Goal: Book appointment/travel/reservation

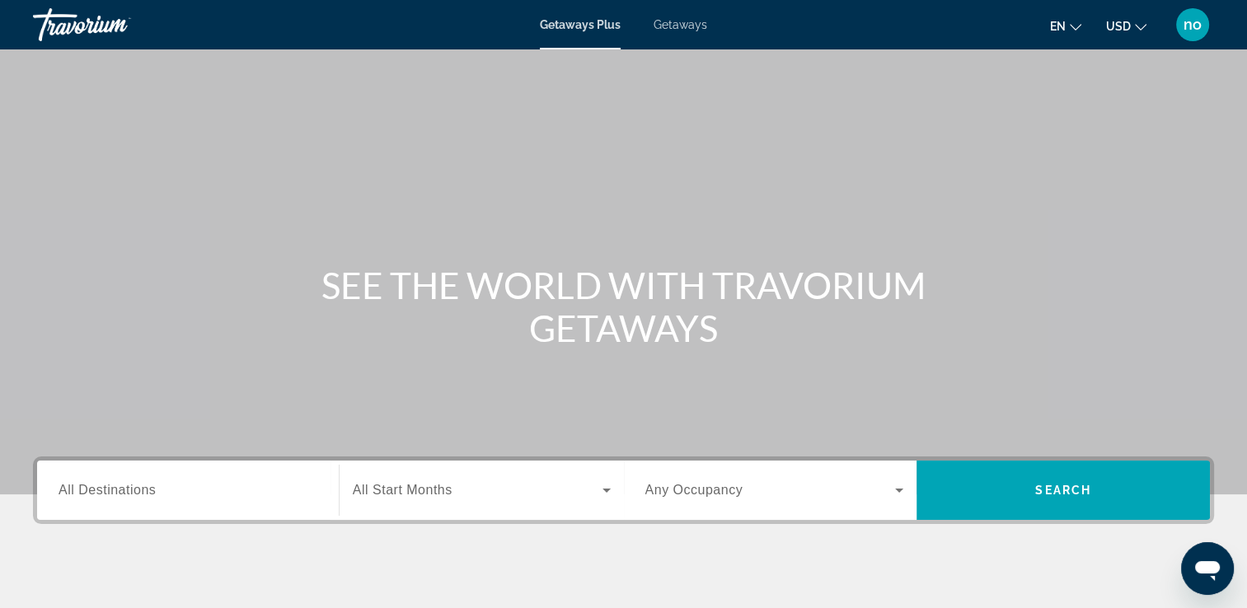
click at [690, 21] on span "Getaways" at bounding box center [680, 24] width 54 height 13
click at [386, 479] on div "Search widget" at bounding box center [482, 490] width 258 height 46
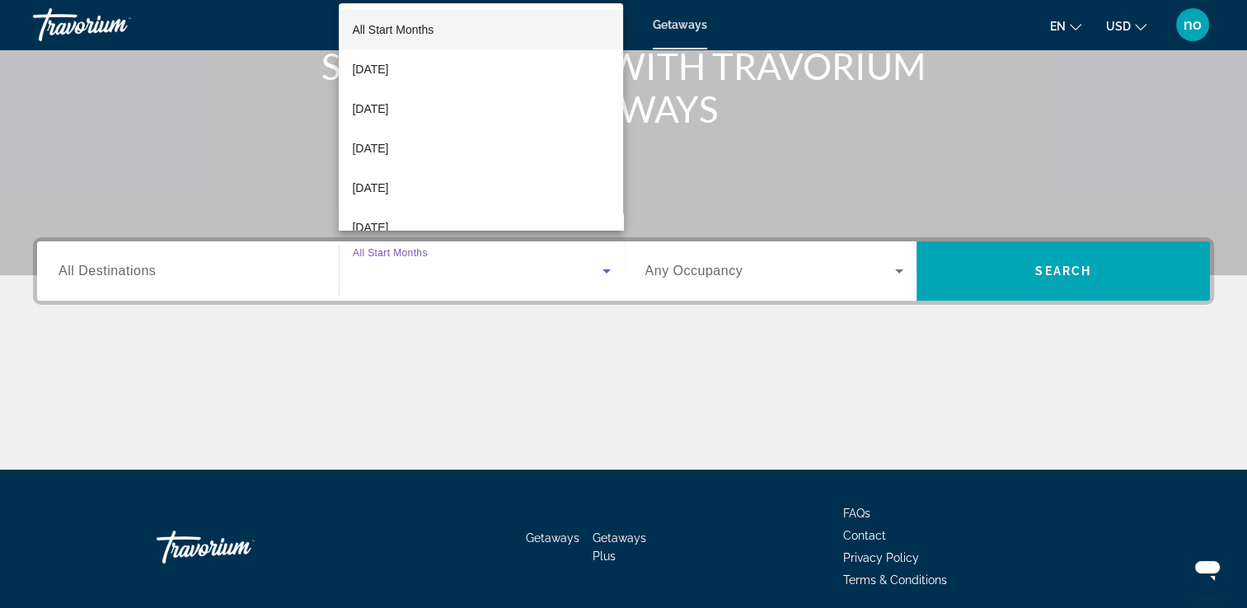
scroll to position [282, 0]
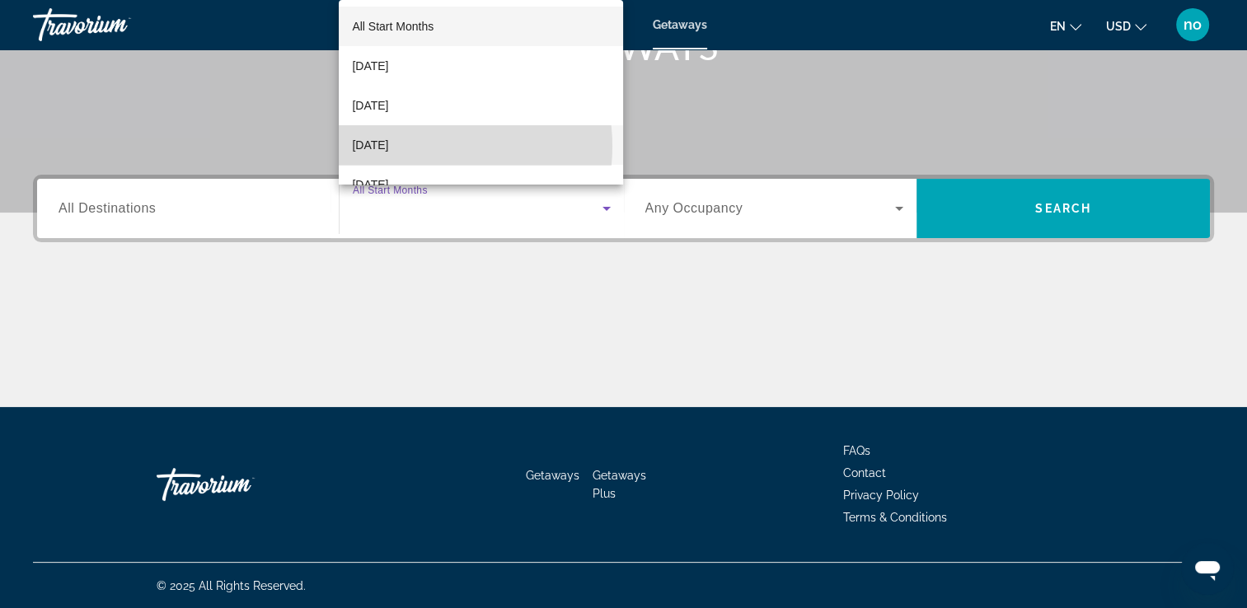
click at [388, 147] on span "[DATE]" at bounding box center [370, 145] width 36 height 20
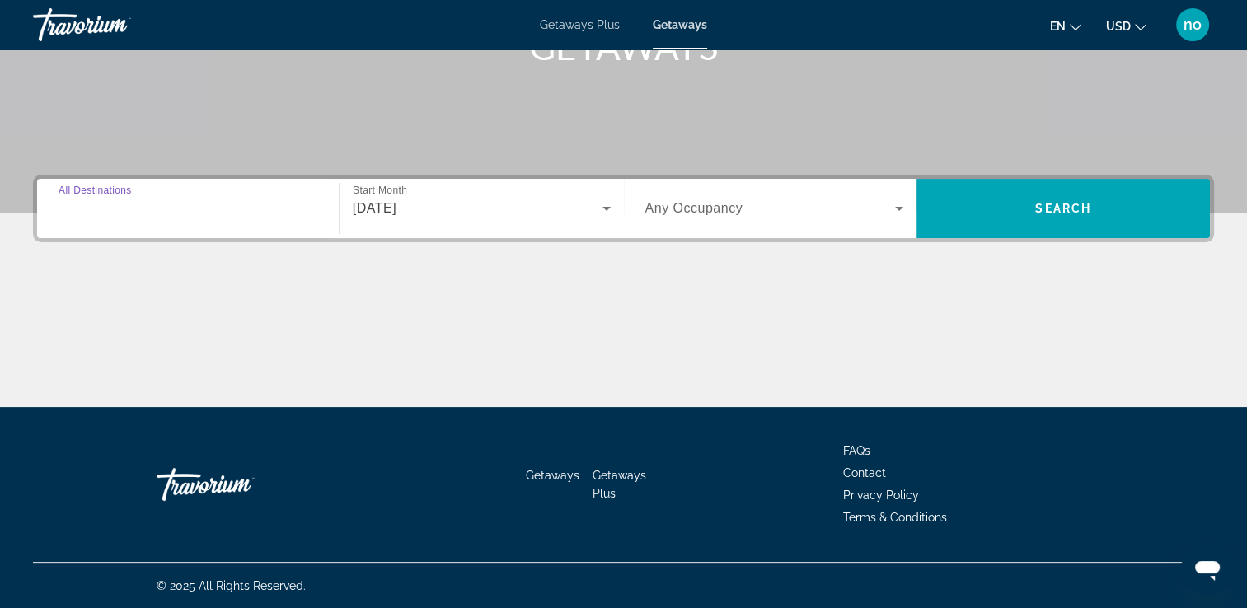
click at [148, 199] on input "Destination All Destinations" at bounding box center [187, 209] width 259 height 20
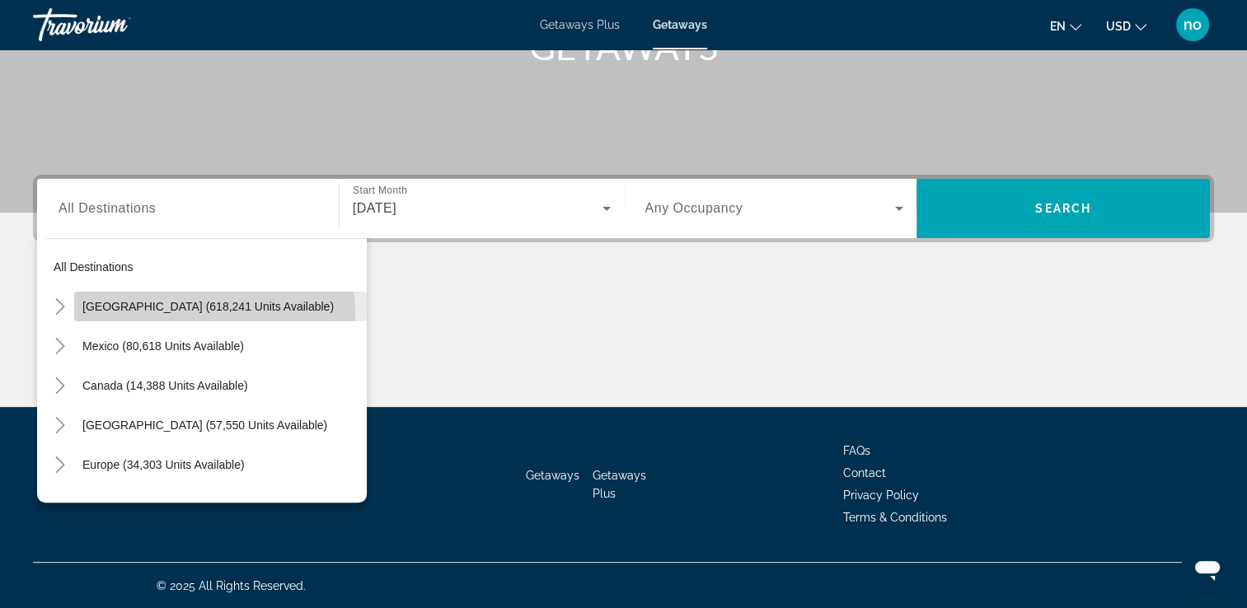
click at [152, 315] on span "Search widget" at bounding box center [220, 307] width 292 height 40
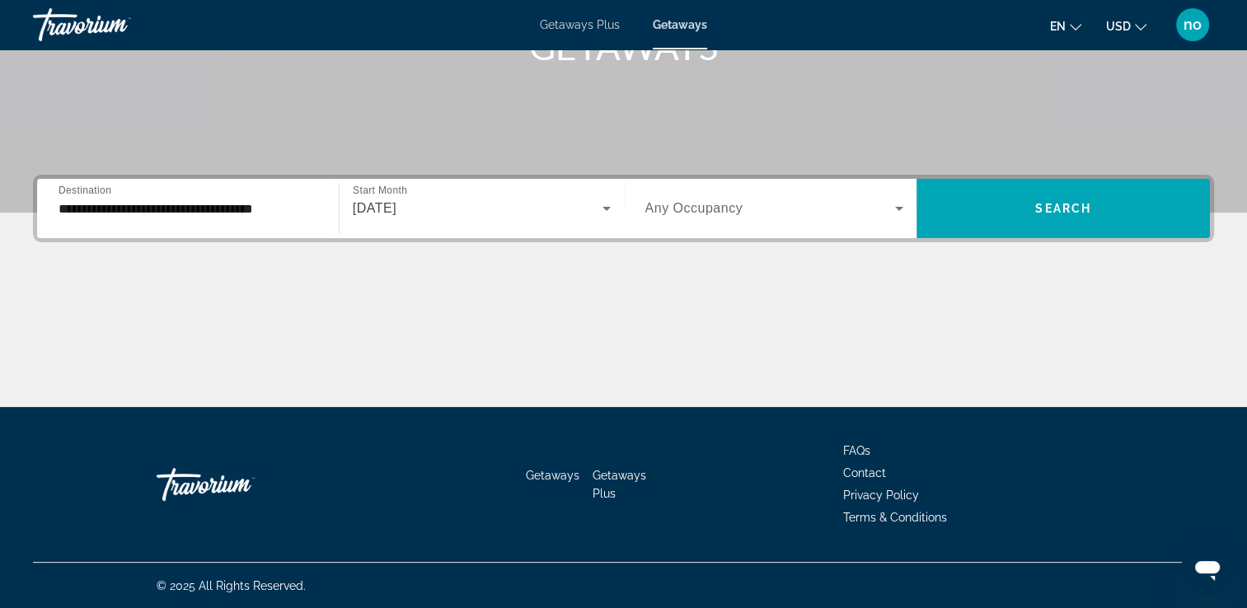
click at [240, 224] on div "**********" at bounding box center [187, 208] width 259 height 47
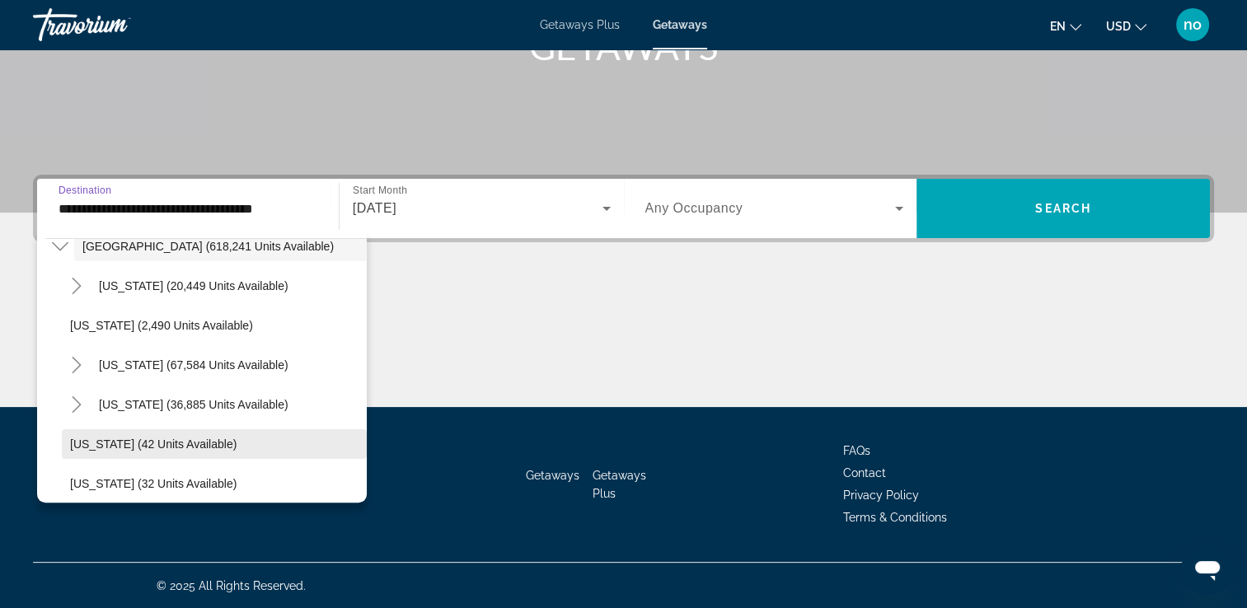
scroll to position [165, 0]
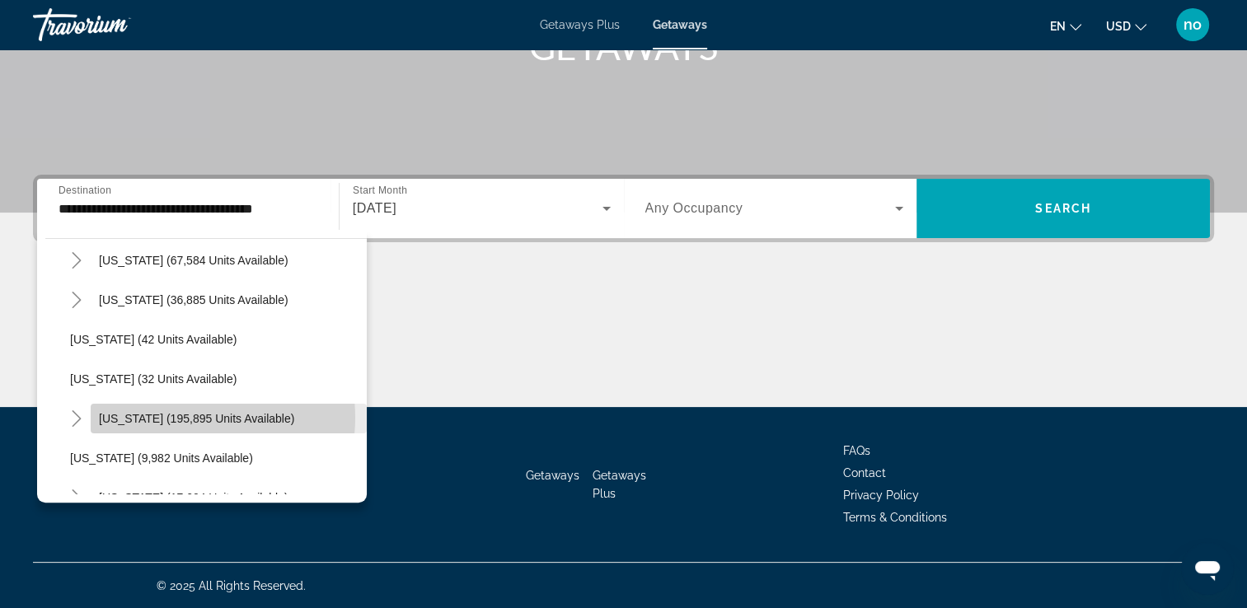
click at [182, 417] on span "Florida (195,895 units available)" at bounding box center [196, 418] width 195 height 13
type input "**********"
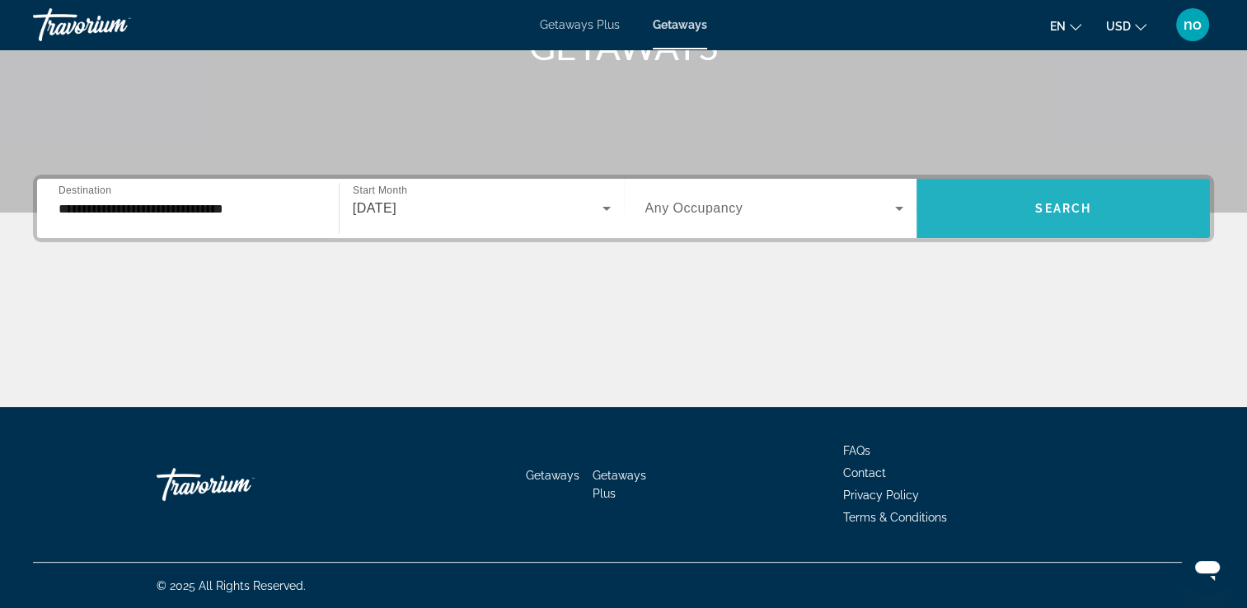
click at [995, 192] on span "Search widget" at bounding box center [1062, 209] width 293 height 40
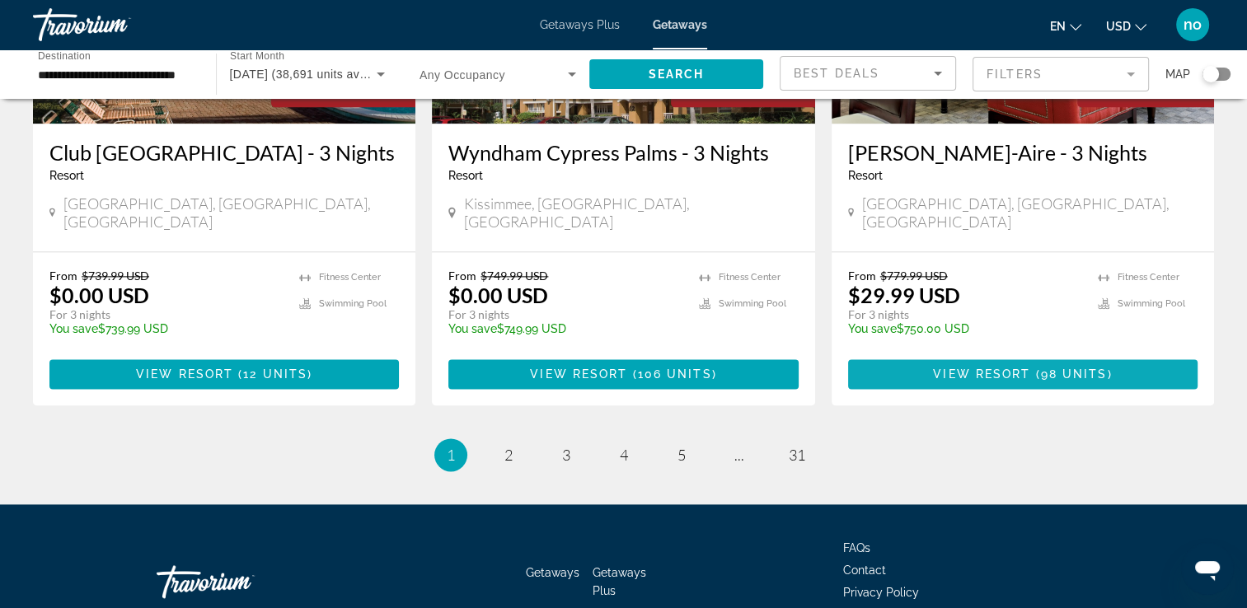
scroll to position [2130, 0]
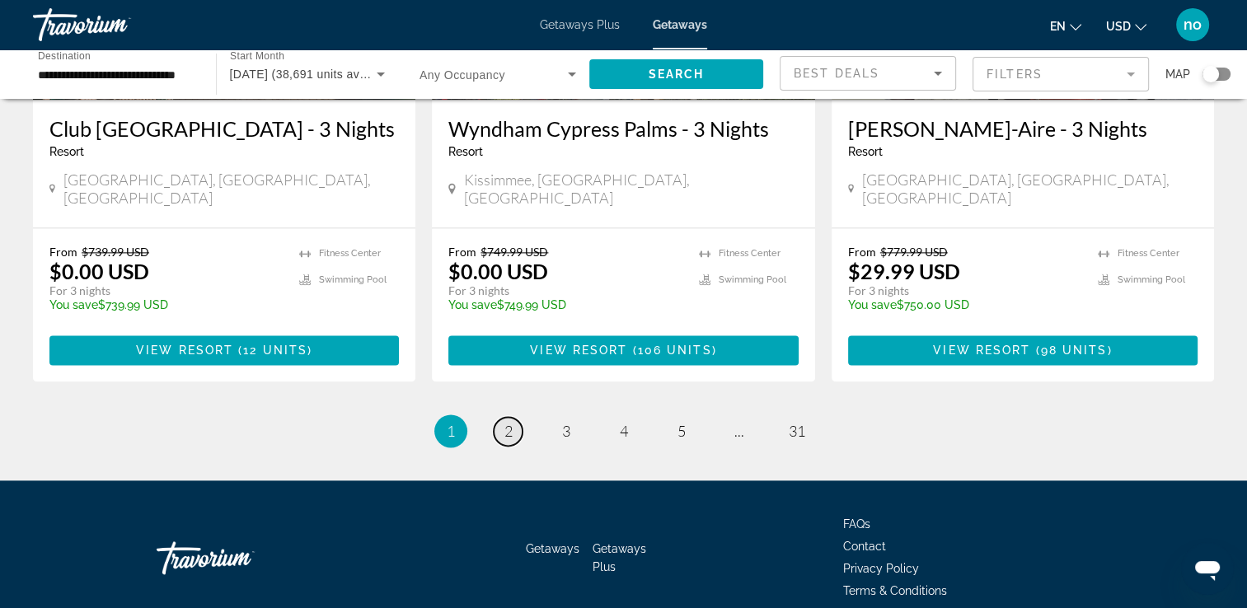
click at [498, 417] on link "page 2" at bounding box center [507, 431] width 29 height 29
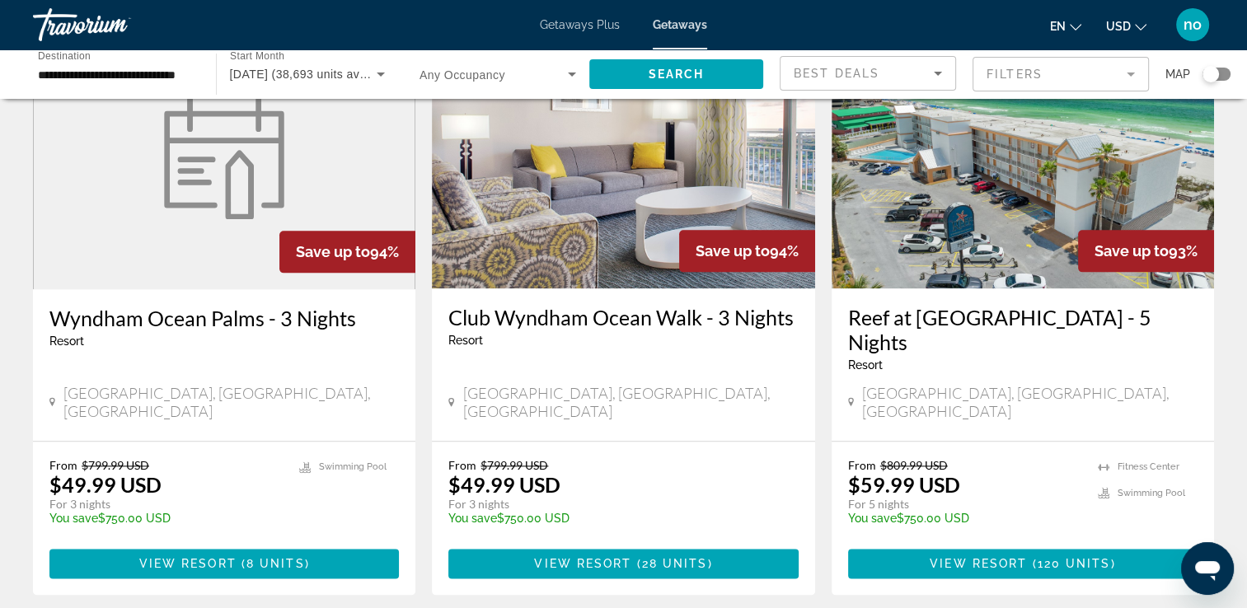
scroll to position [1895, 0]
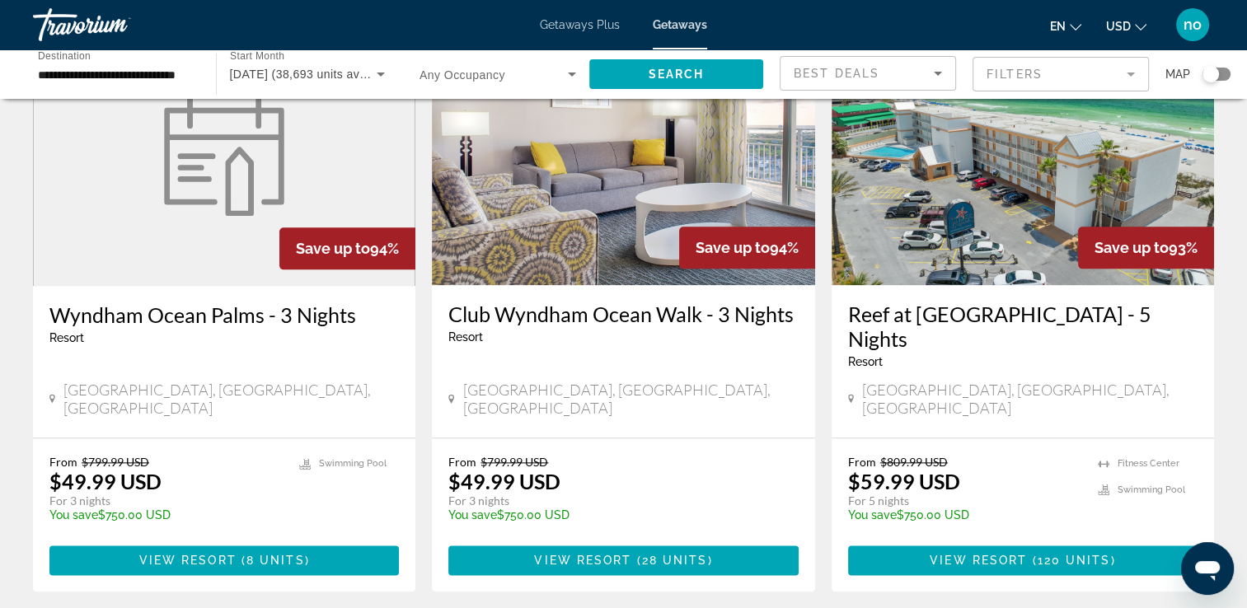
click at [1183, 27] on span "no" at bounding box center [1192, 24] width 18 height 16
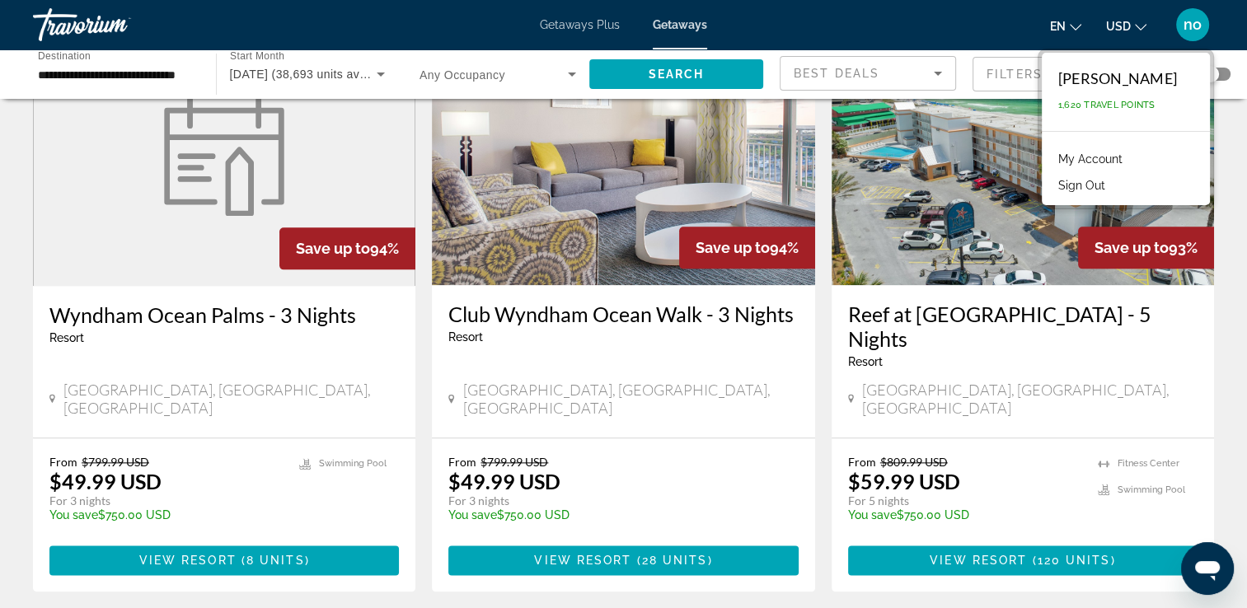
click at [1113, 183] on button "Sign Out" at bounding box center [1081, 185] width 63 height 21
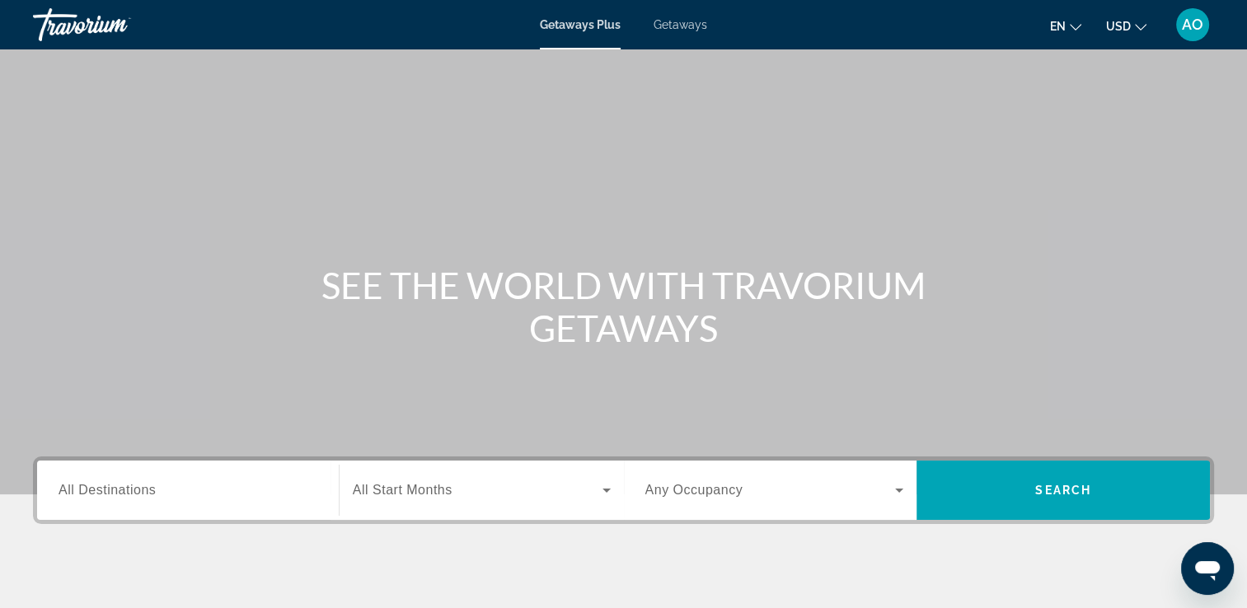
click at [658, 21] on span "Getaways" at bounding box center [680, 24] width 54 height 13
click at [484, 493] on span "Search widget" at bounding box center [478, 490] width 250 height 20
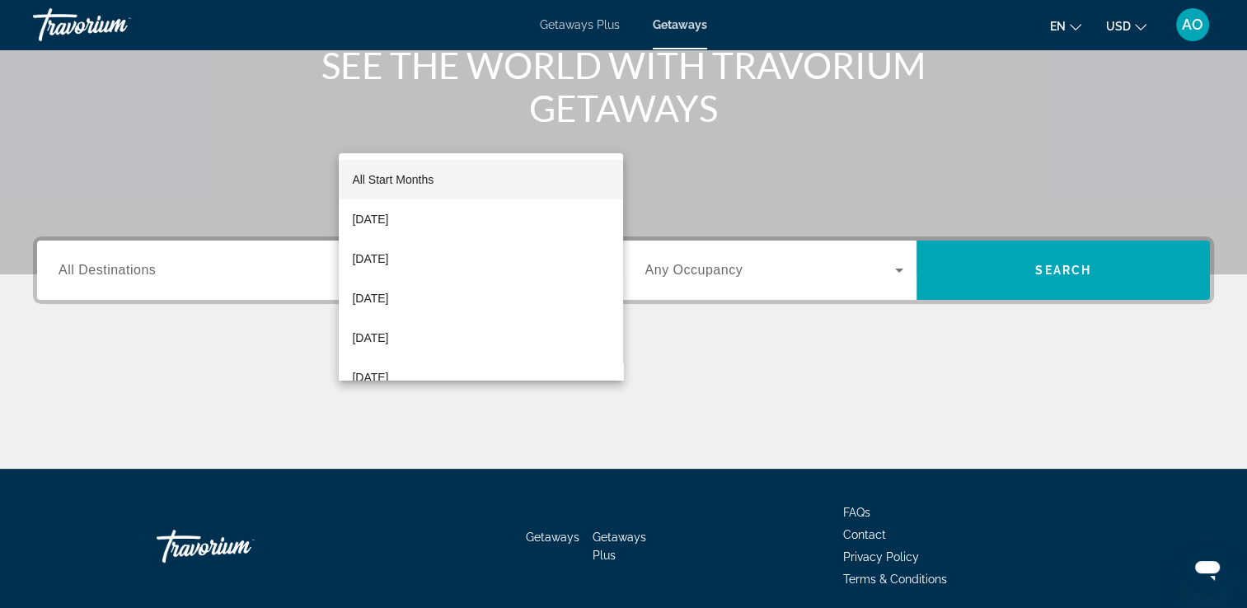
scroll to position [282, 0]
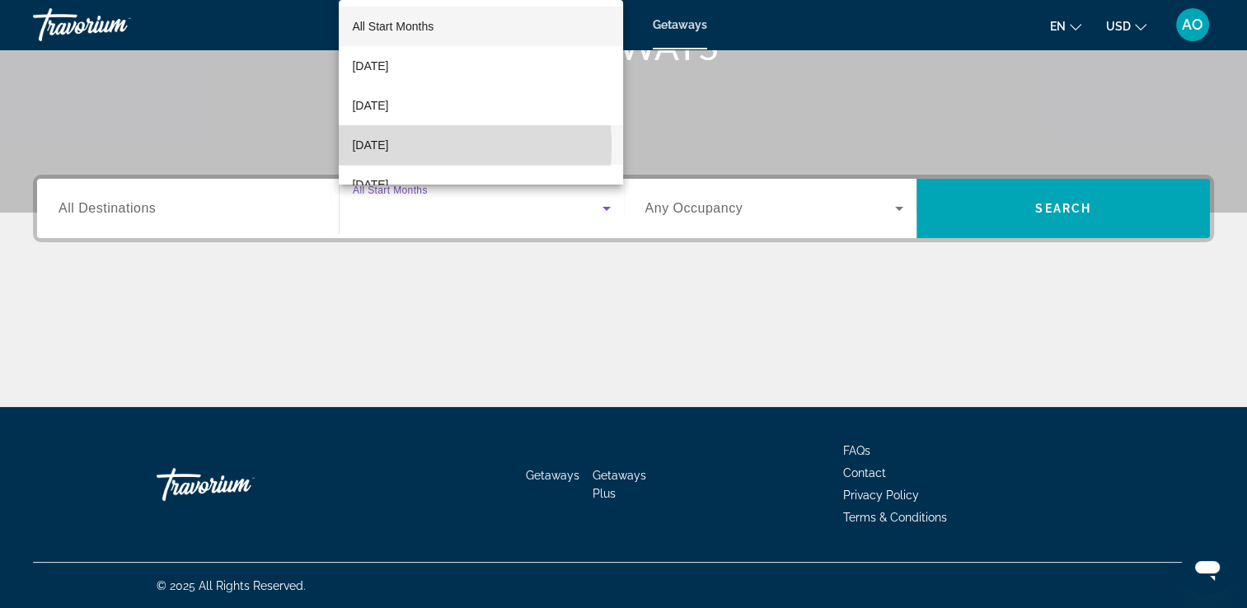
click at [388, 147] on span "November 2025" at bounding box center [370, 145] width 36 height 20
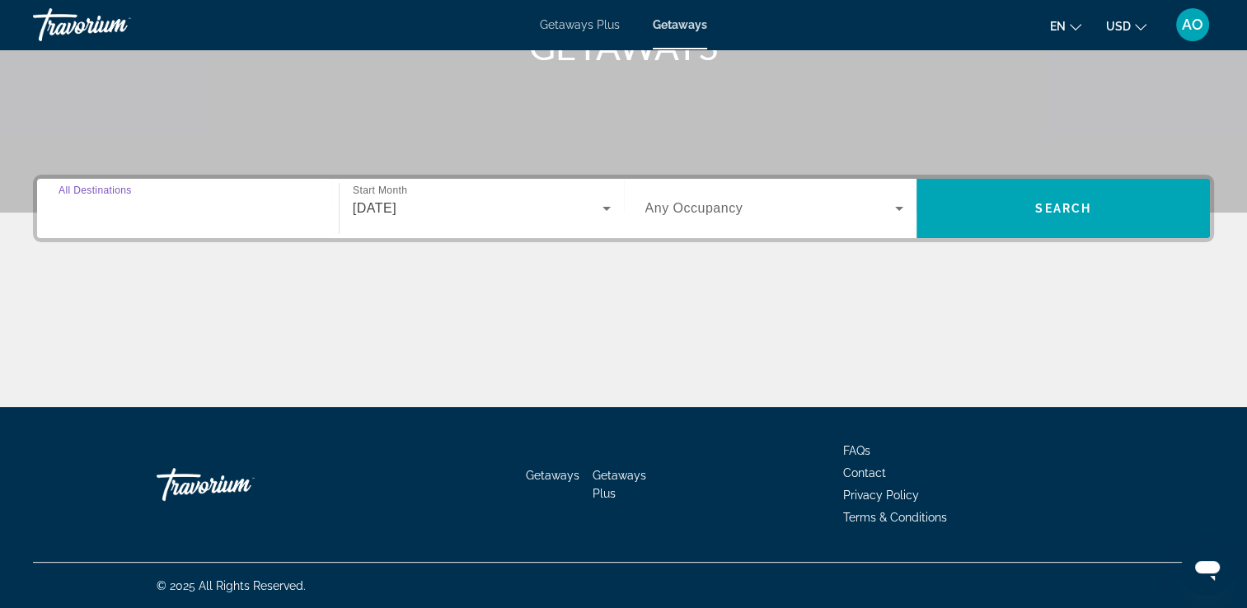
click at [254, 212] on input "Destination All Destinations" at bounding box center [187, 209] width 259 height 20
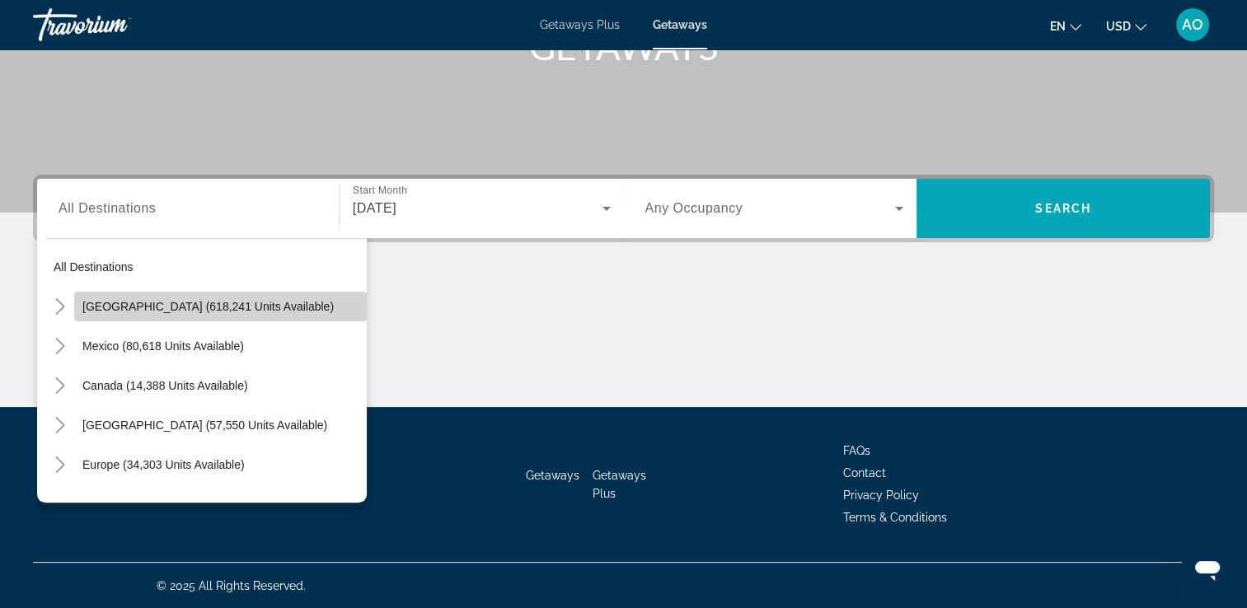
click at [223, 292] on span "Search widget" at bounding box center [220, 307] width 292 height 40
type input "**********"
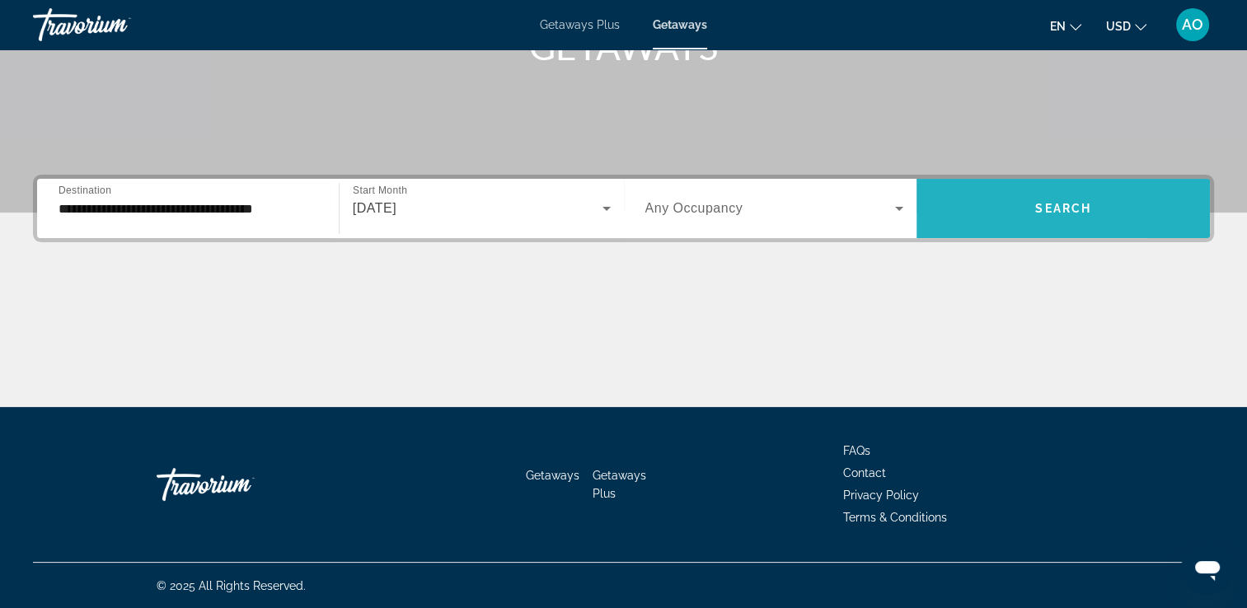
click at [970, 218] on span "Search widget" at bounding box center [1062, 209] width 293 height 40
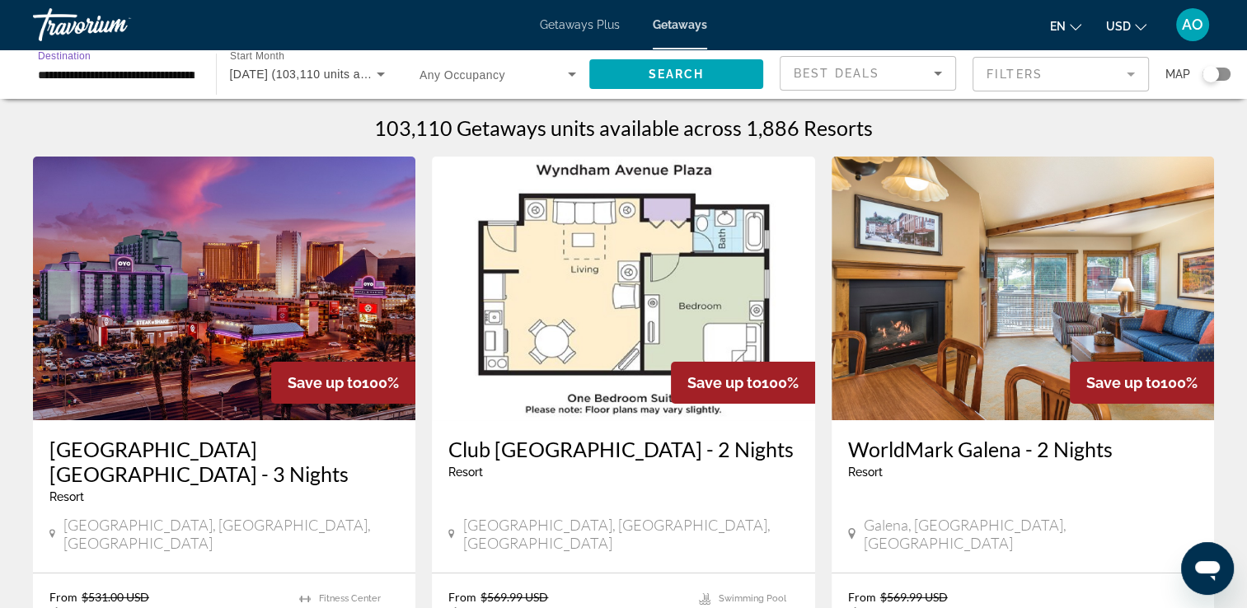
click at [167, 68] on input "**********" at bounding box center [116, 75] width 157 height 20
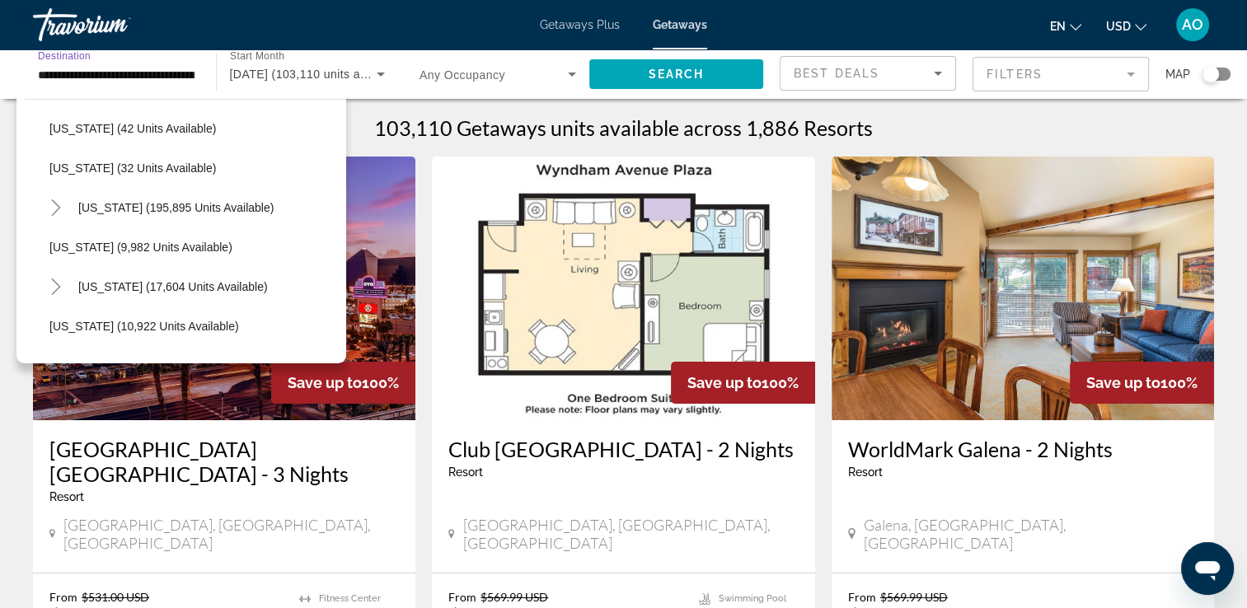
scroll to position [247, 0]
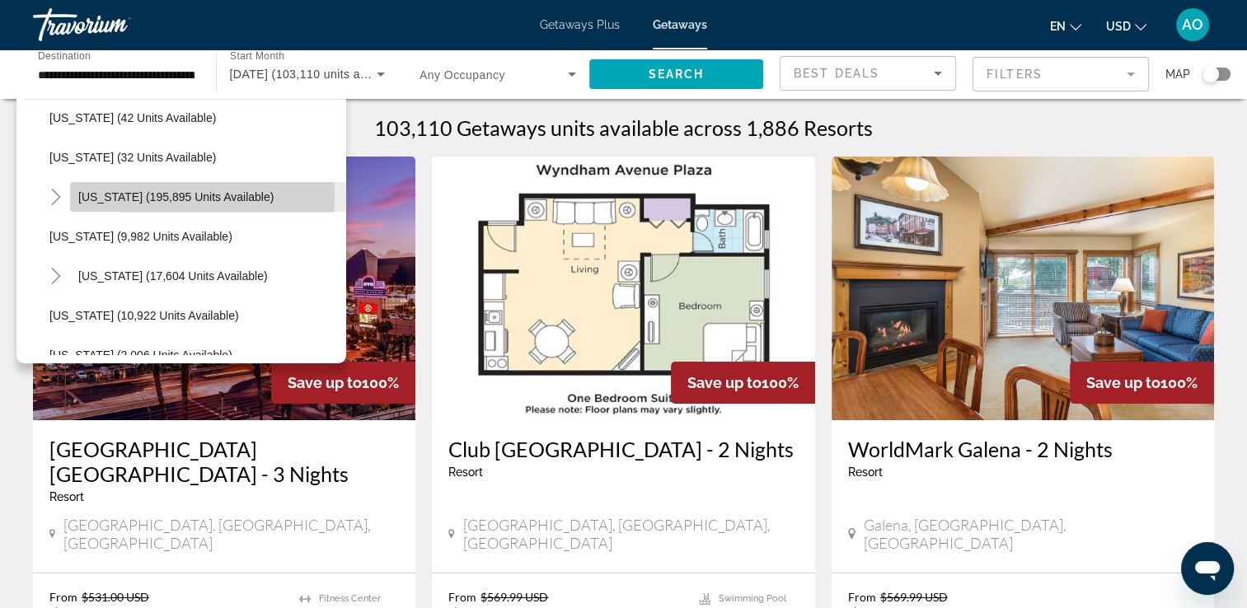
click at [122, 194] on span "Florida (195,895 units available)" at bounding box center [175, 196] width 195 height 13
type input "**********"
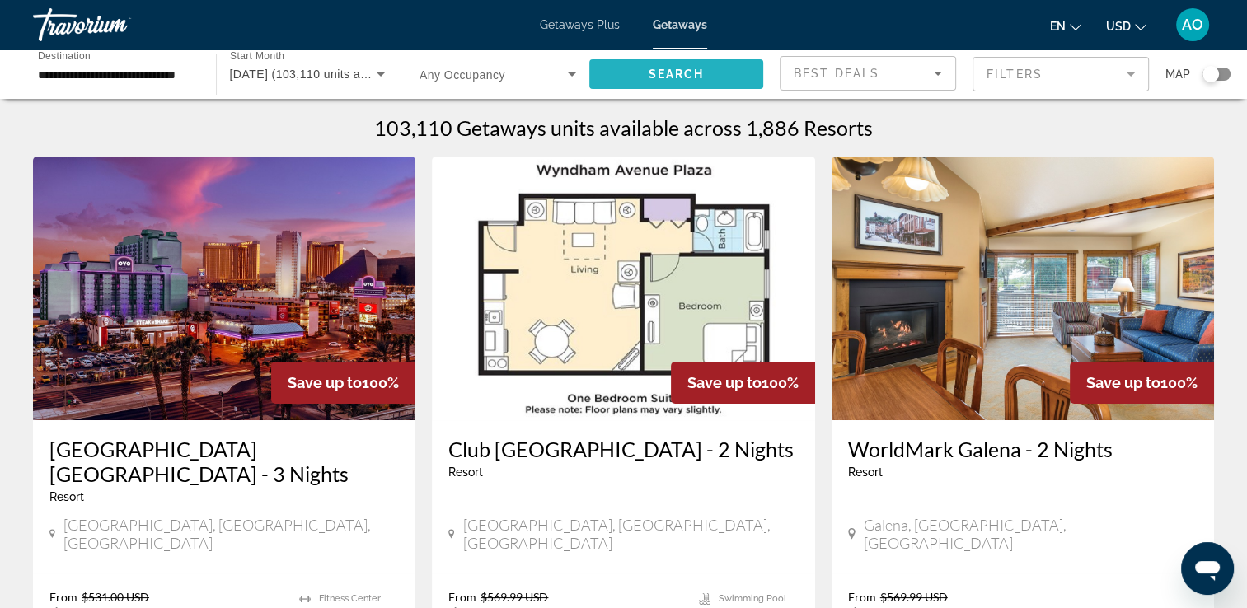
click at [716, 68] on span "Search widget" at bounding box center [676, 74] width 175 height 40
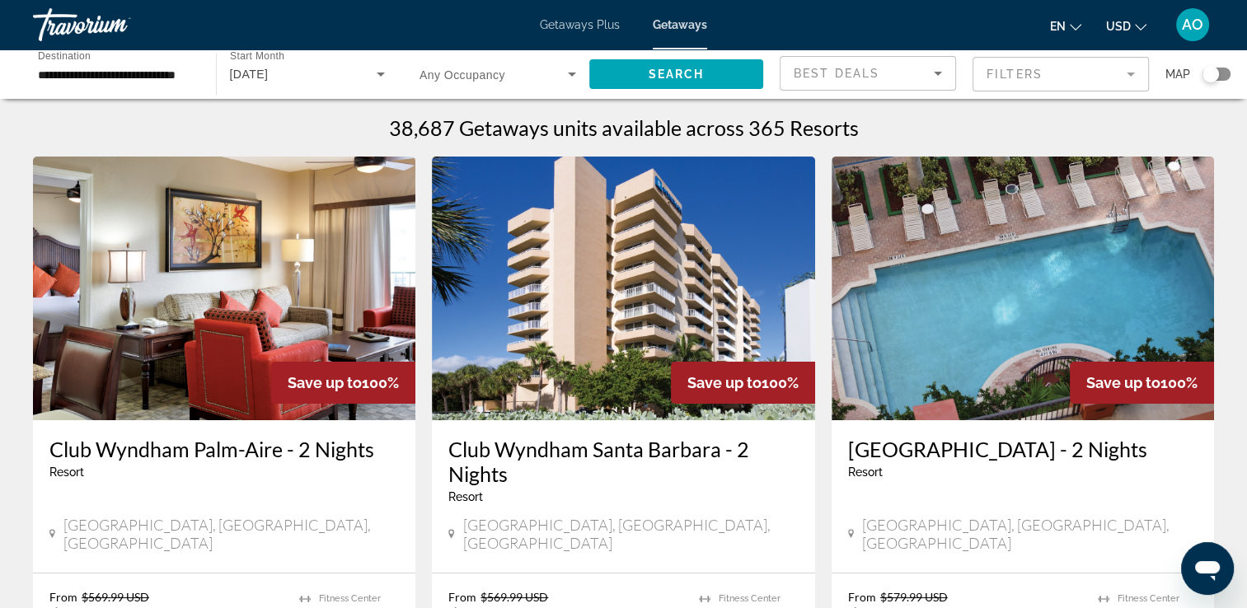
click at [1064, 69] on mat-form-field "Filters" at bounding box center [1060, 74] width 176 height 35
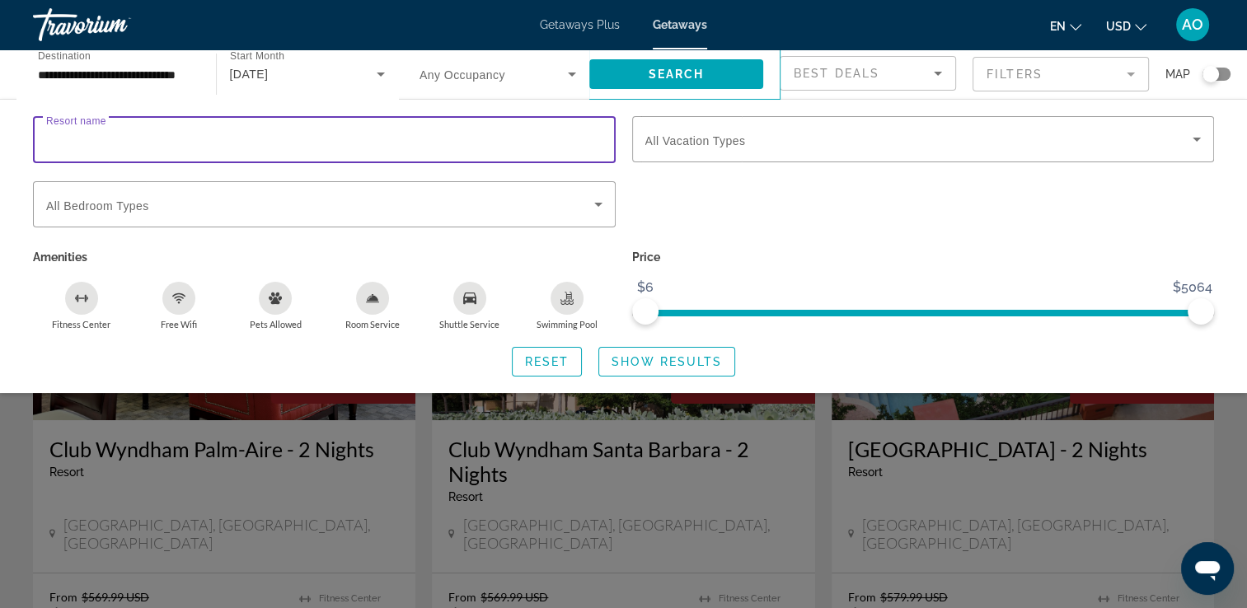
click at [553, 134] on input "Resort name" at bounding box center [324, 140] width 556 height 20
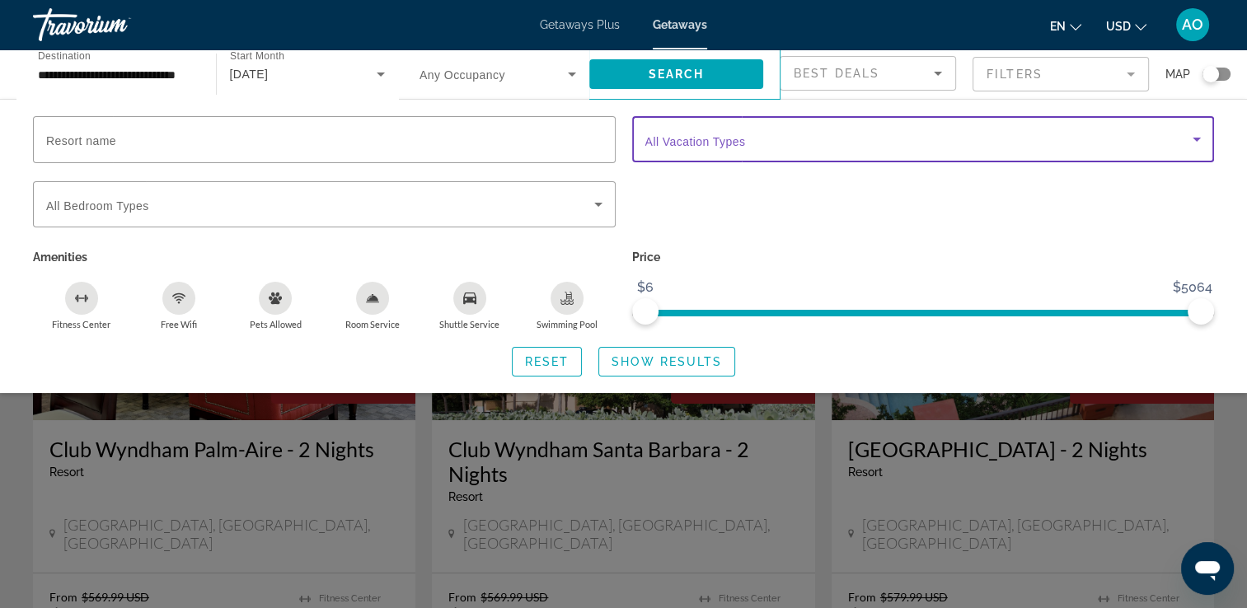
click at [1191, 133] on icon "Search widget" at bounding box center [1196, 139] width 20 height 20
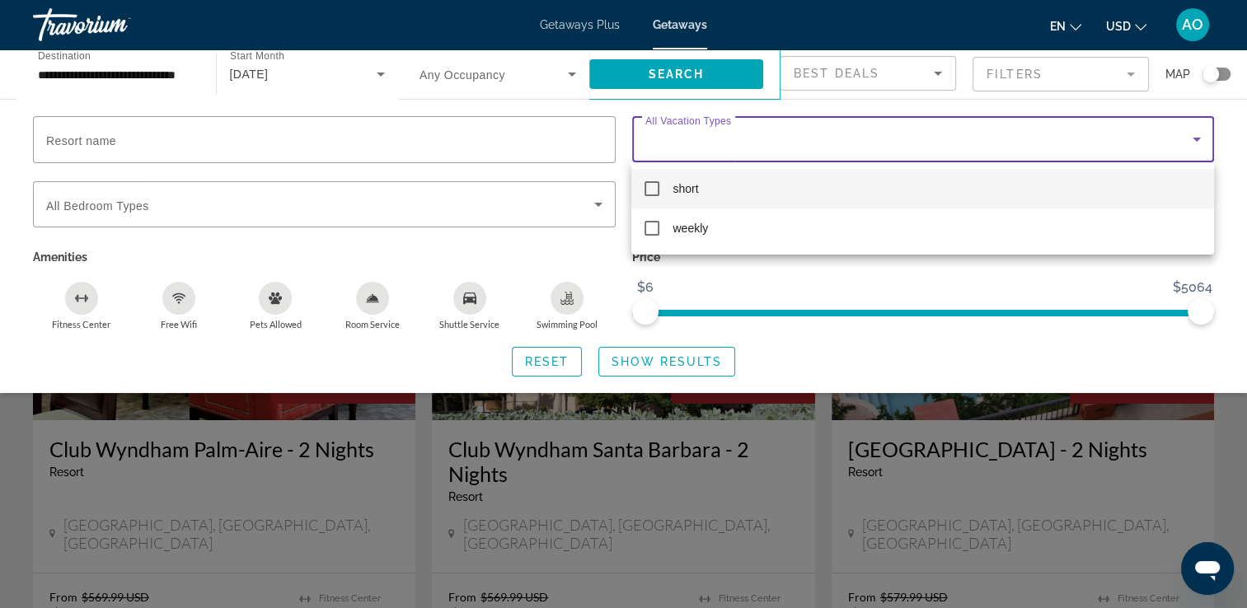
click at [818, 442] on div at bounding box center [623, 304] width 1247 height 608
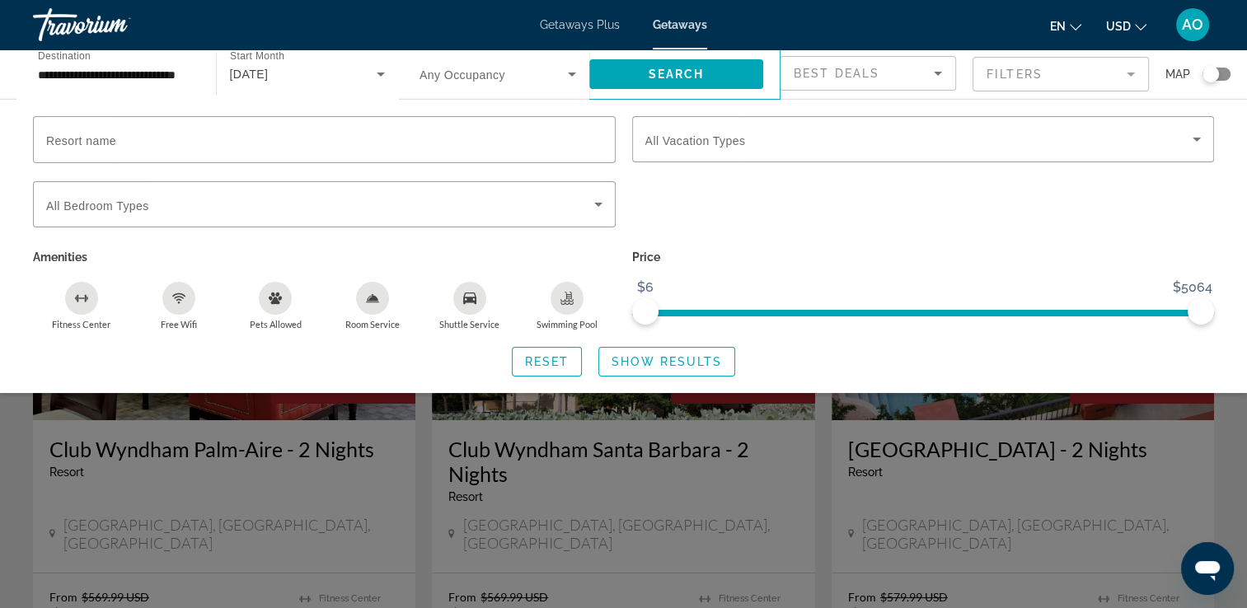
click at [1219, 445] on div "Search widget" at bounding box center [623, 427] width 1247 height 361
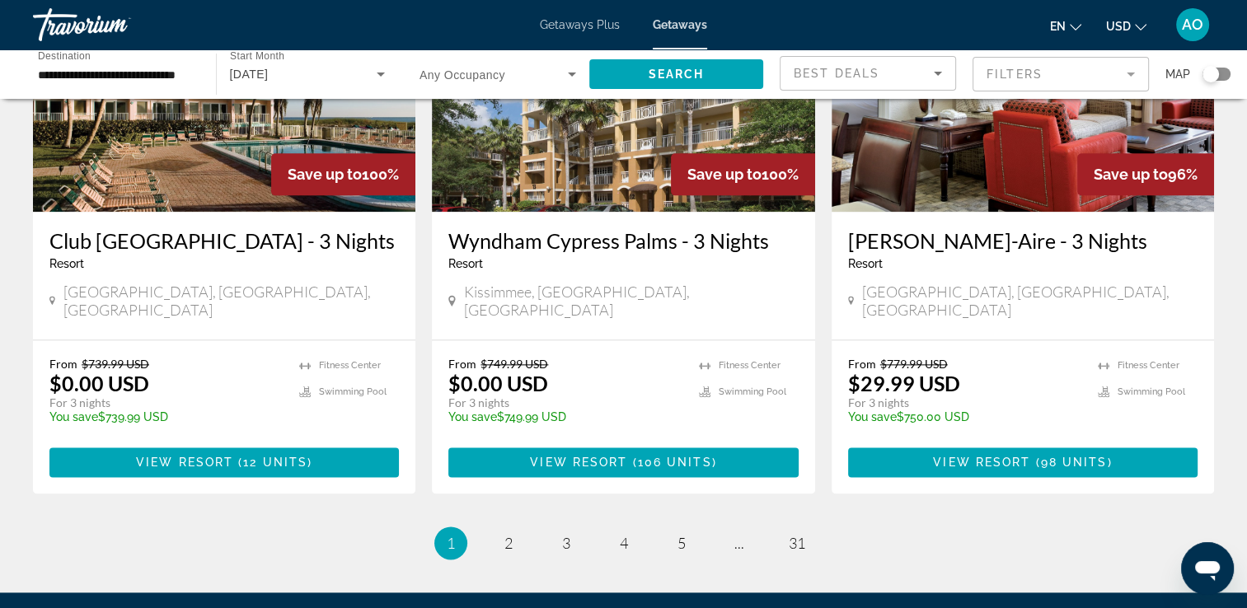
scroll to position [2060, 0]
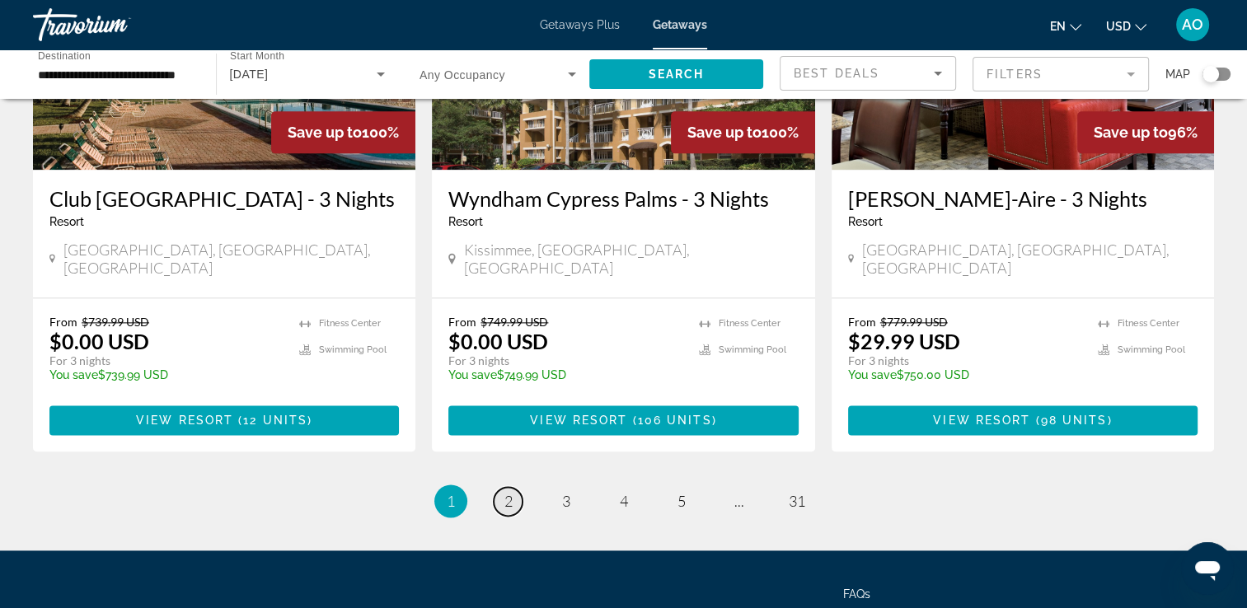
click at [517, 487] on link "page 2" at bounding box center [507, 501] width 29 height 29
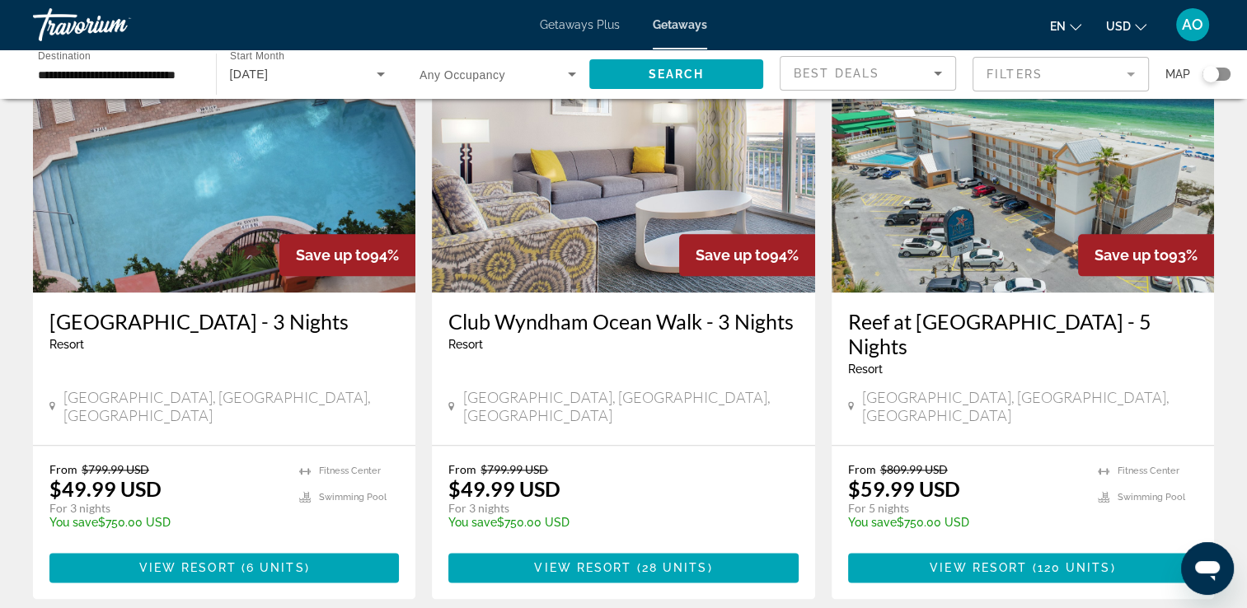
scroll to position [1977, 0]
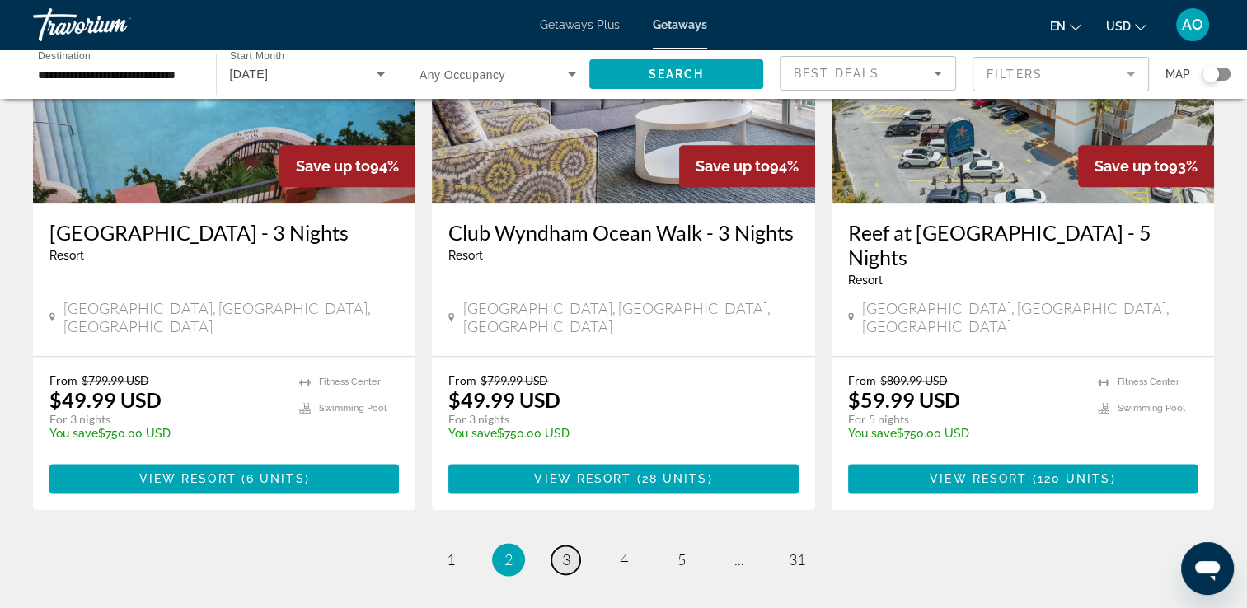
click at [560, 545] on link "page 3" at bounding box center [565, 559] width 29 height 29
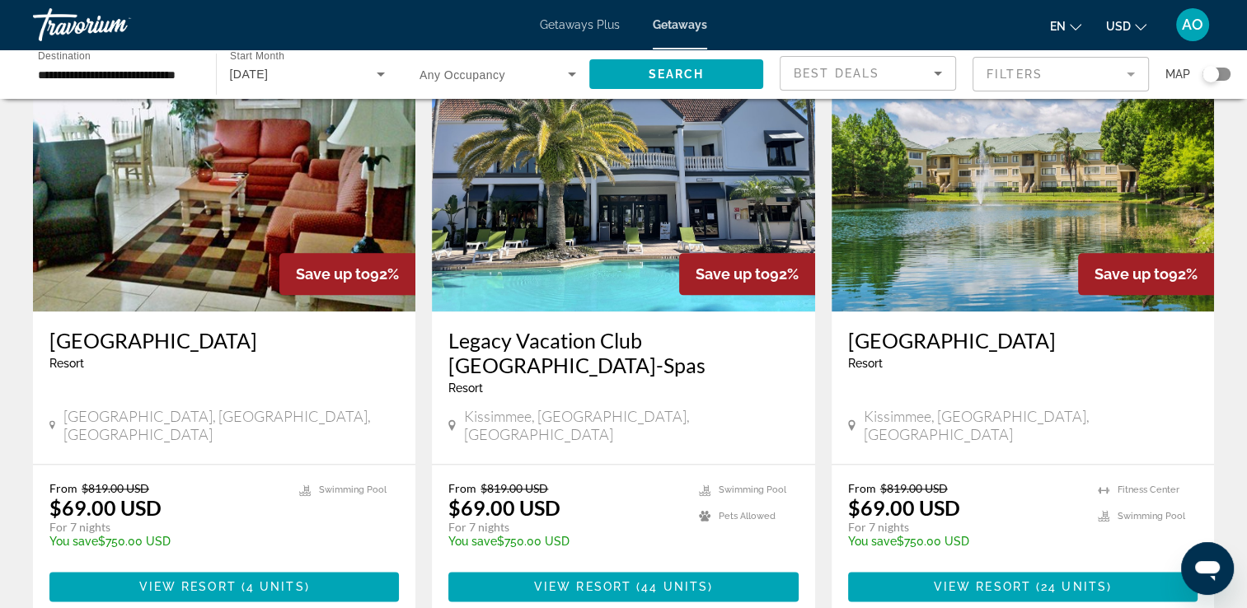
scroll to position [1977, 0]
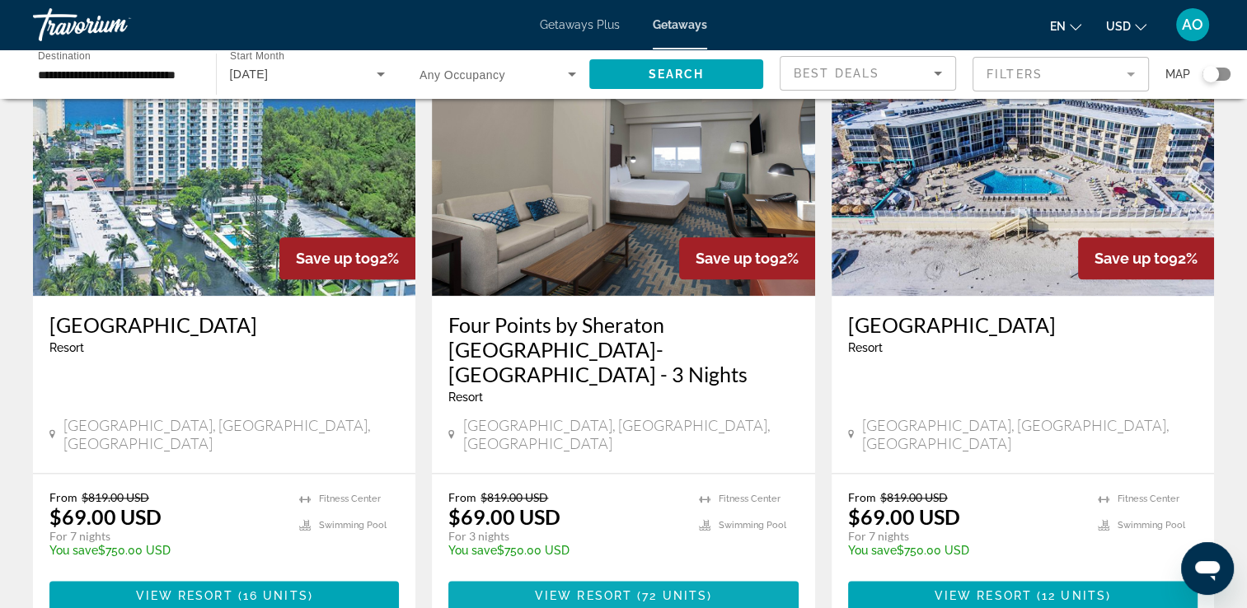
scroll to position [2060, 0]
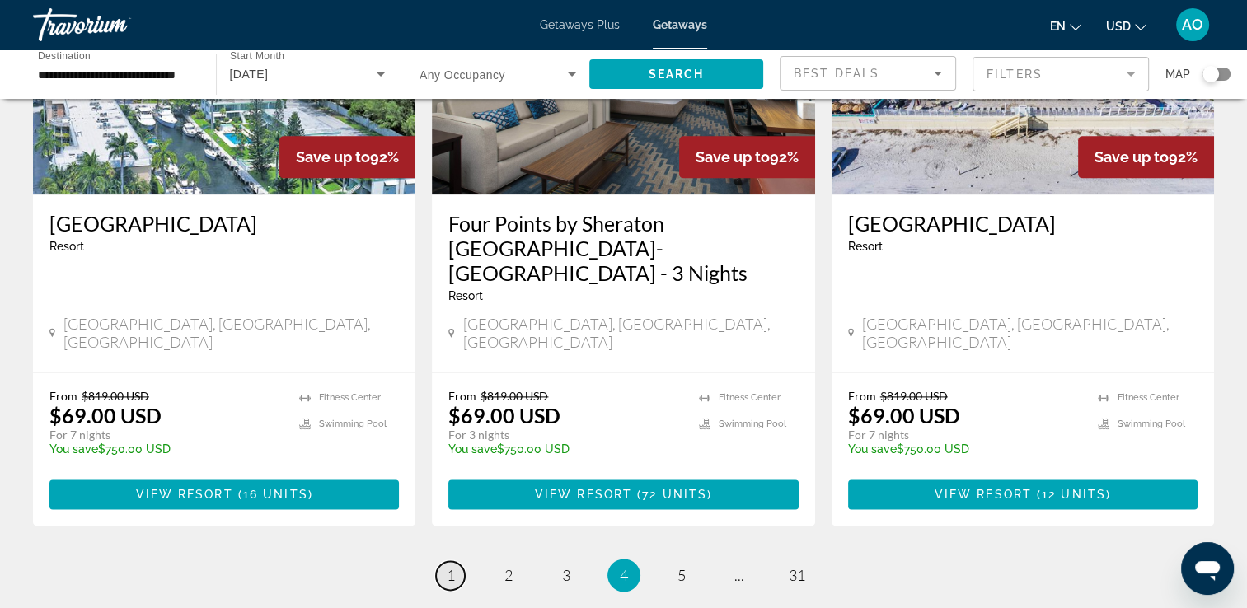
click at [456, 561] on link "page 1" at bounding box center [450, 575] width 29 height 29
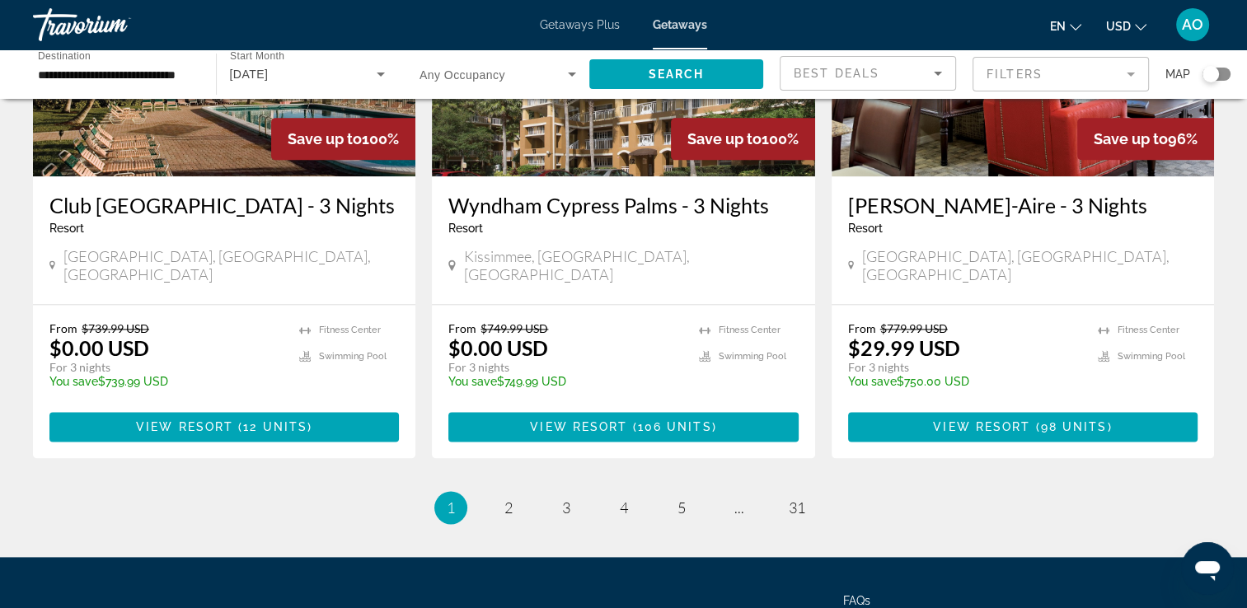
scroll to position [2060, 0]
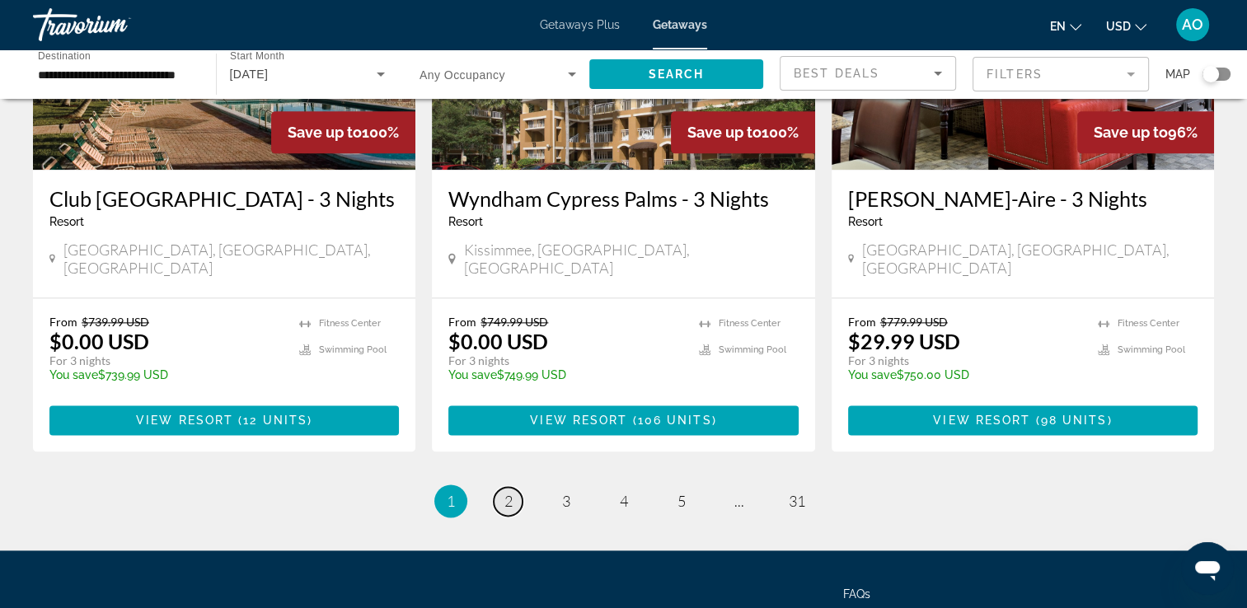
click at [504, 492] on span "2" at bounding box center [508, 501] width 8 height 18
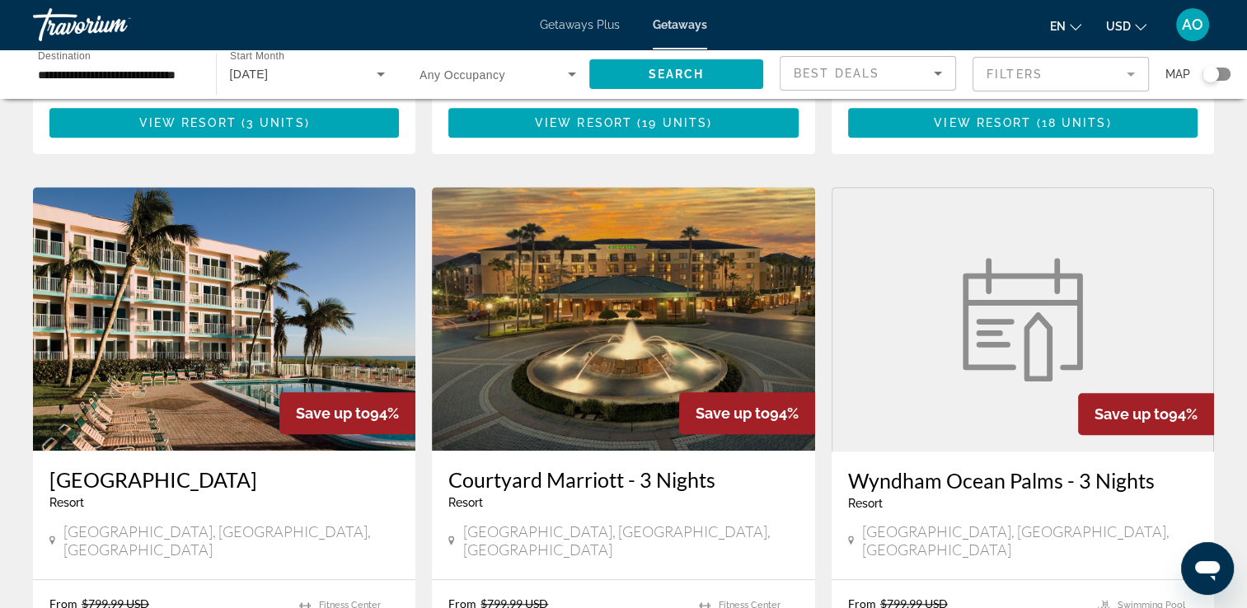
scroll to position [1153, 0]
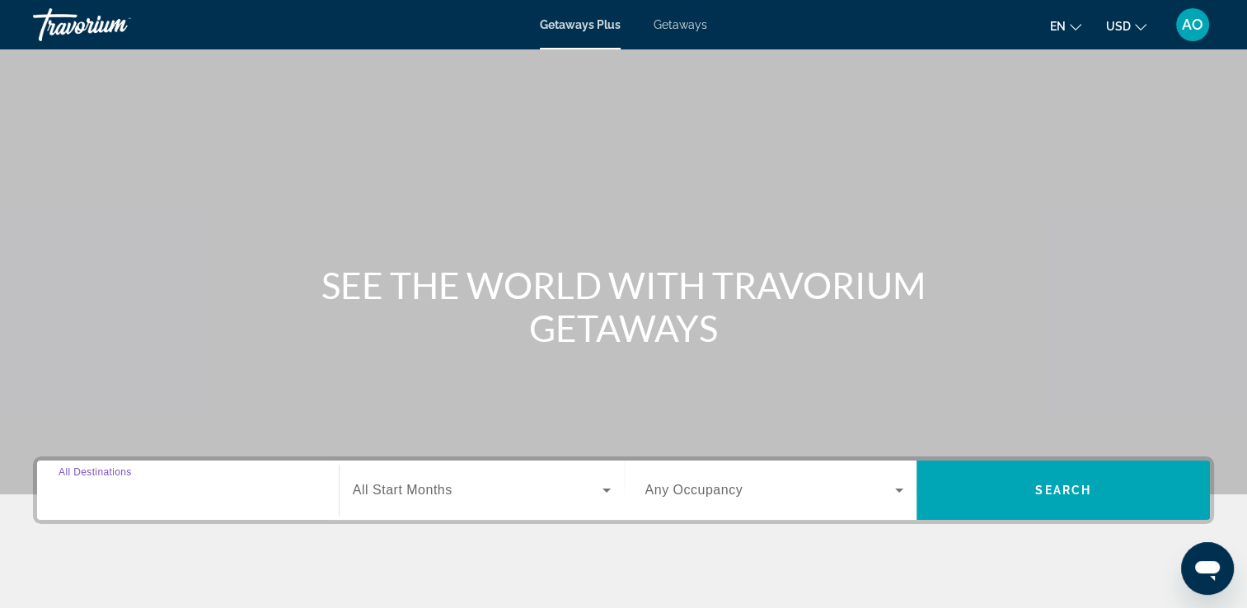
click at [233, 493] on input "Destination All Destinations" at bounding box center [187, 491] width 259 height 20
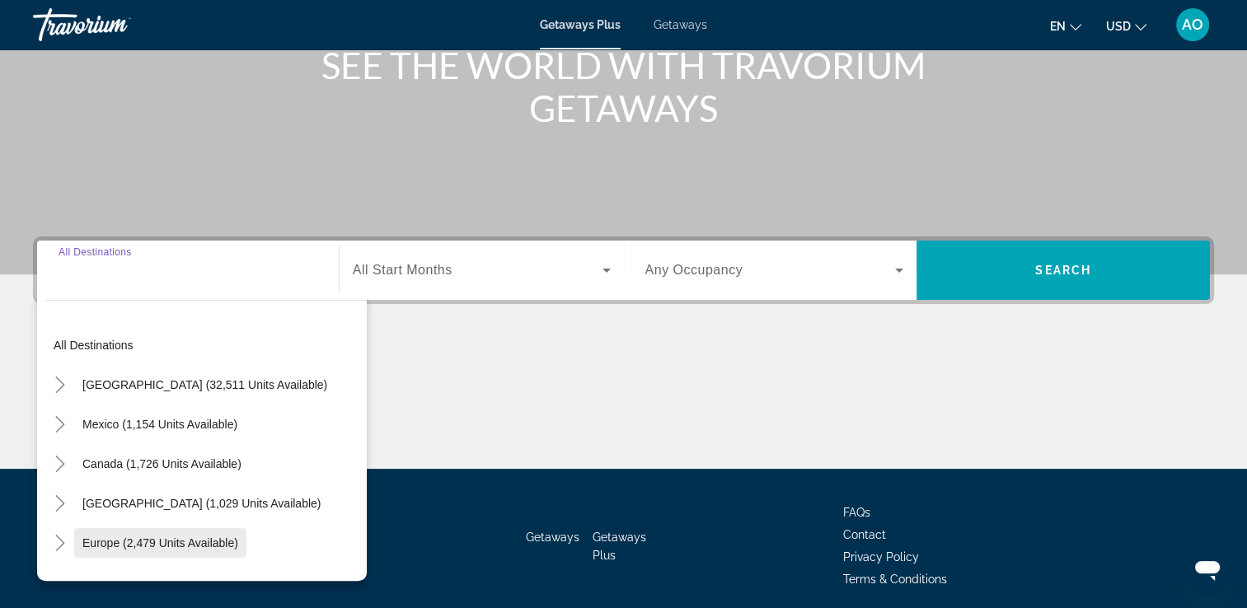
scroll to position [282, 0]
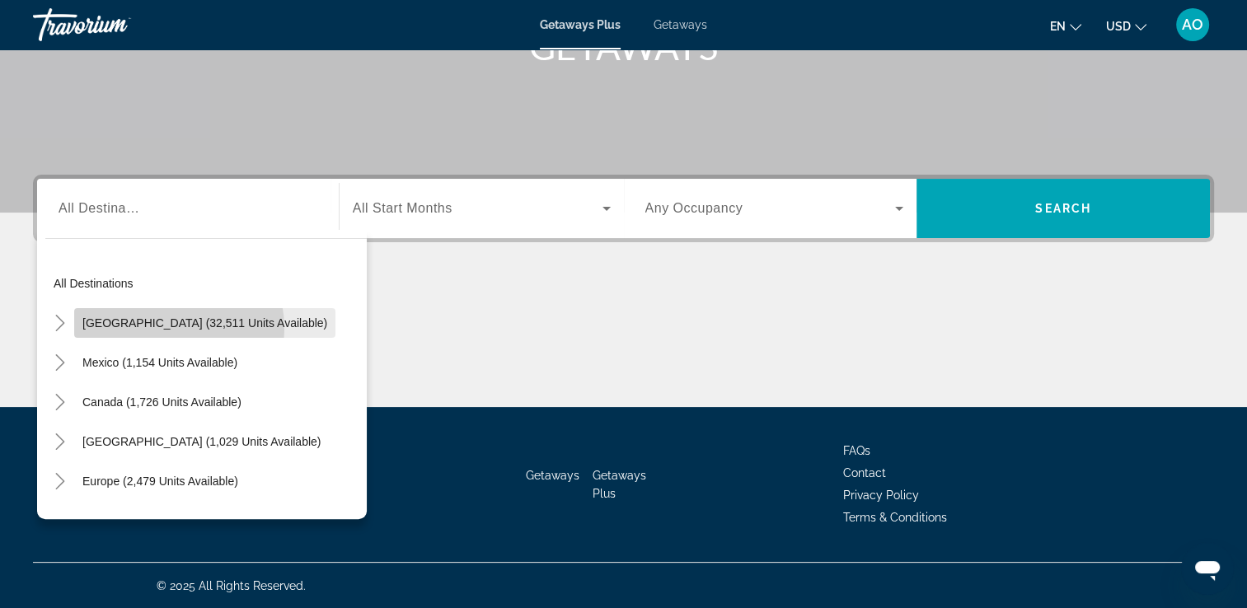
click at [139, 329] on span "Search widget" at bounding box center [204, 323] width 261 height 40
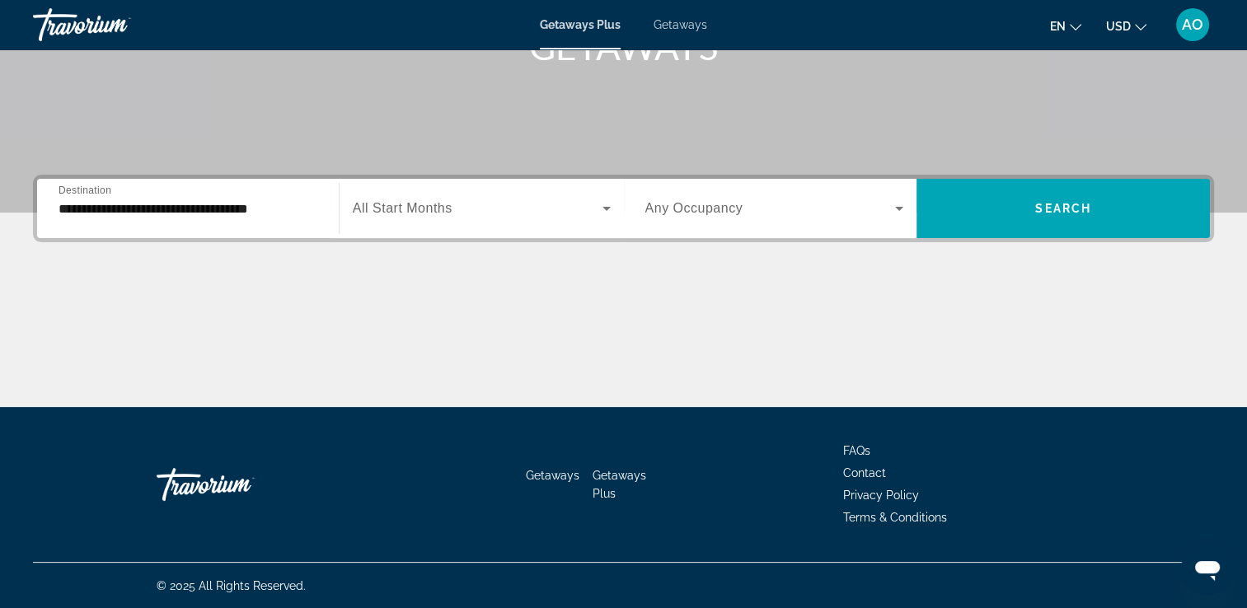
click at [482, 218] on div "Search widget" at bounding box center [482, 208] width 258 height 46
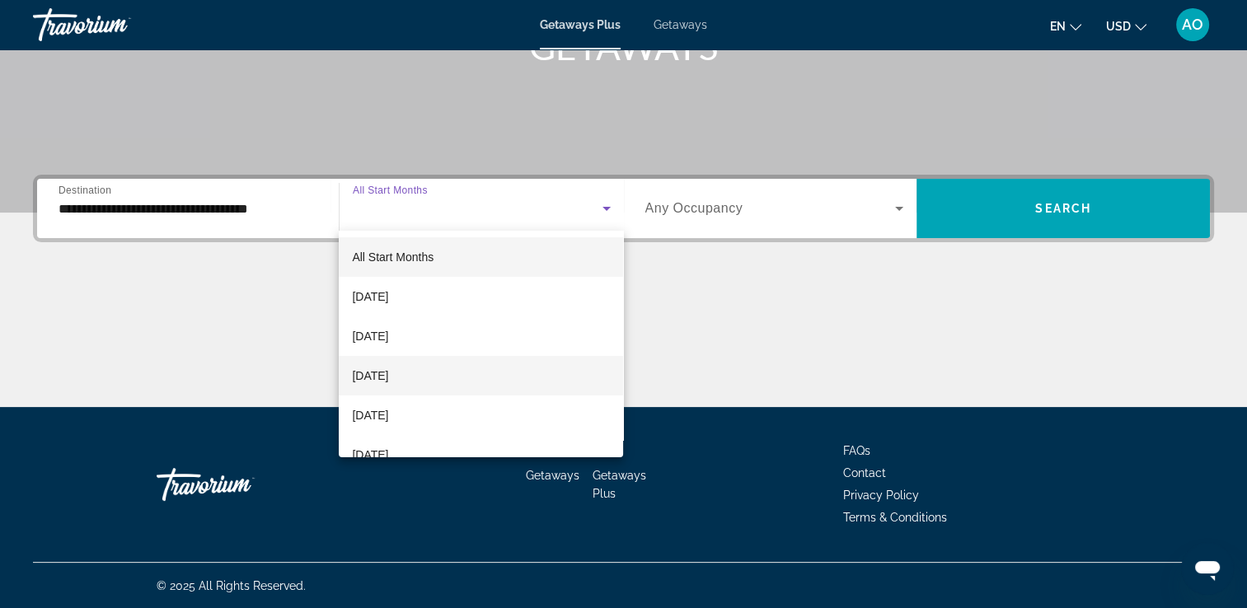
click at [388, 372] on span "November 2025" at bounding box center [370, 376] width 36 height 20
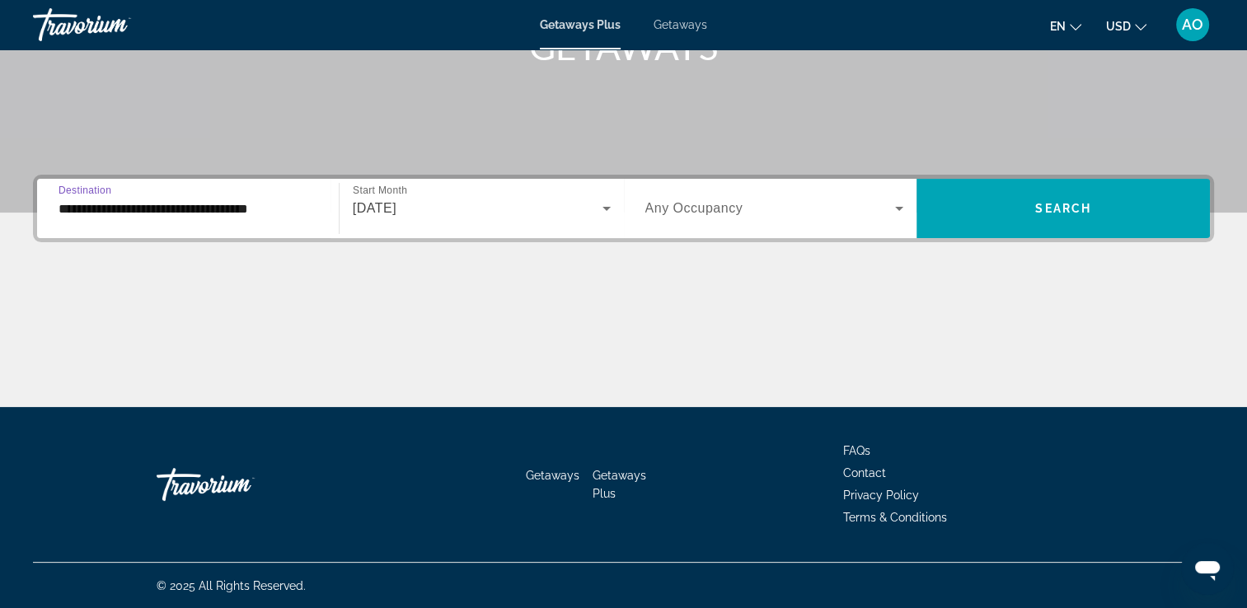
click at [140, 214] on input "**********" at bounding box center [187, 209] width 259 height 20
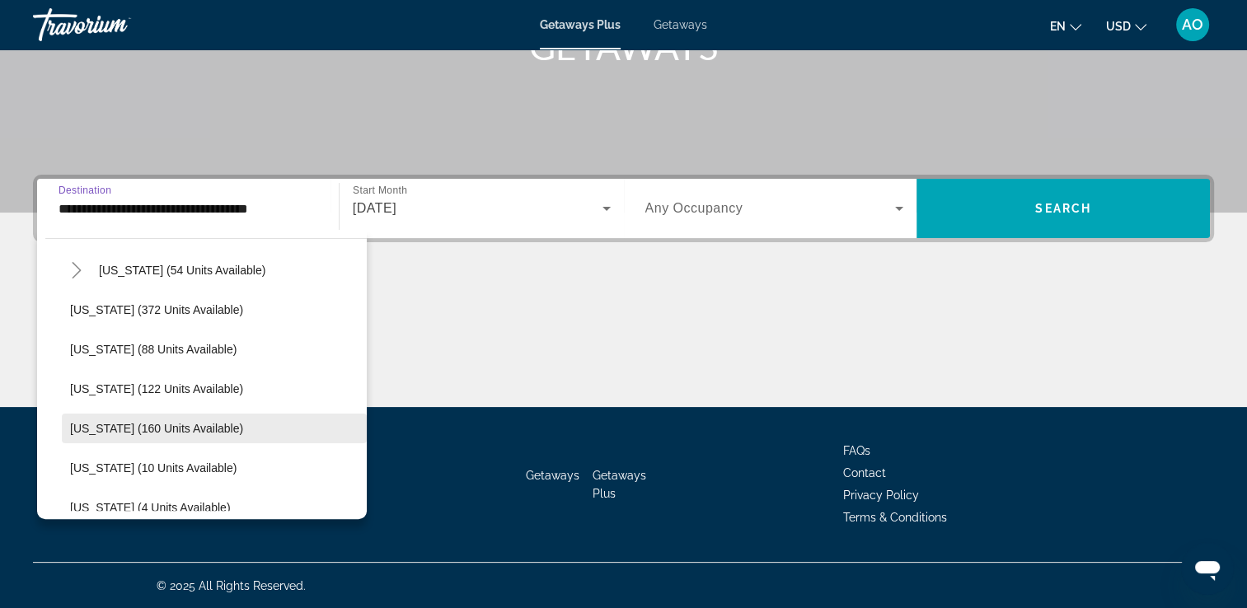
scroll to position [247, 0]
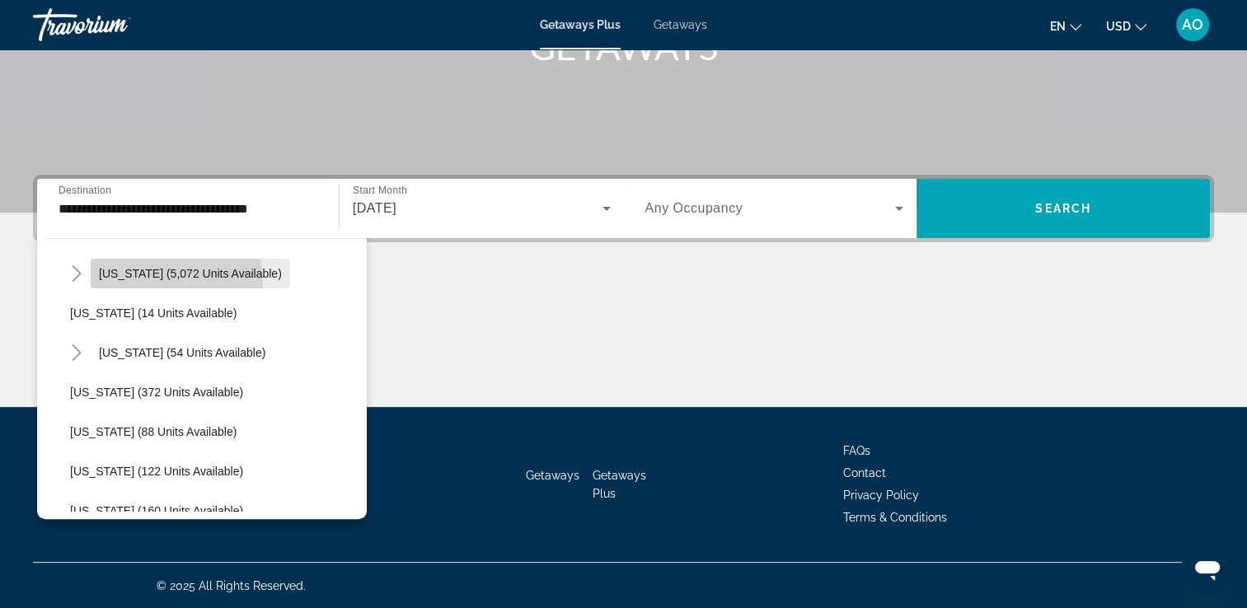
click at [136, 285] on span "Search widget" at bounding box center [190, 274] width 199 height 40
type input "**********"
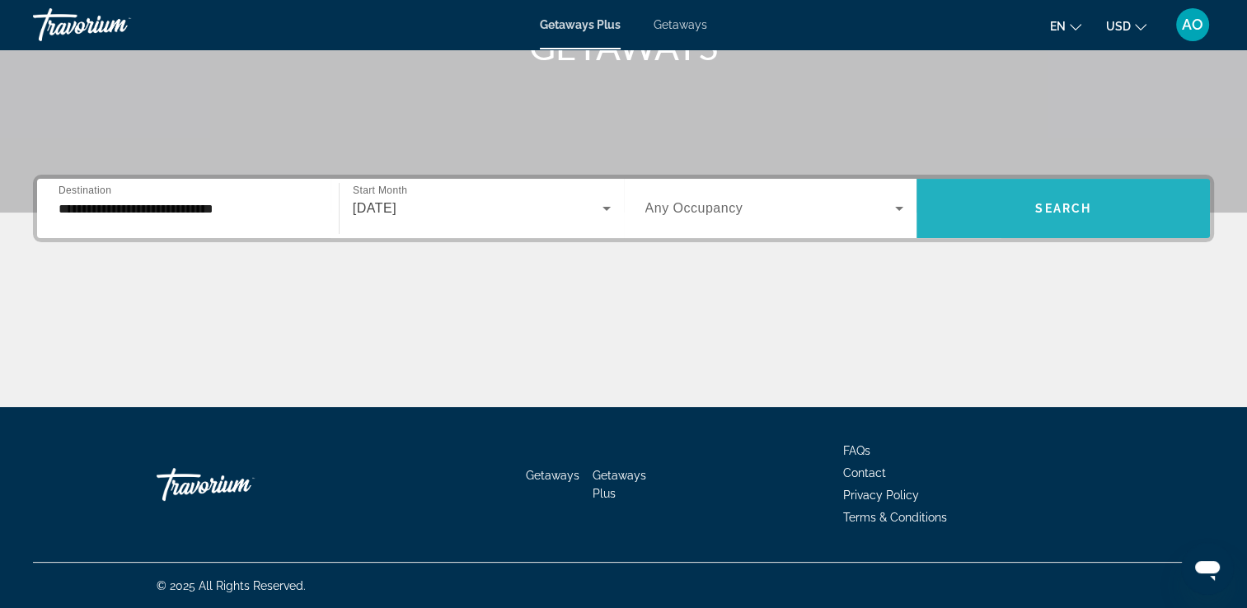
click at [1003, 199] on span "Search widget" at bounding box center [1062, 209] width 293 height 40
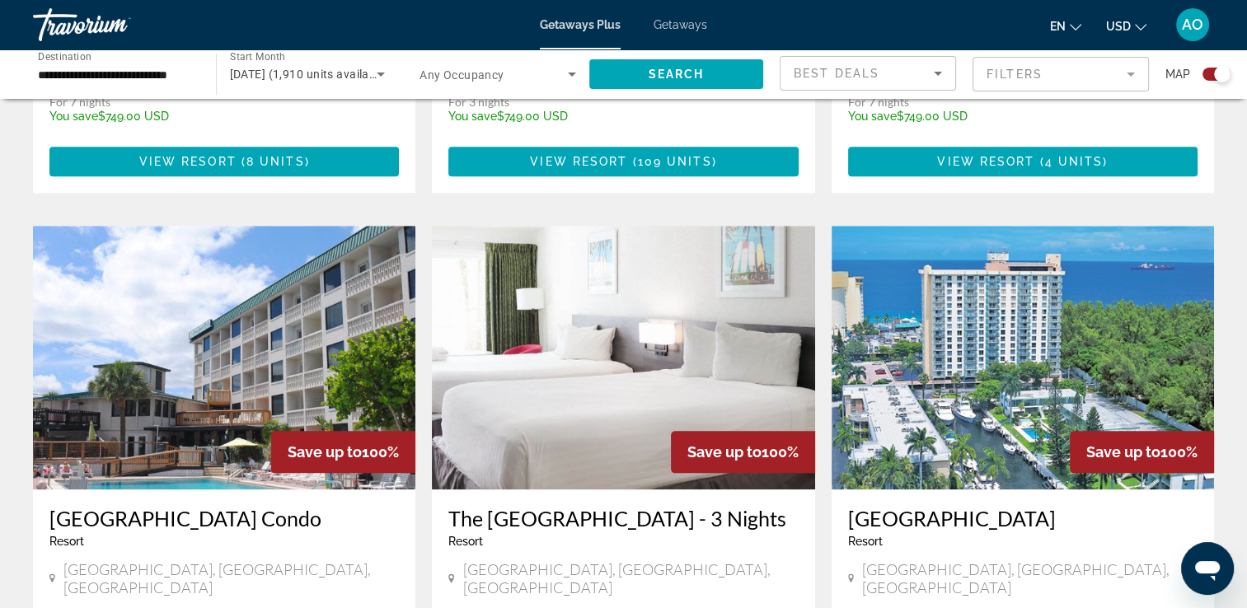
scroll to position [1730, 0]
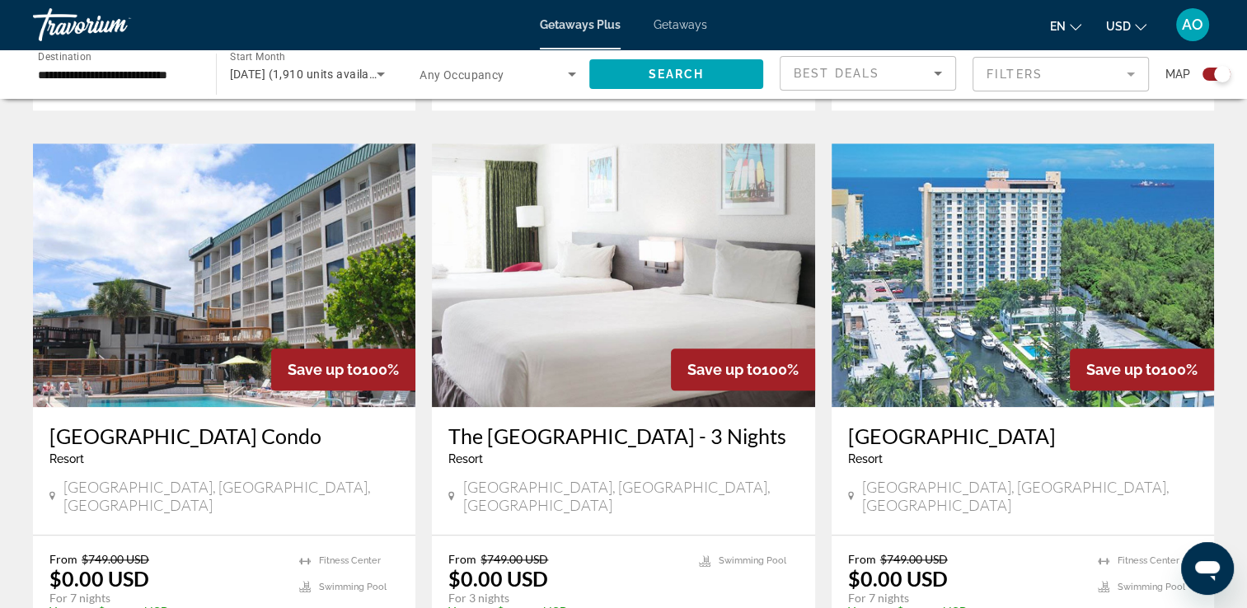
click at [667, 30] on span "Getaways" at bounding box center [680, 24] width 54 height 13
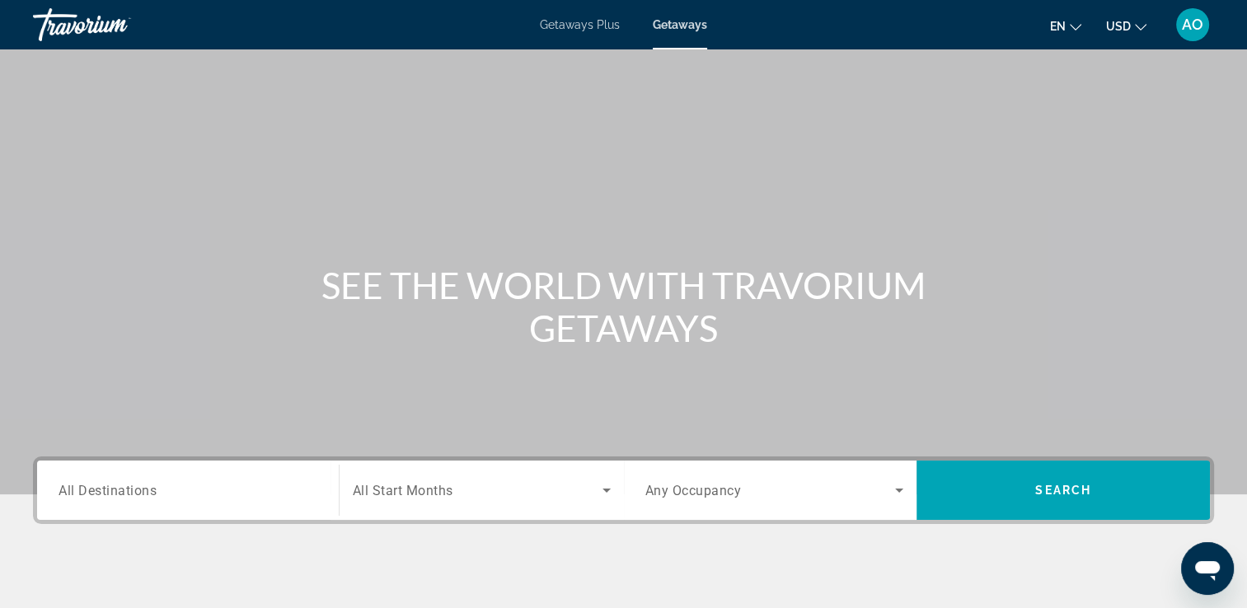
click at [230, 474] on div "Search widget" at bounding box center [187, 490] width 259 height 47
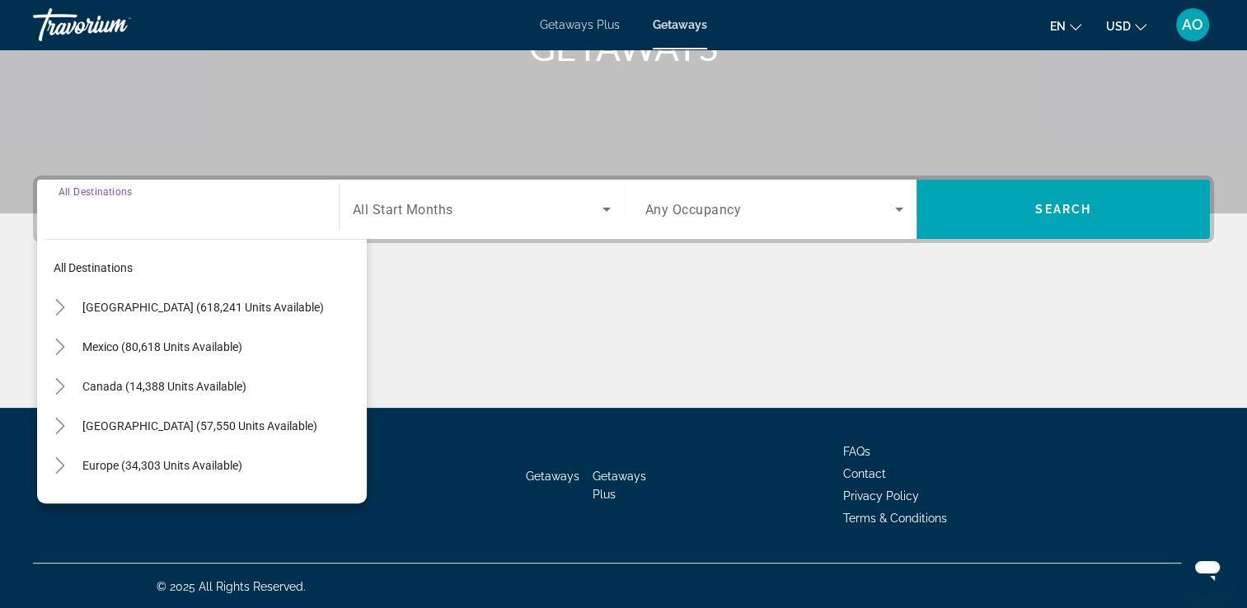
scroll to position [282, 0]
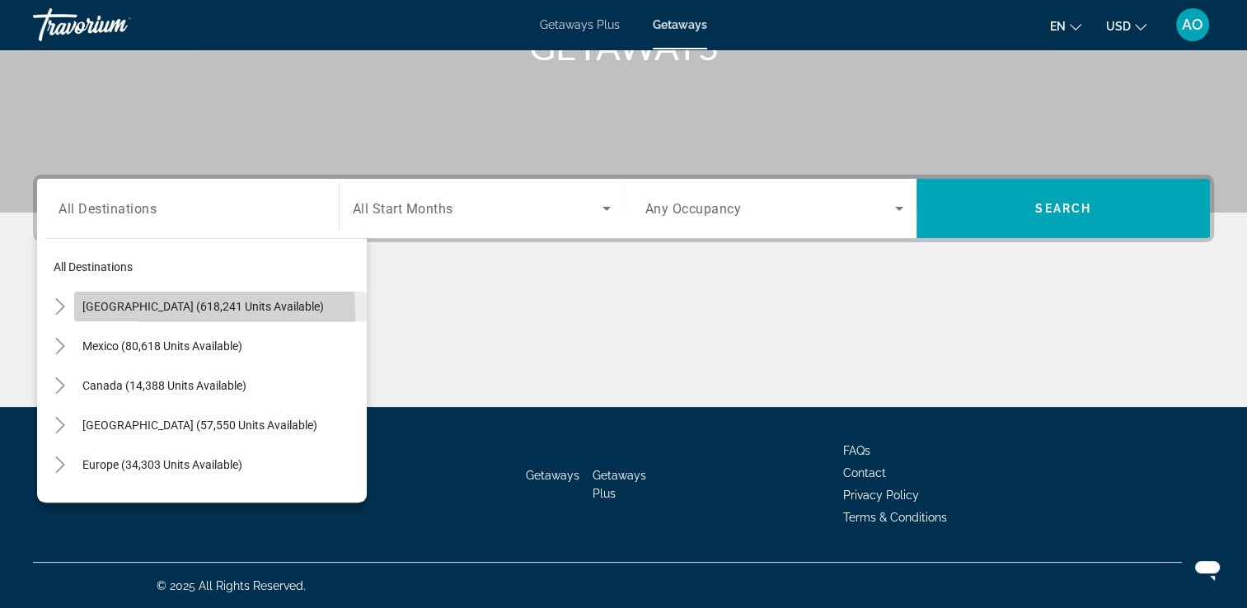
click at [142, 315] on span "Search widget" at bounding box center [220, 307] width 292 height 40
type input "**********"
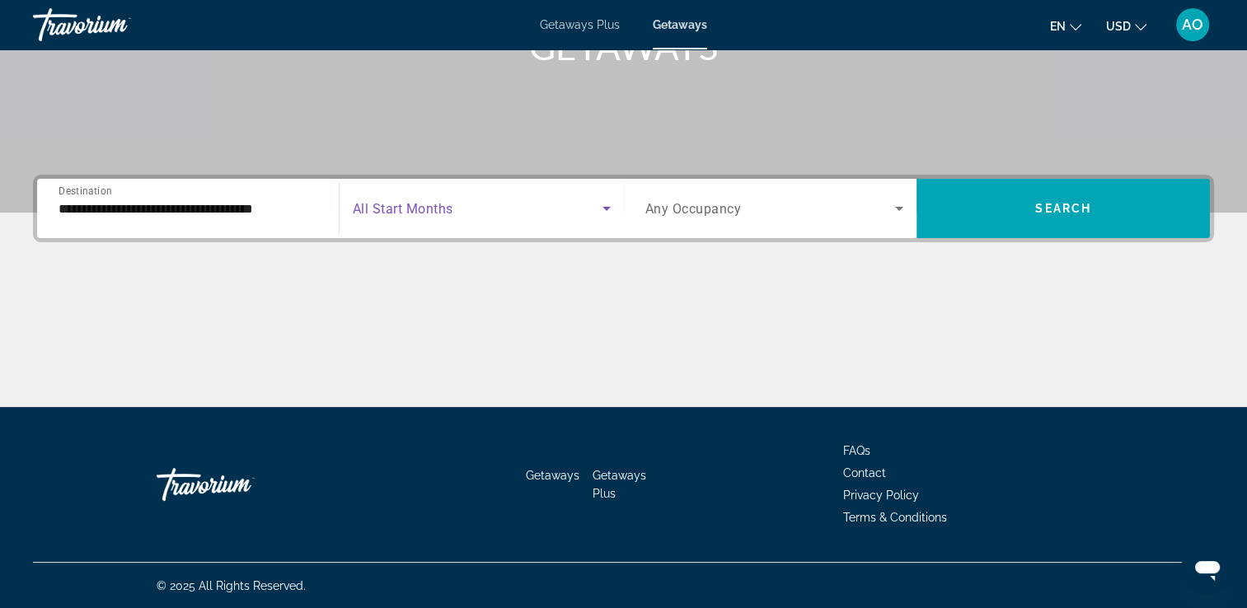
click at [488, 211] on span "Search widget" at bounding box center [478, 209] width 250 height 20
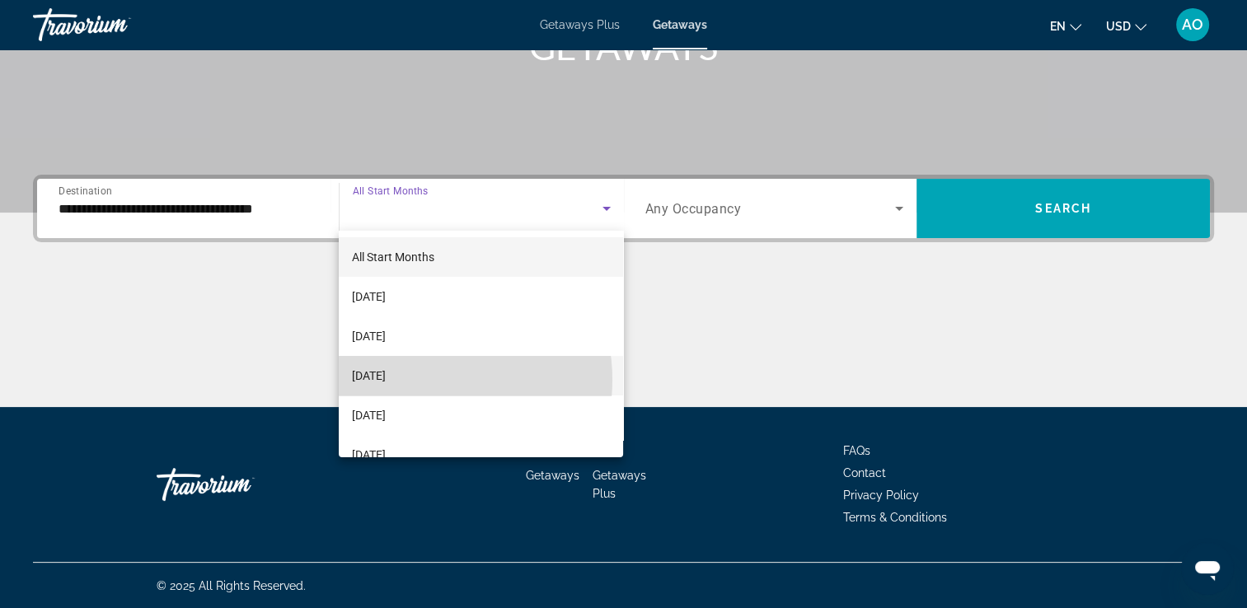
click at [386, 380] on span "November 2025" at bounding box center [369, 376] width 34 height 20
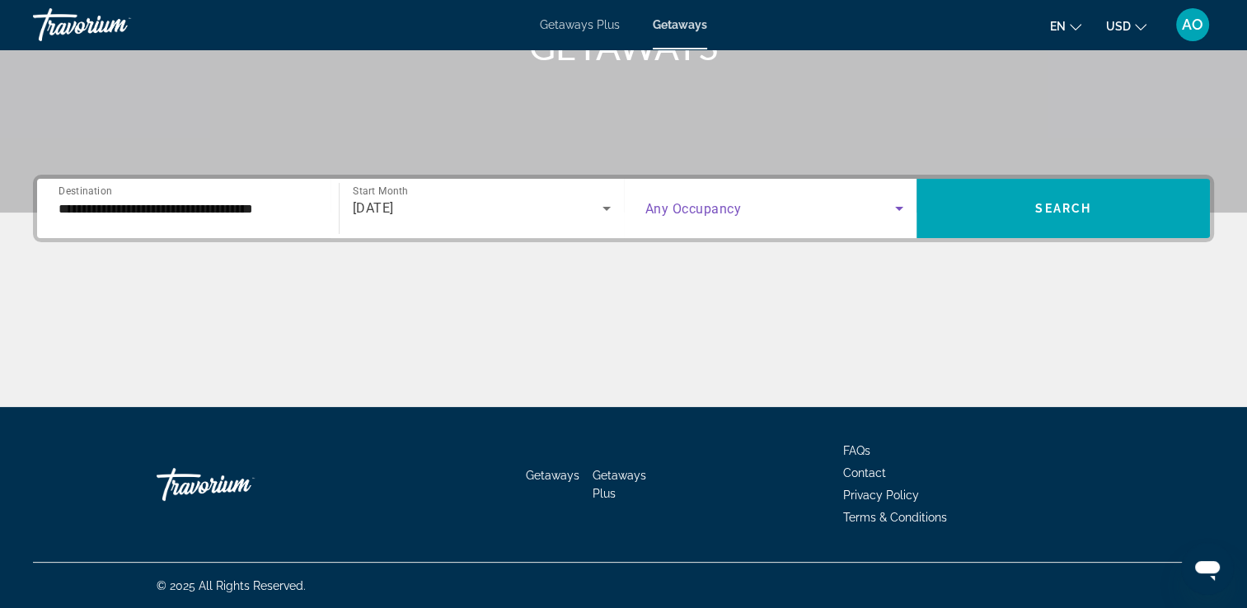
click at [830, 203] on span "Search widget" at bounding box center [770, 209] width 250 height 20
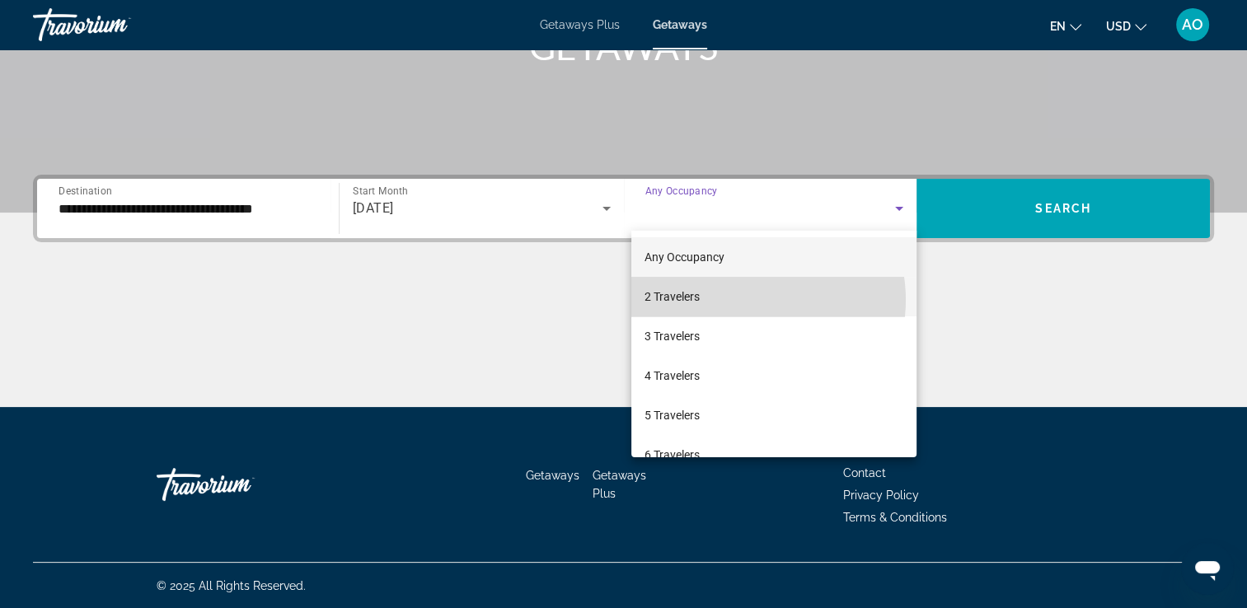
click at [748, 300] on mat-option "2 Travelers" at bounding box center [773, 297] width 285 height 40
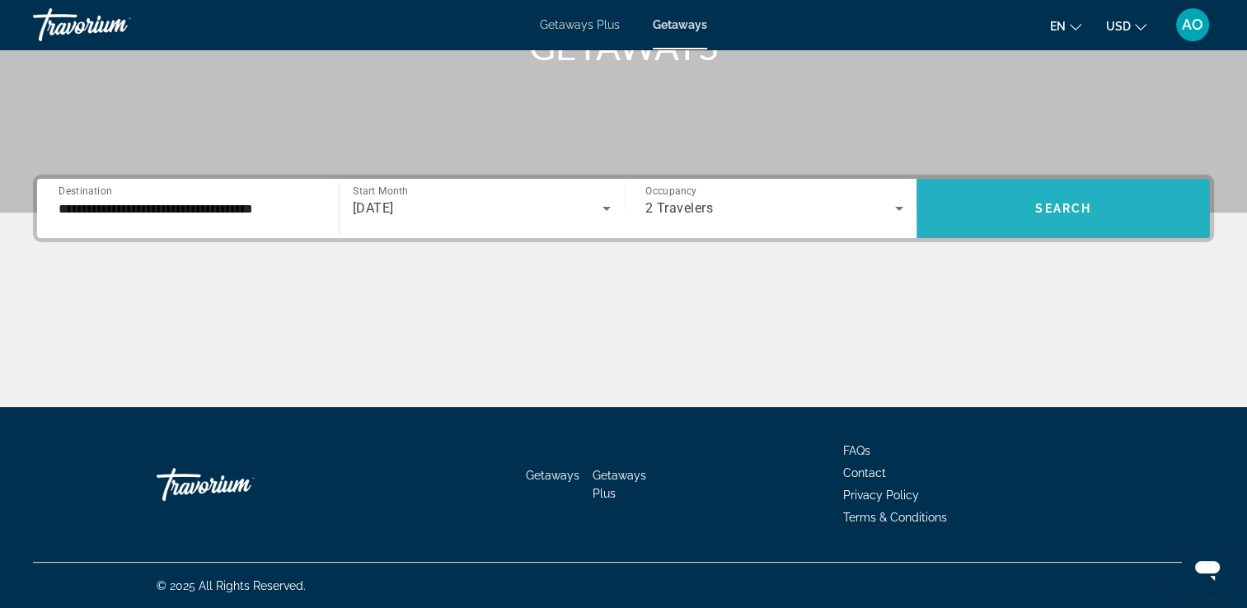
click at [1109, 208] on span "Search widget" at bounding box center [1062, 209] width 293 height 40
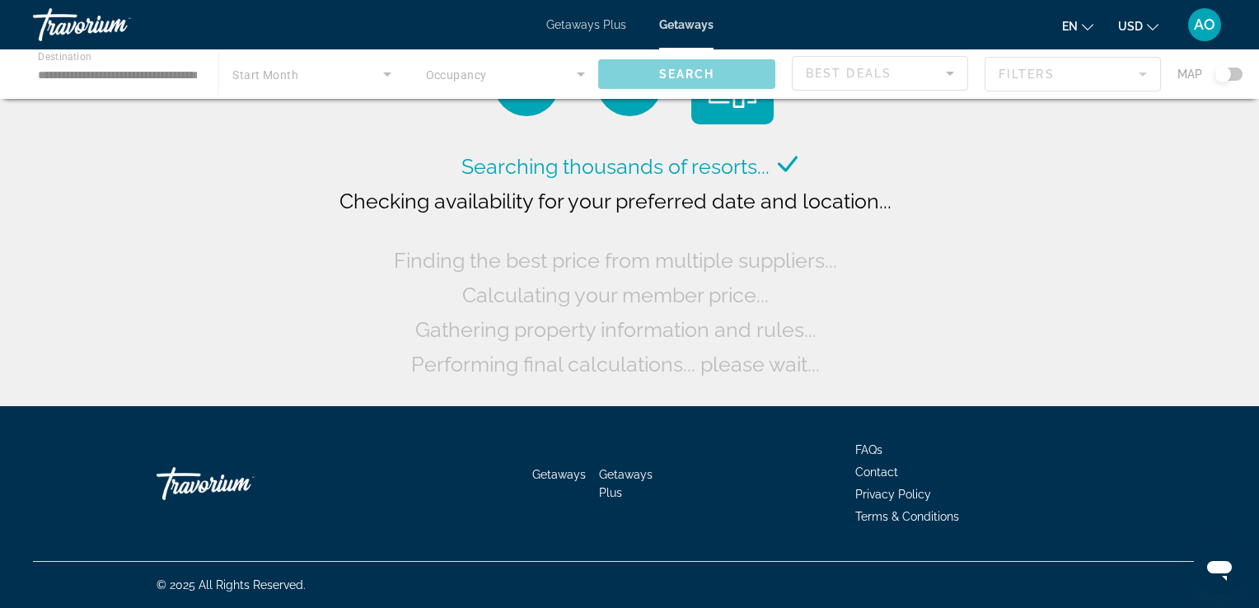
click at [92, 75] on div "Main content" at bounding box center [629, 73] width 1259 height 49
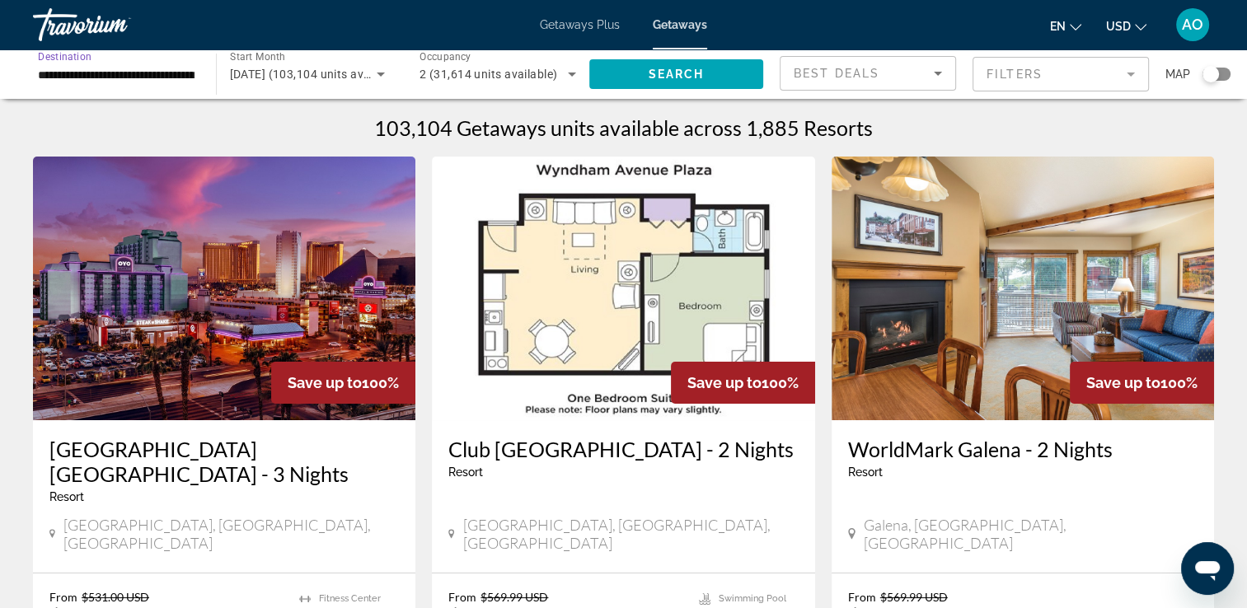
click at [101, 81] on input "**********" at bounding box center [116, 75] width 157 height 20
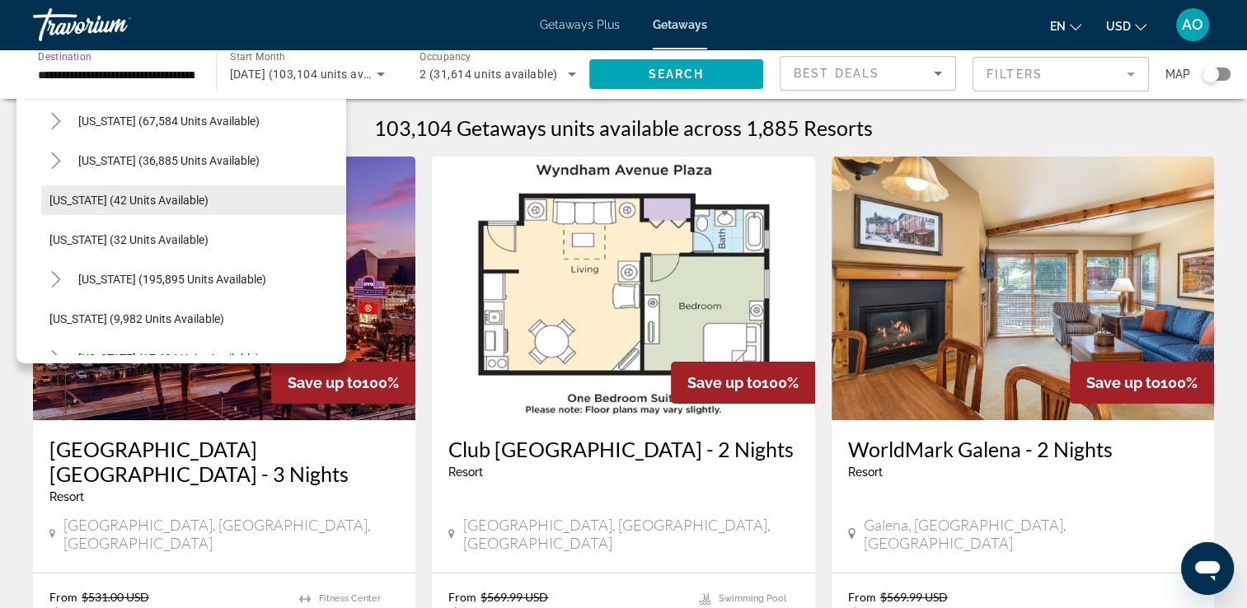
scroll to position [247, 0]
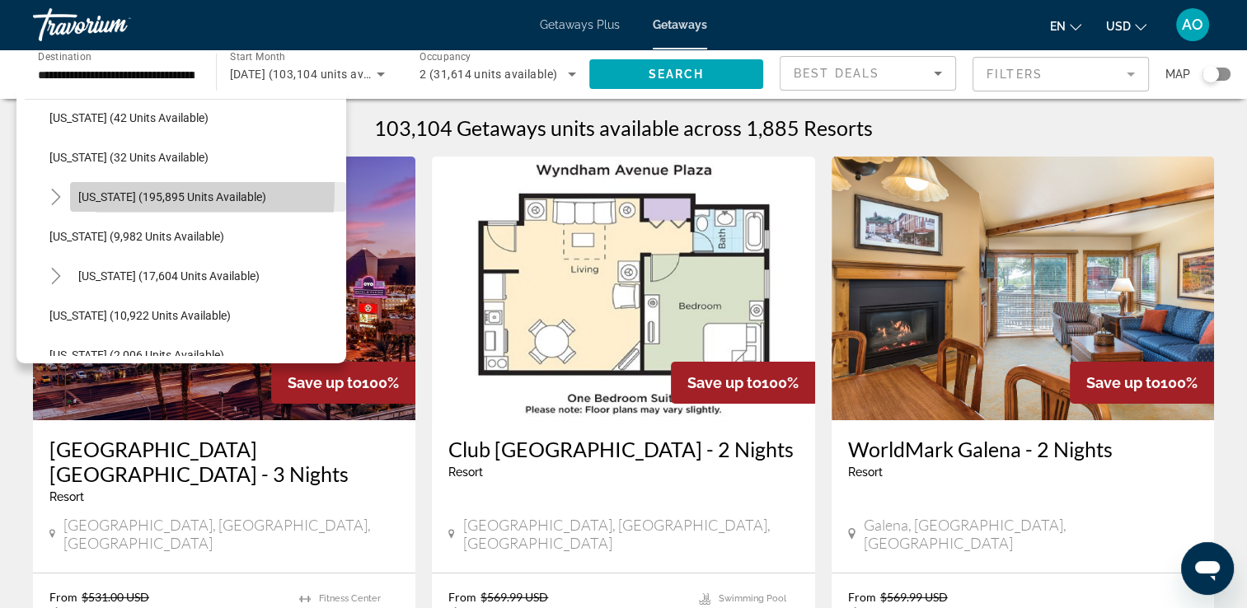
click at [110, 190] on span "Florida (195,895 units available)" at bounding box center [172, 196] width 188 height 13
type input "**********"
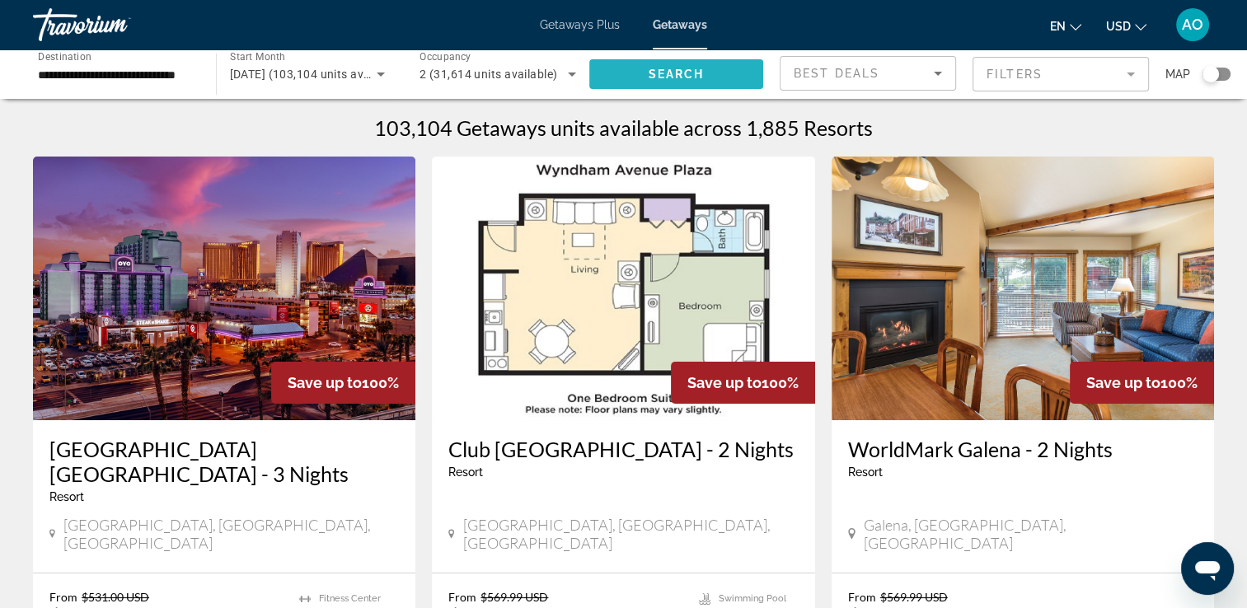
click at [728, 69] on span "Search widget" at bounding box center [676, 74] width 175 height 40
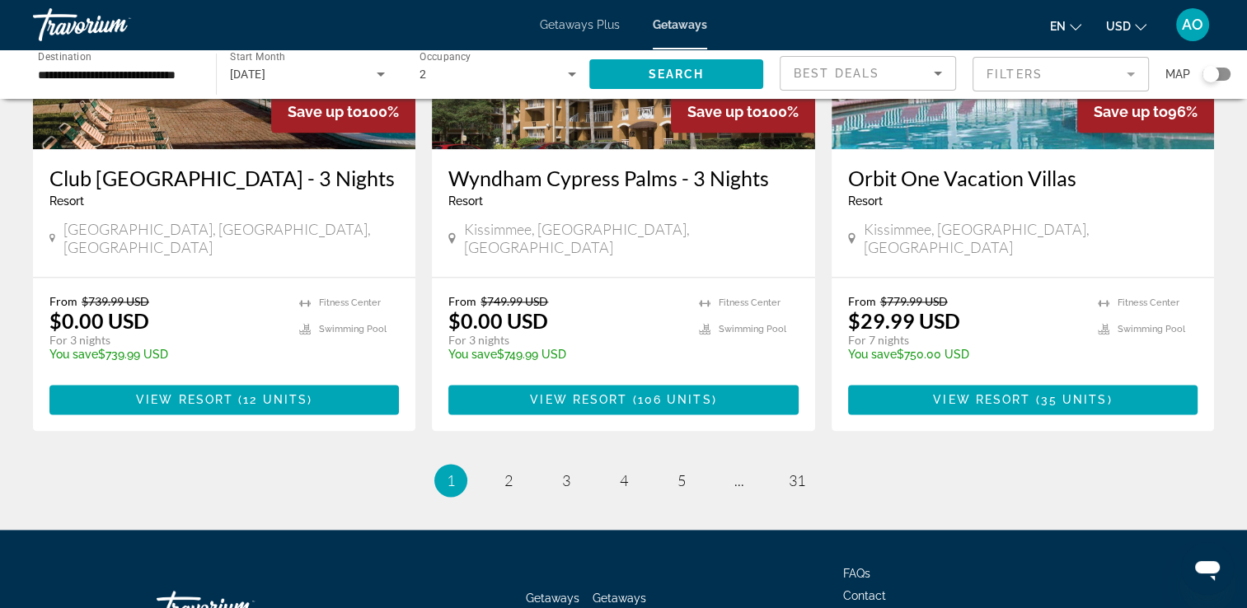
scroll to position [2130, 0]
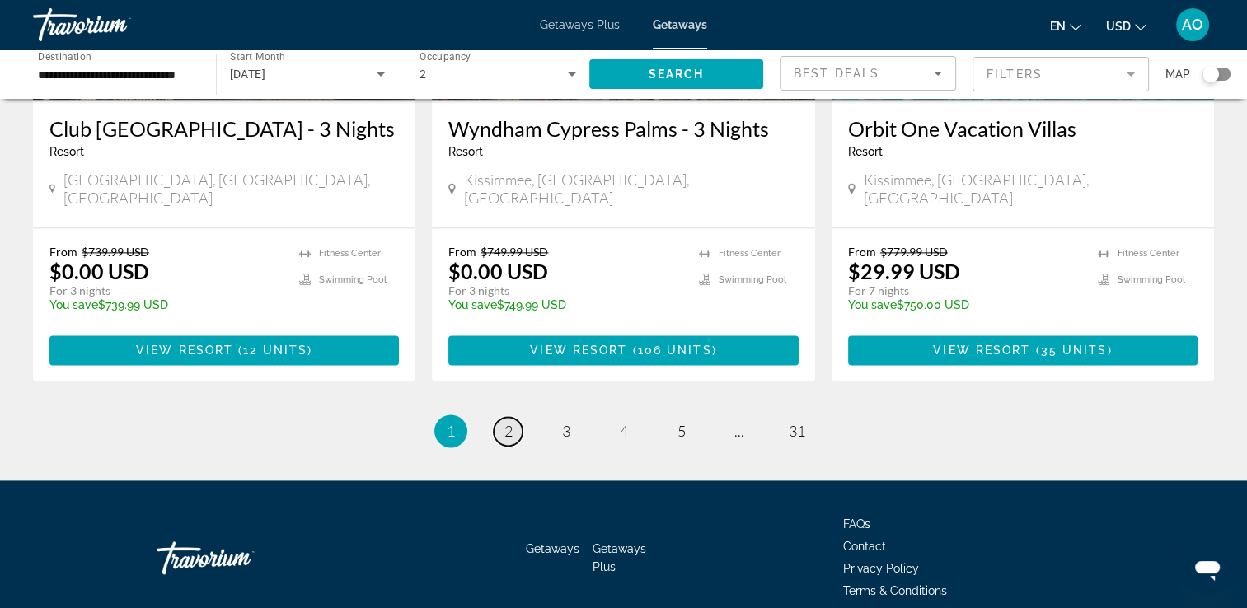
click at [507, 422] on span "2" at bounding box center [508, 431] width 8 height 18
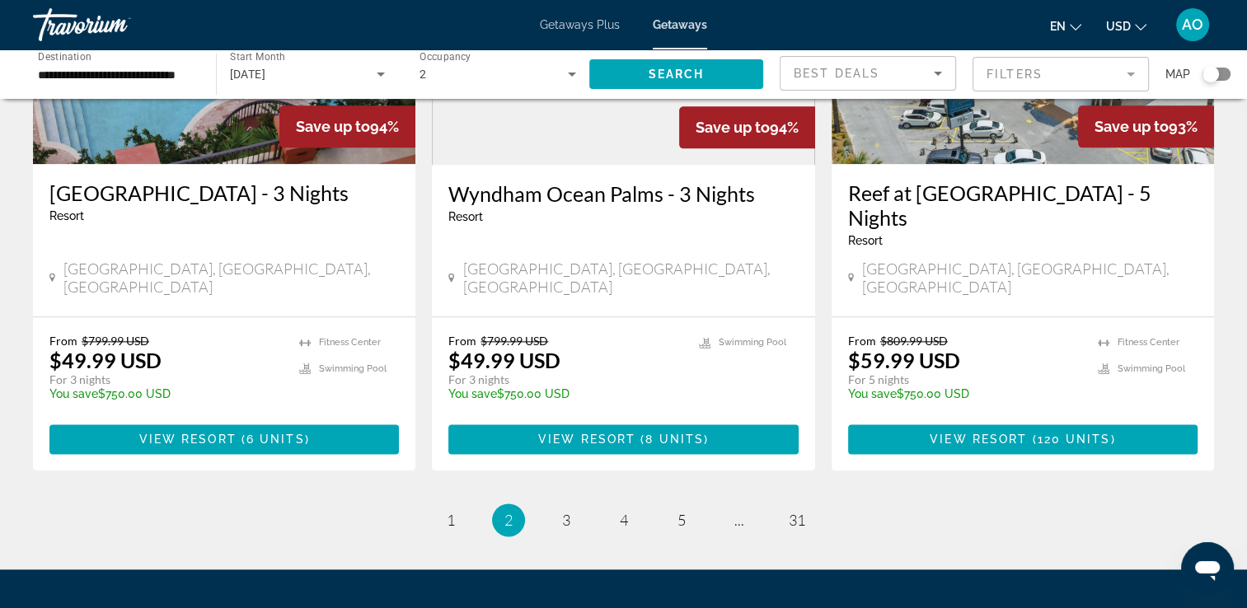
scroll to position [2060, 0]
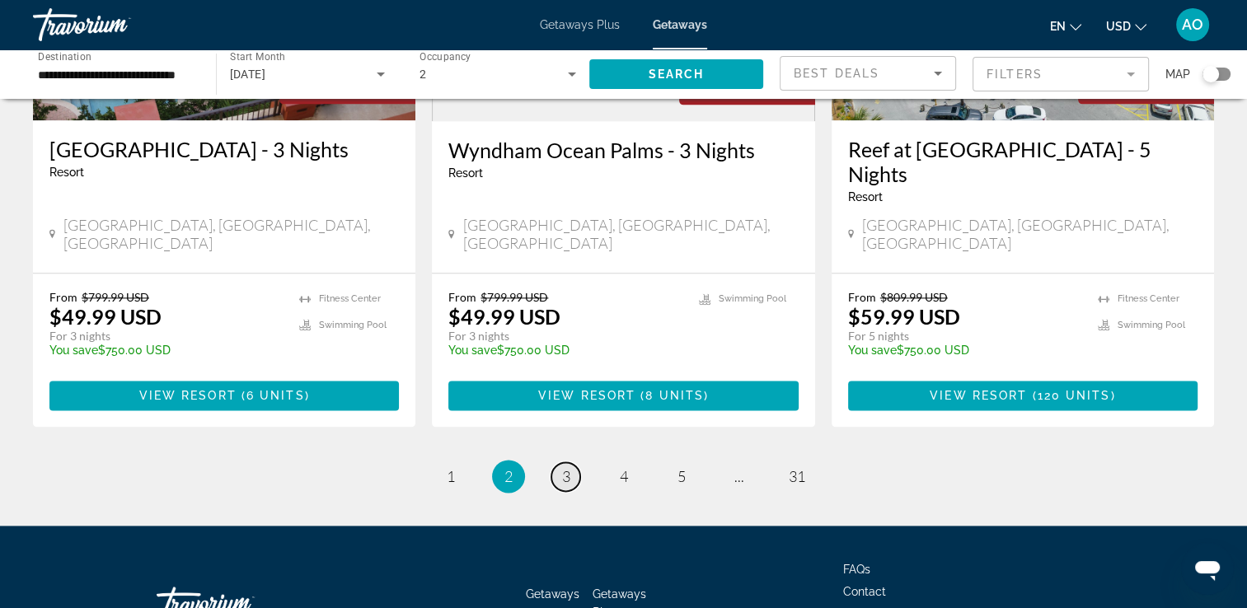
click at [564, 467] on span "3" at bounding box center [566, 476] width 8 height 18
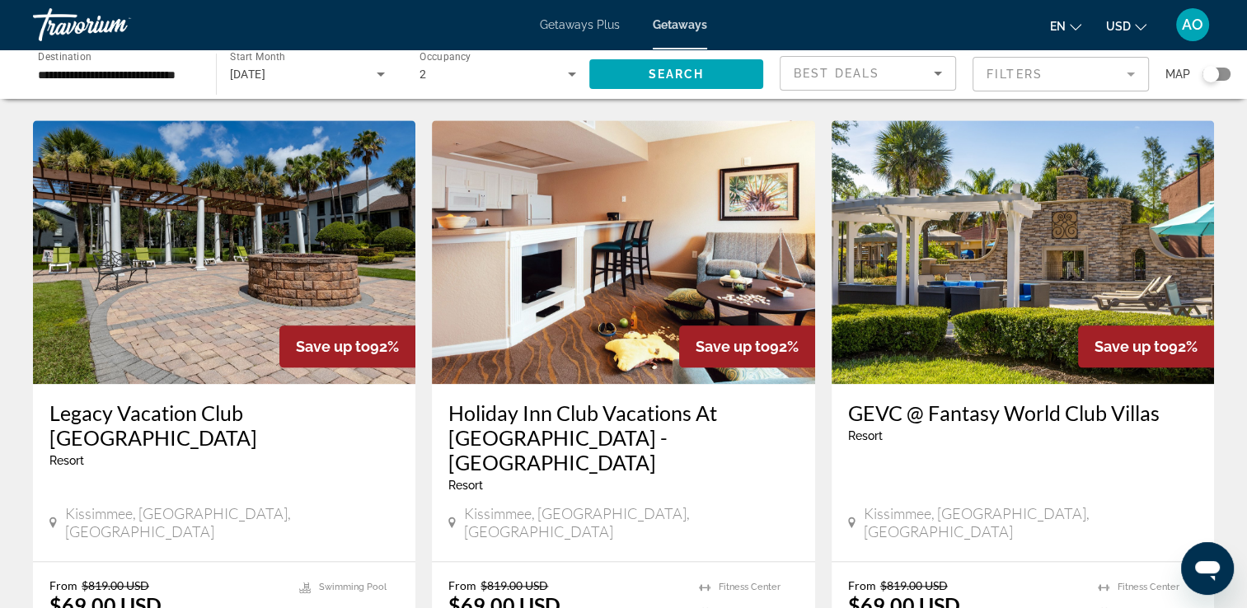
scroll to position [1977, 0]
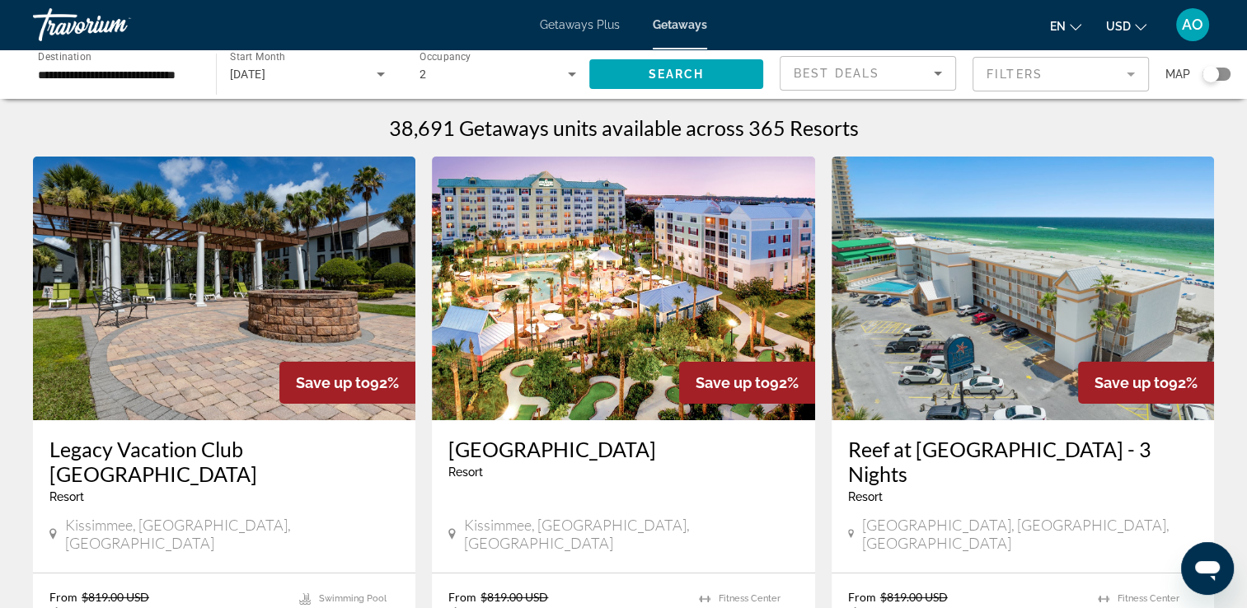
click at [604, 343] on img "Main content" at bounding box center [623, 289] width 382 height 264
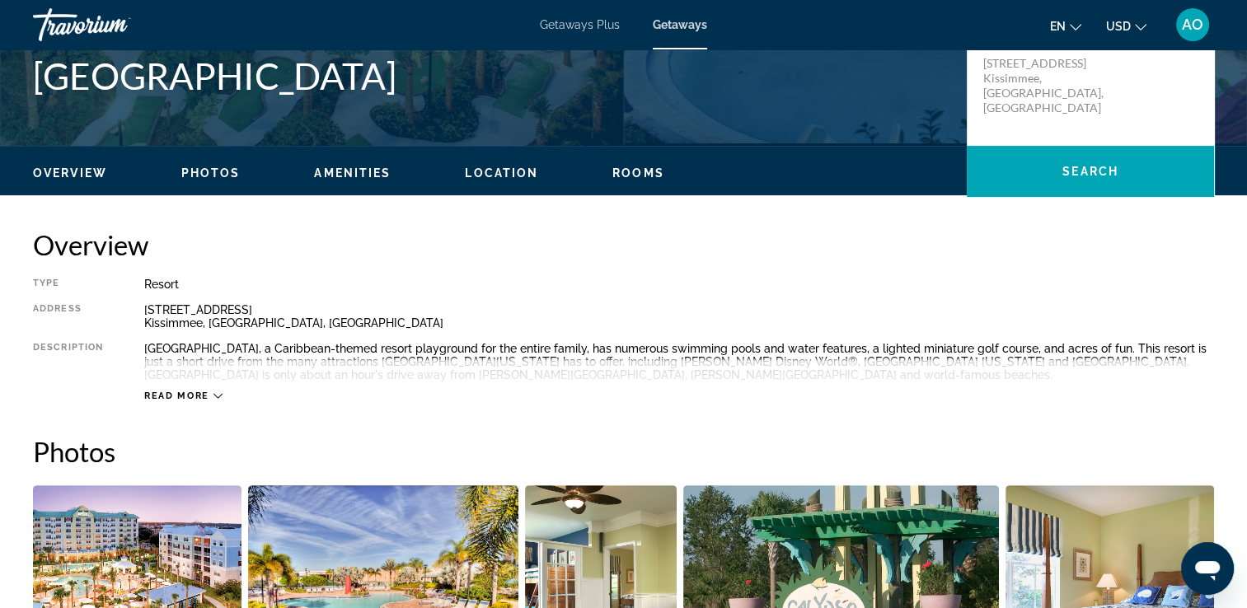
scroll to position [412, 0]
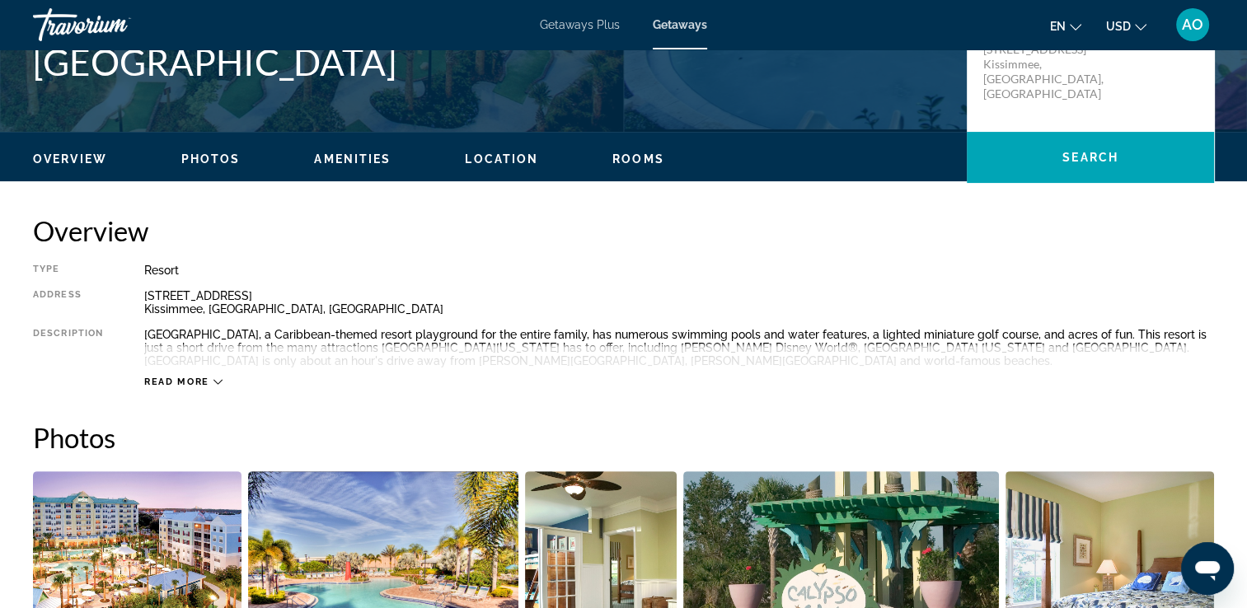
click at [213, 377] on icon "Main content" at bounding box center [217, 381] width 9 height 9
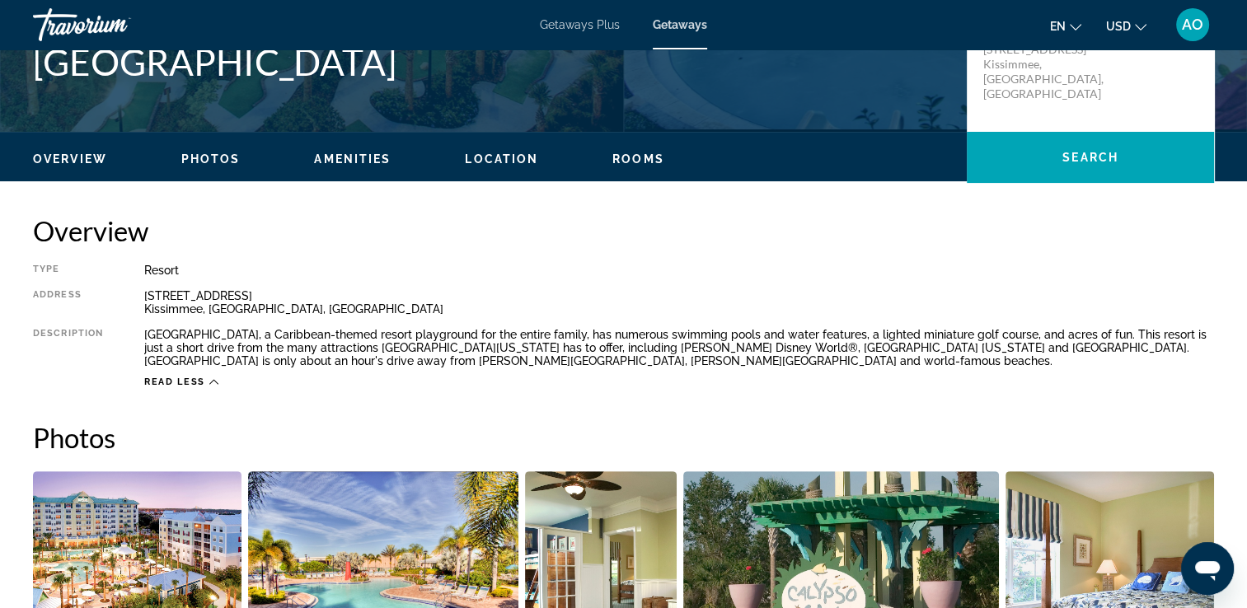
click at [220, 153] on span "Photos" at bounding box center [210, 158] width 59 height 13
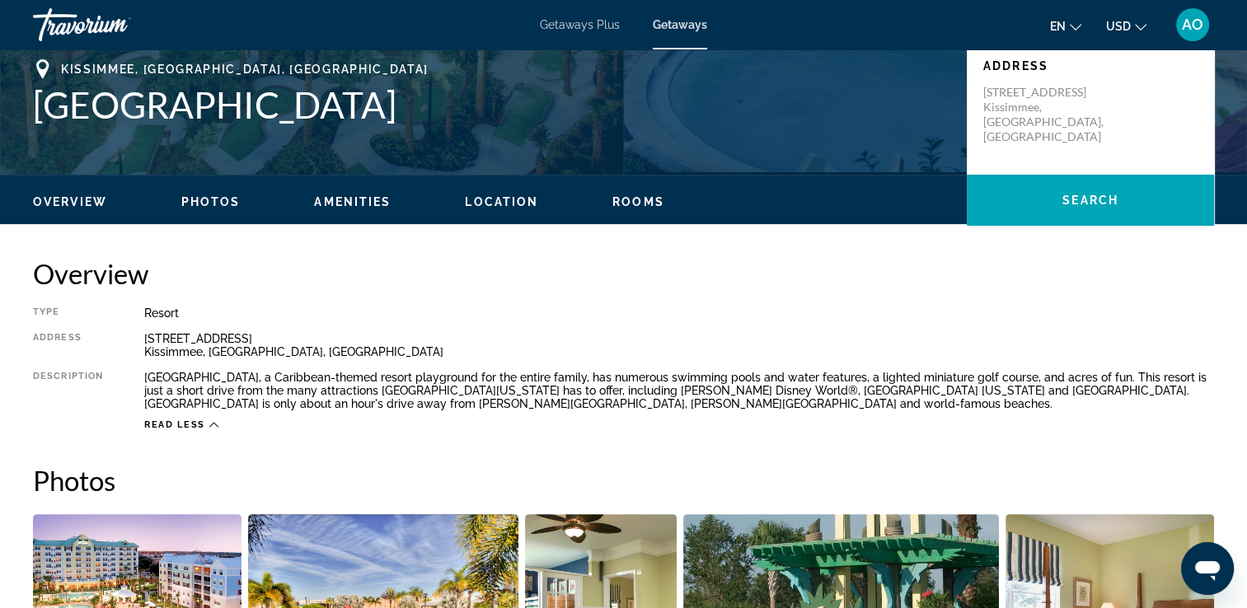
scroll to position [322, 0]
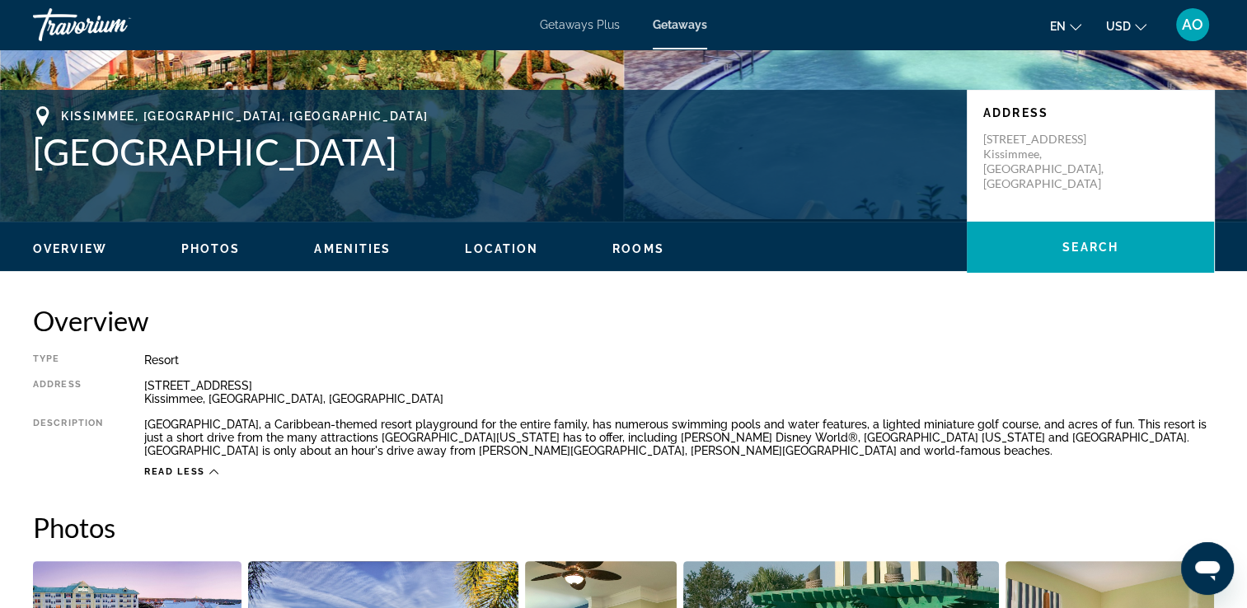
click at [620, 246] on span "Rooms" at bounding box center [638, 248] width 52 height 13
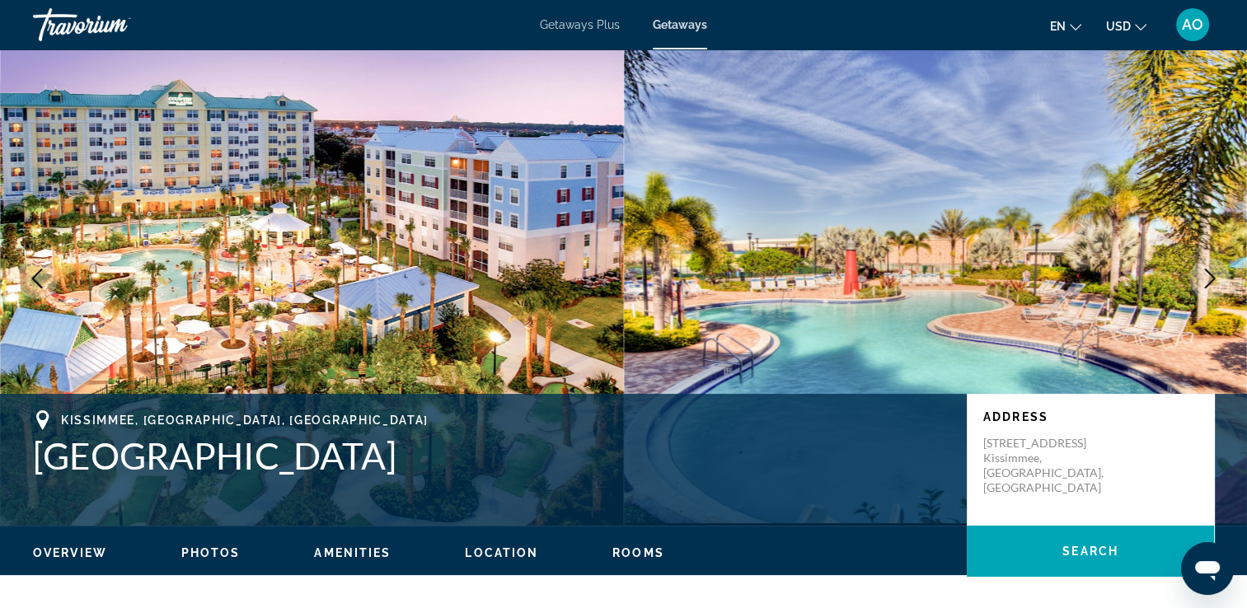
scroll to position [0, 0]
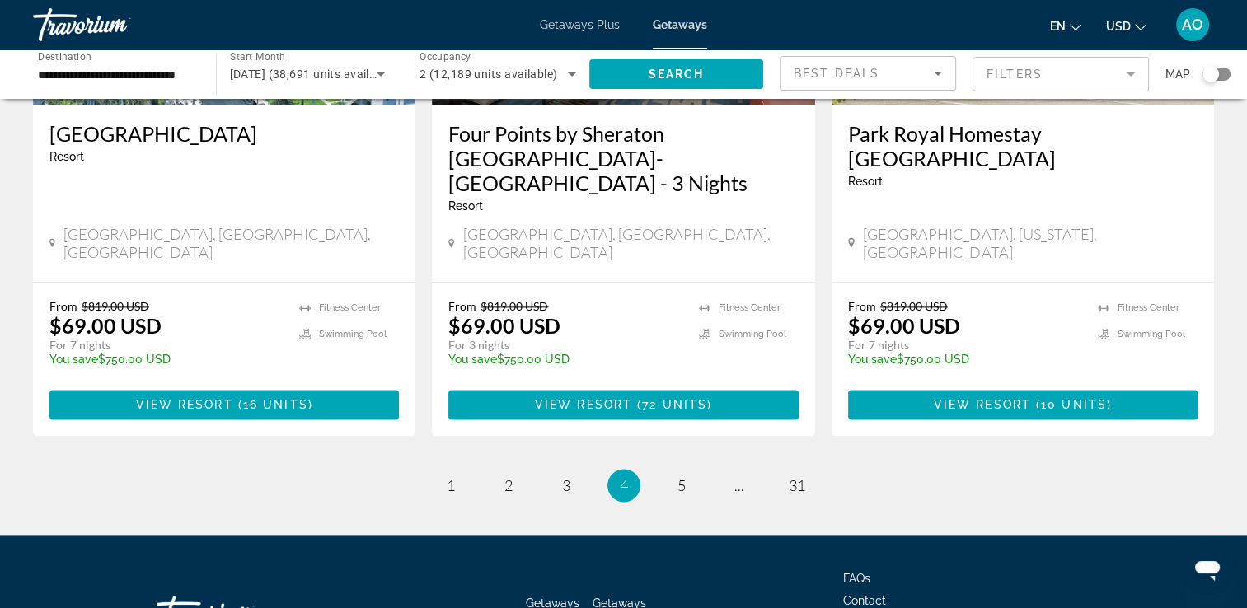
scroll to position [2142, 0]
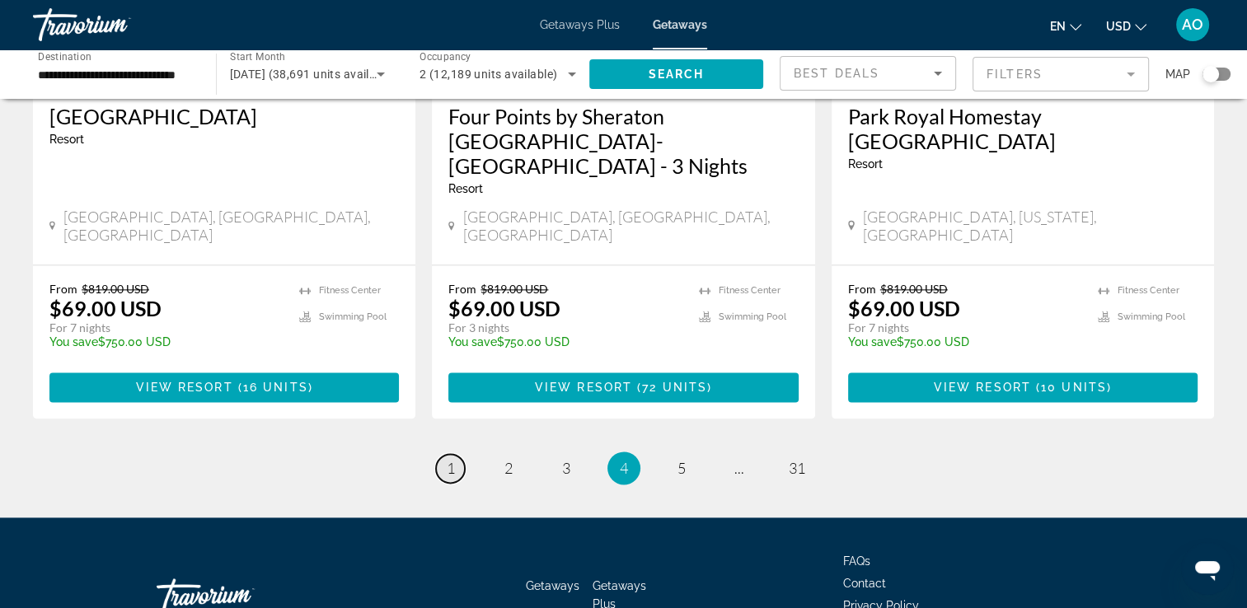
click at [455, 454] on link "page 1" at bounding box center [450, 468] width 29 height 29
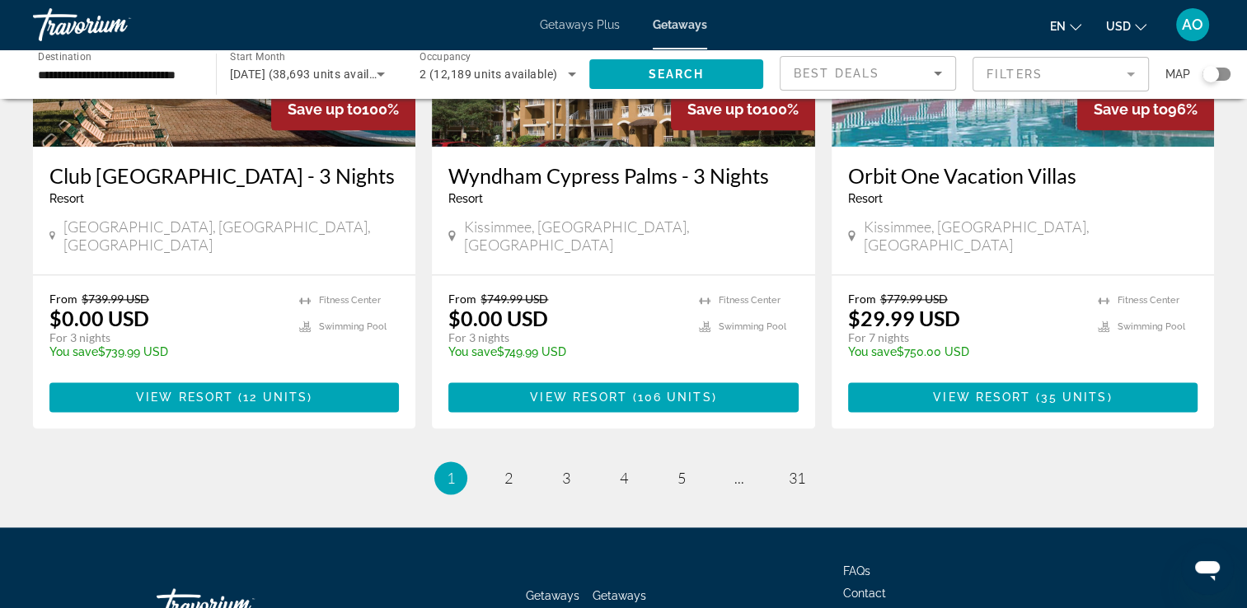
scroll to position [2130, 0]
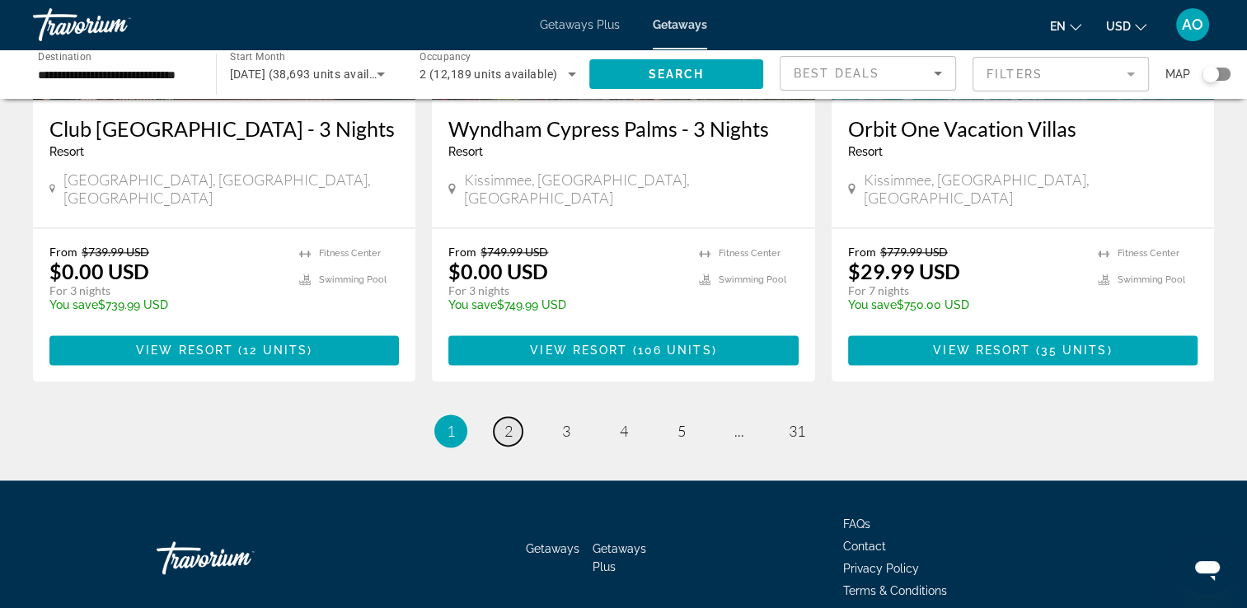
click at [511, 422] on span "2" at bounding box center [508, 431] width 8 height 18
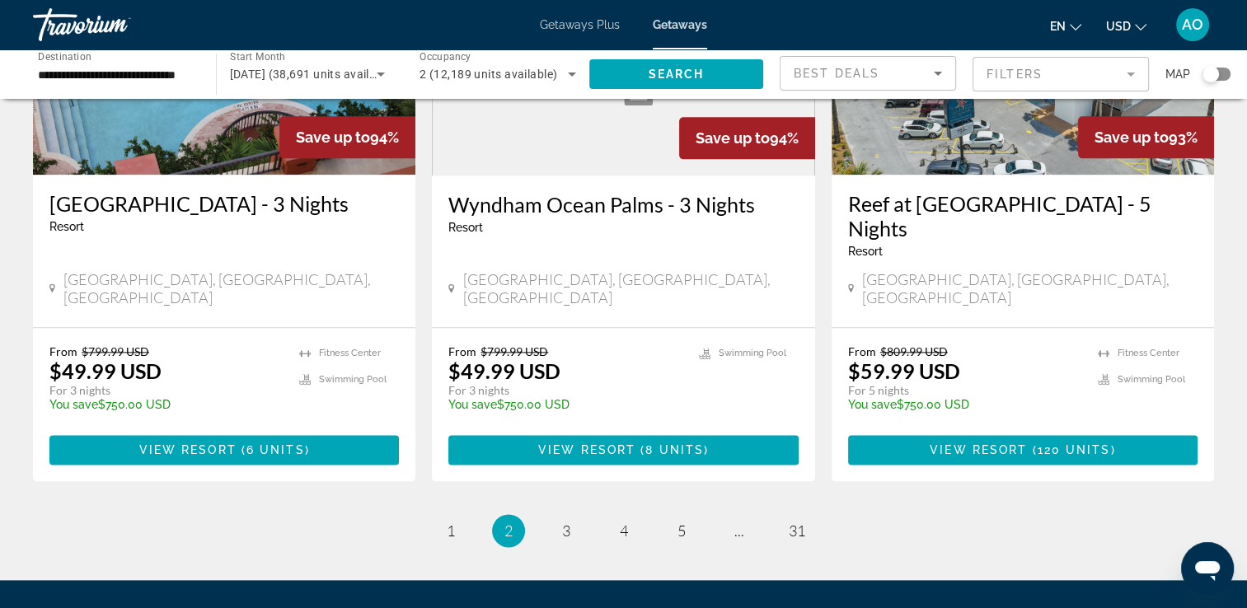
scroll to position [2060, 0]
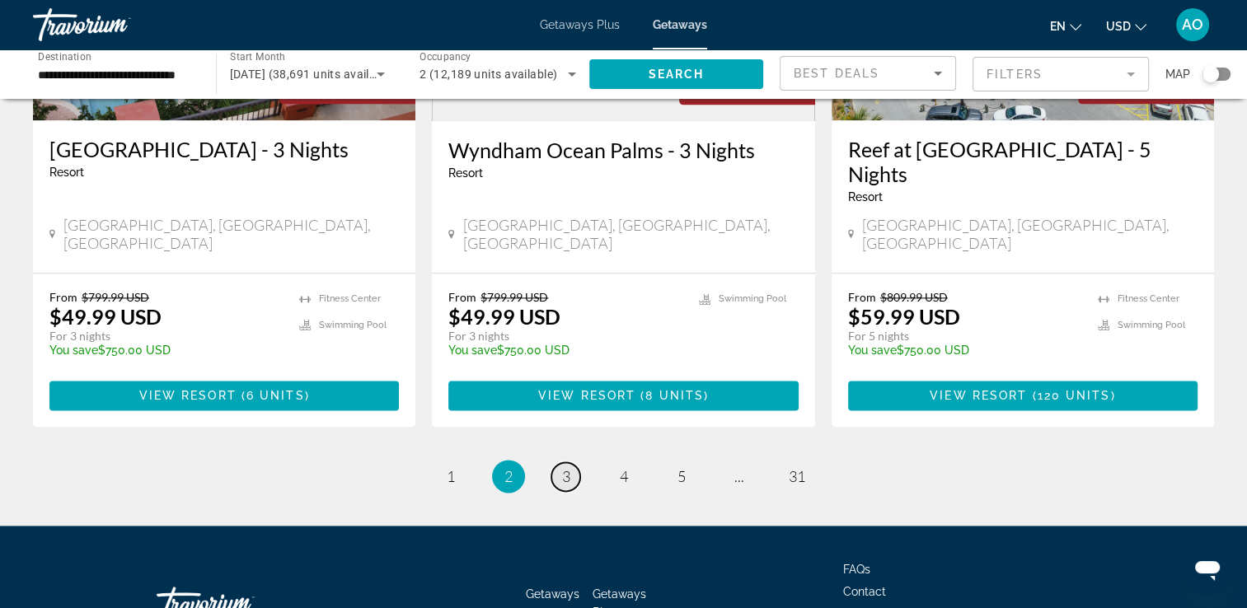
click at [564, 467] on span "3" at bounding box center [566, 476] width 8 height 18
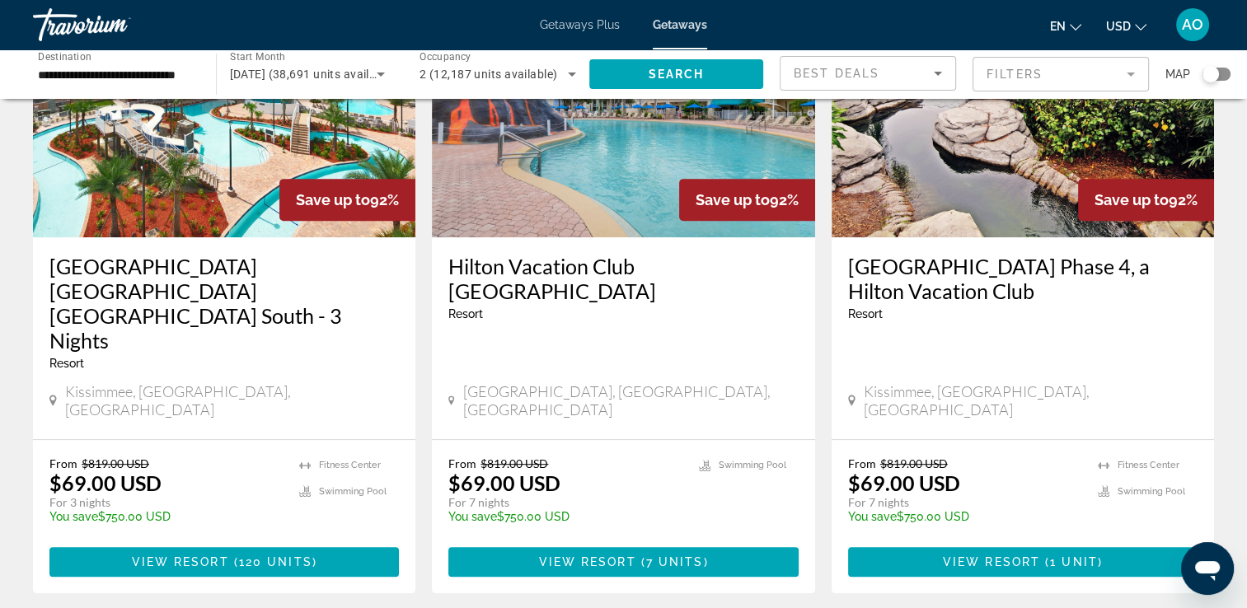
scroll to position [824, 0]
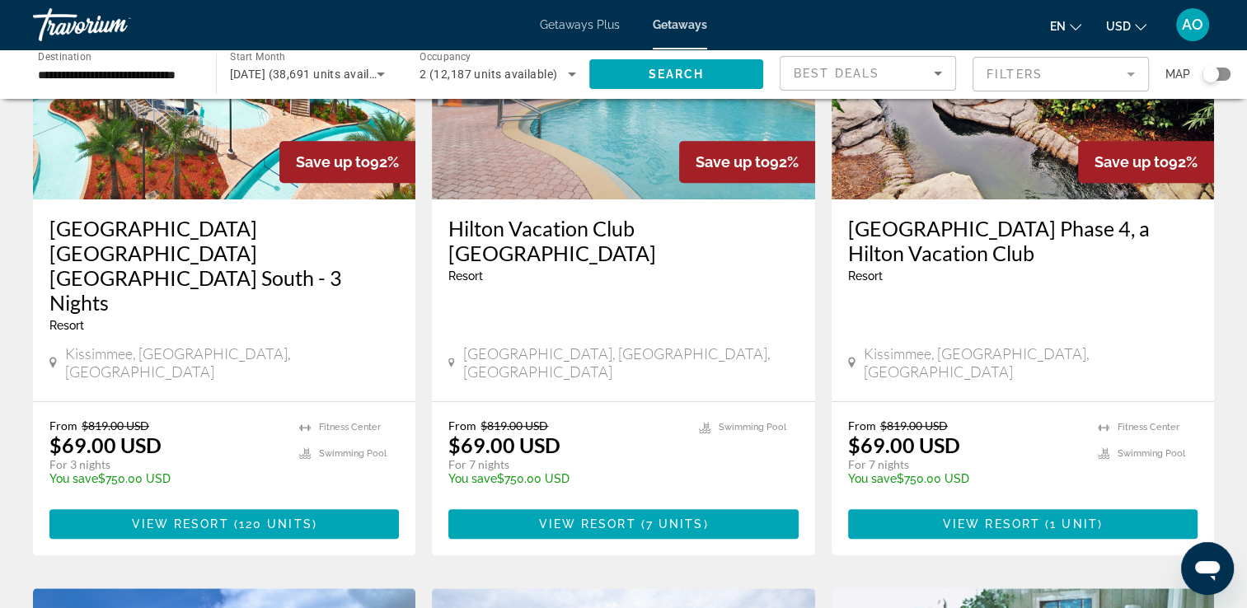
click at [952, 157] on img "Main content" at bounding box center [1022, 68] width 382 height 264
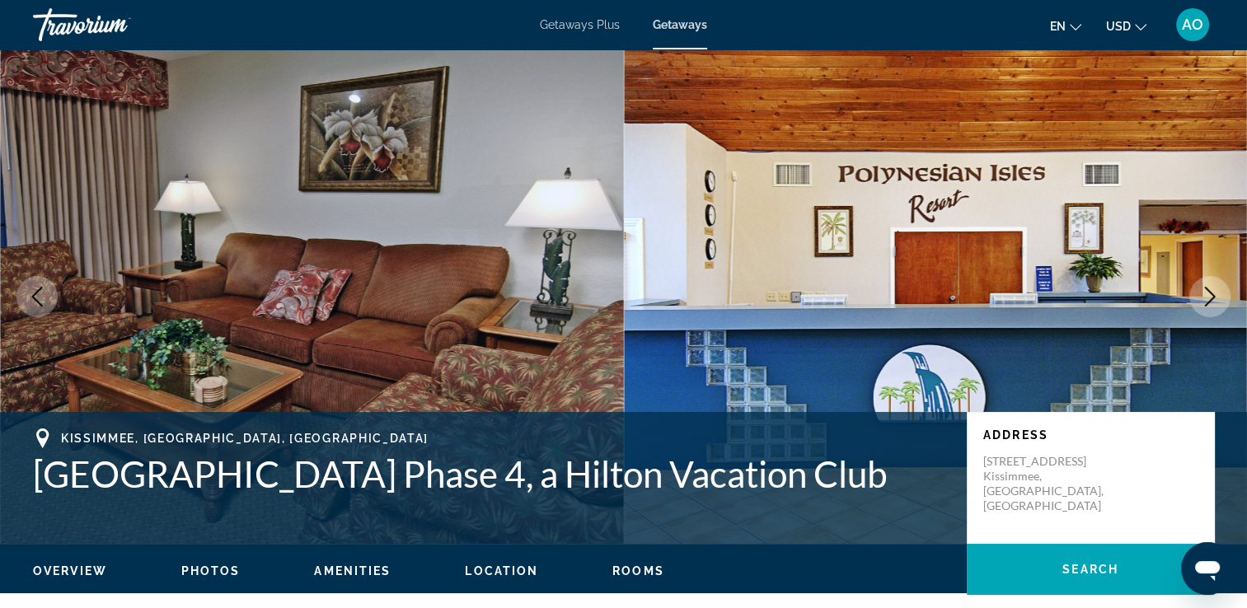
click at [1207, 287] on icon "Next image" at bounding box center [1210, 297] width 20 height 20
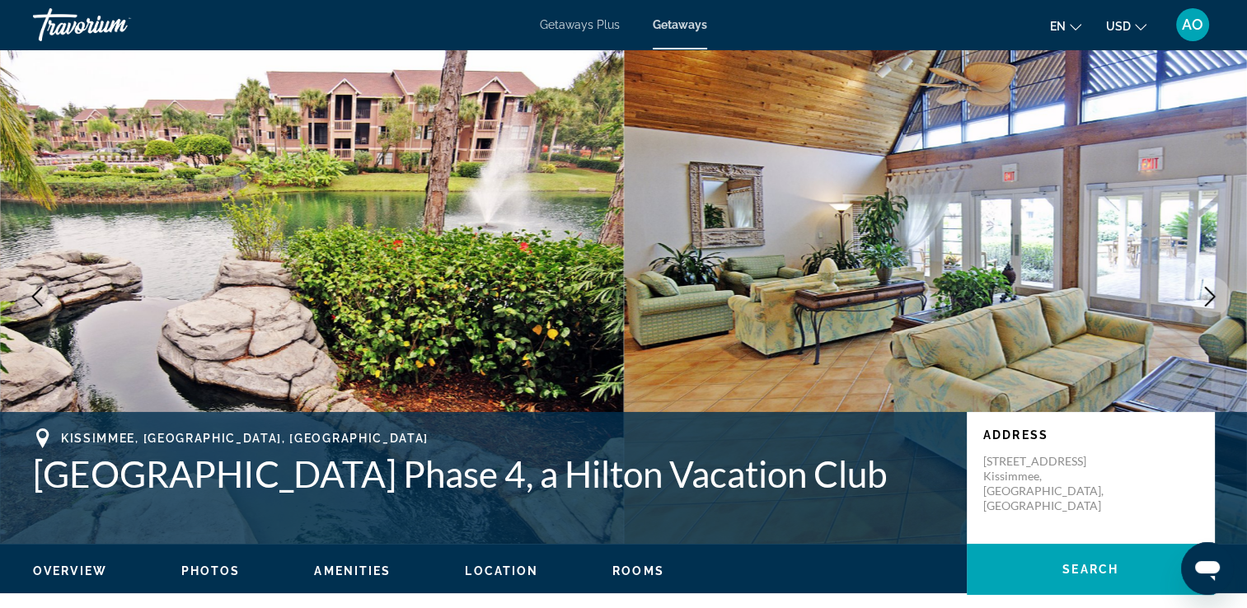
click at [1206, 287] on icon "Next image" at bounding box center [1210, 297] width 20 height 20
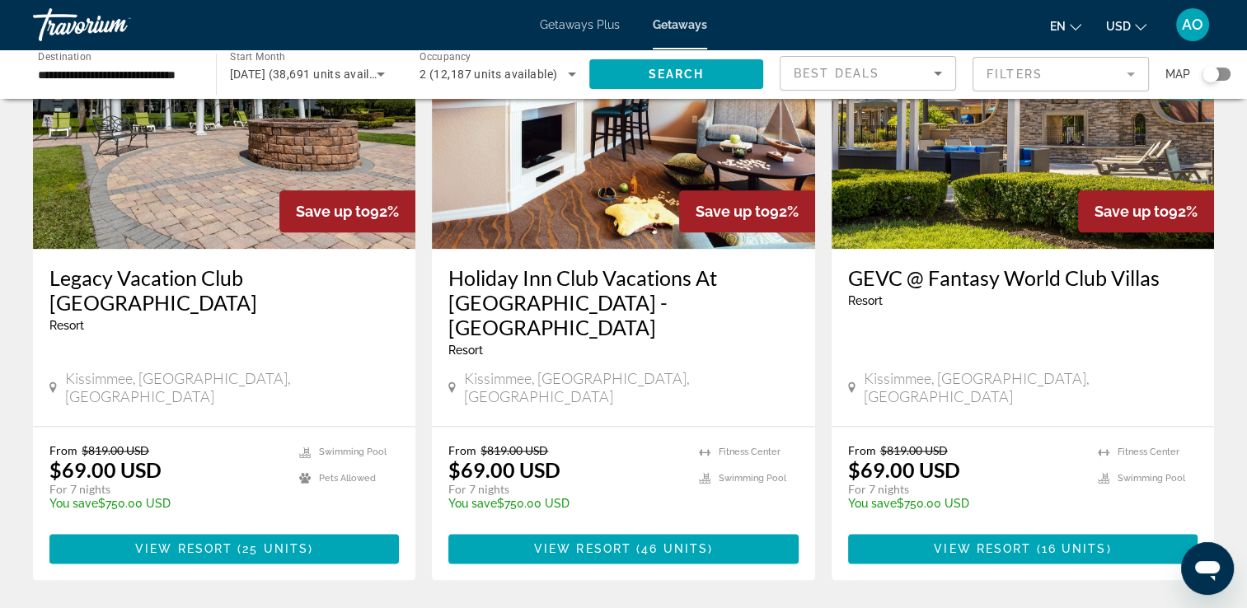
scroll to position [2060, 0]
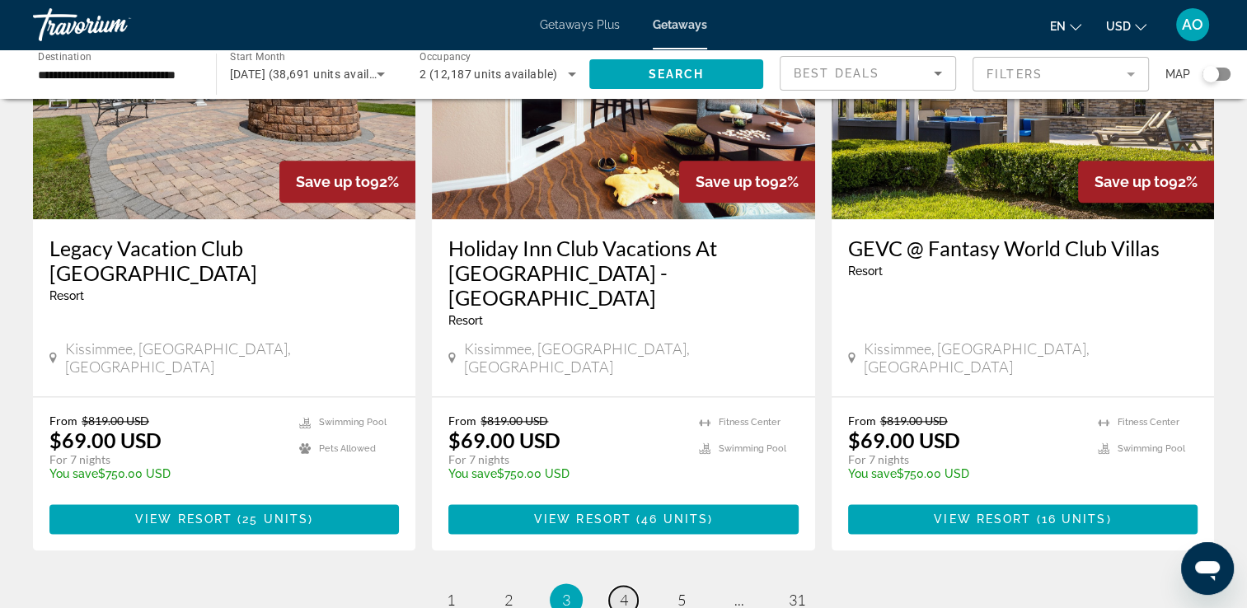
click at [624, 586] on link "page 4" at bounding box center [623, 600] width 29 height 29
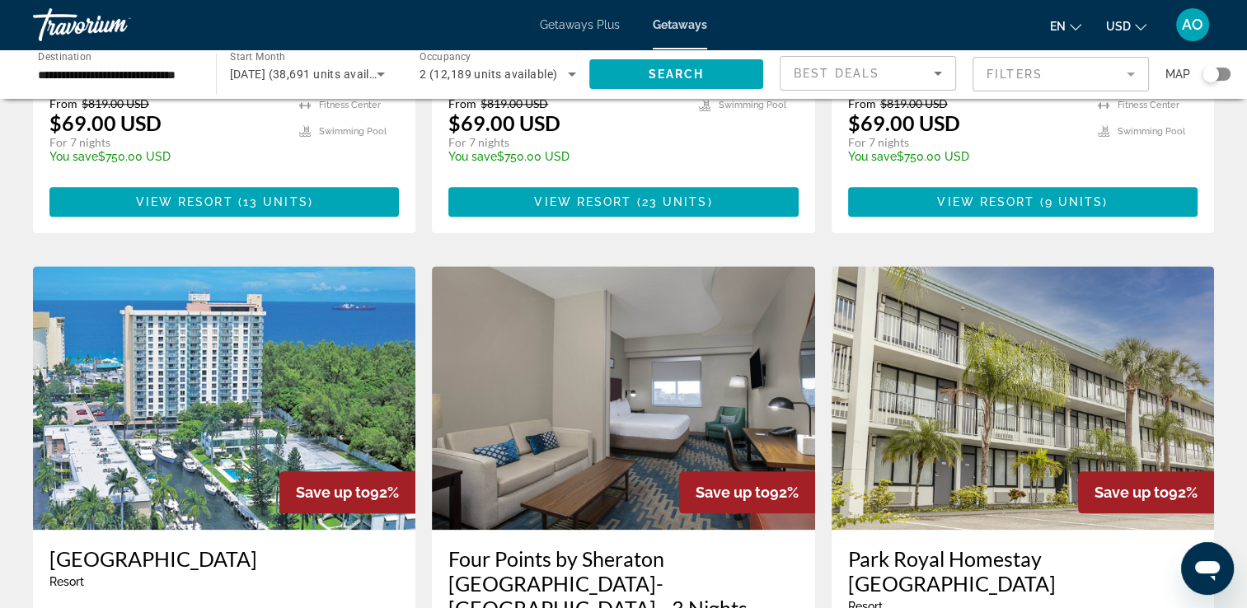
scroll to position [1730, 0]
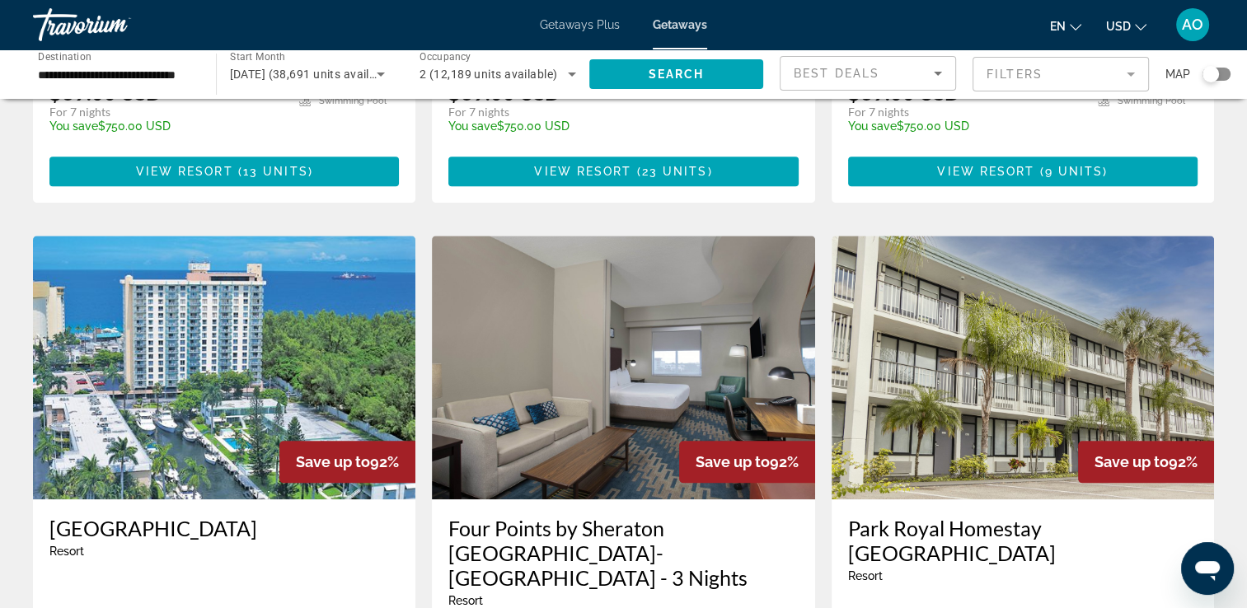
click at [130, 288] on img "Main content" at bounding box center [224, 368] width 382 height 264
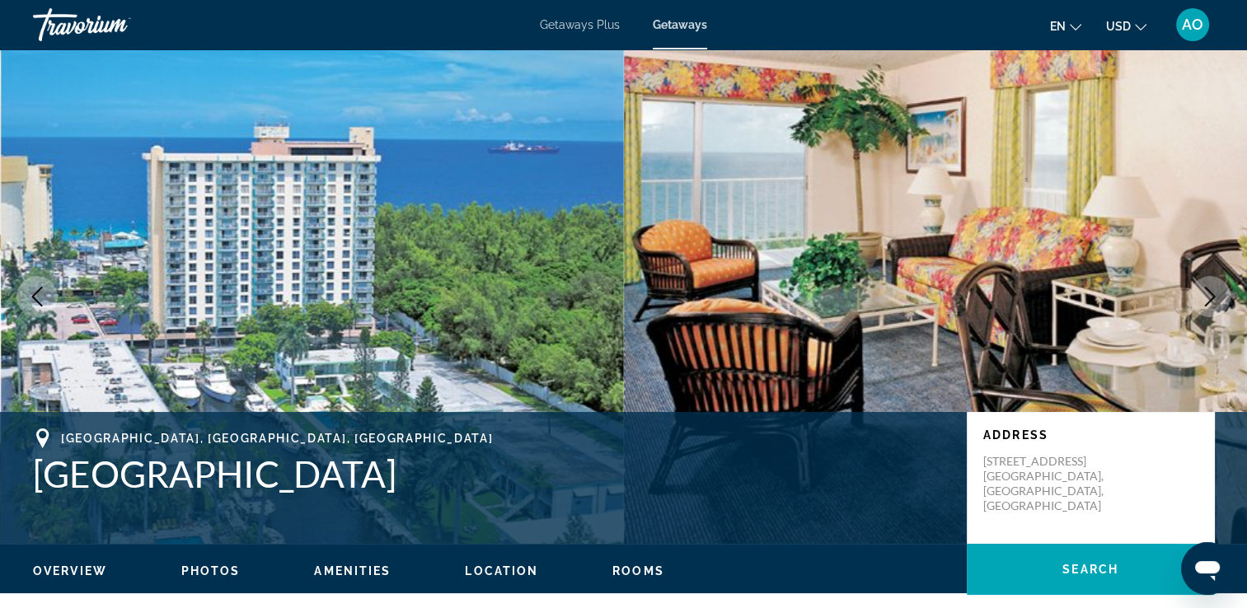
click at [1210, 299] on icon "Next image" at bounding box center [1209, 297] width 11 height 20
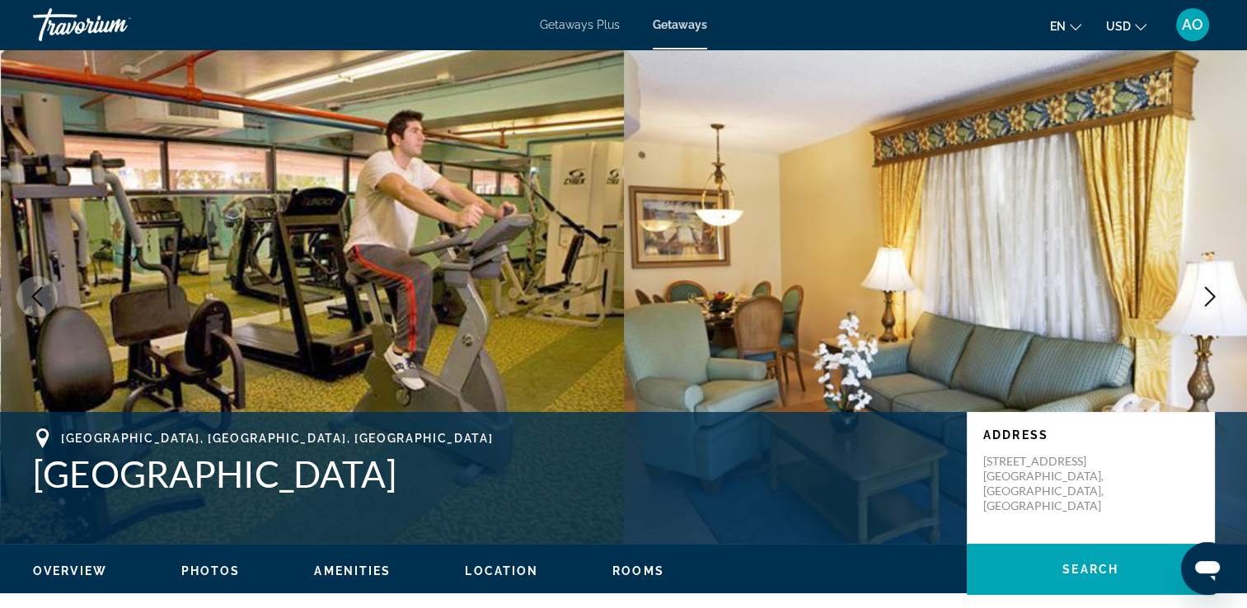
click at [1210, 299] on icon "Next image" at bounding box center [1209, 297] width 11 height 20
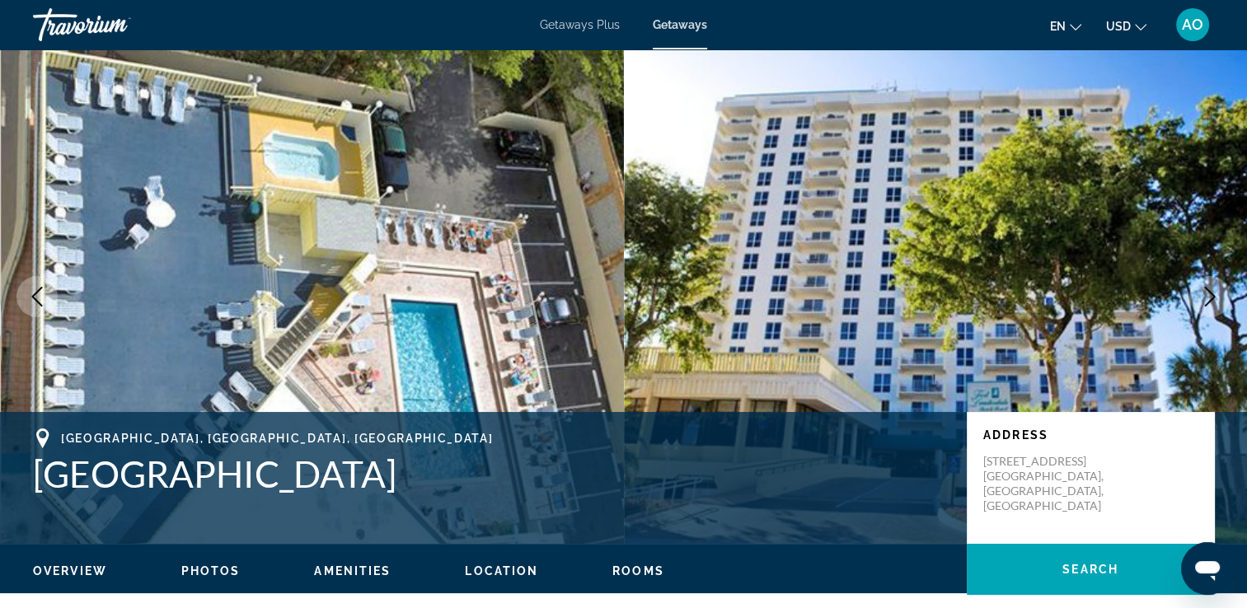
click at [1210, 299] on icon "Next image" at bounding box center [1209, 297] width 11 height 20
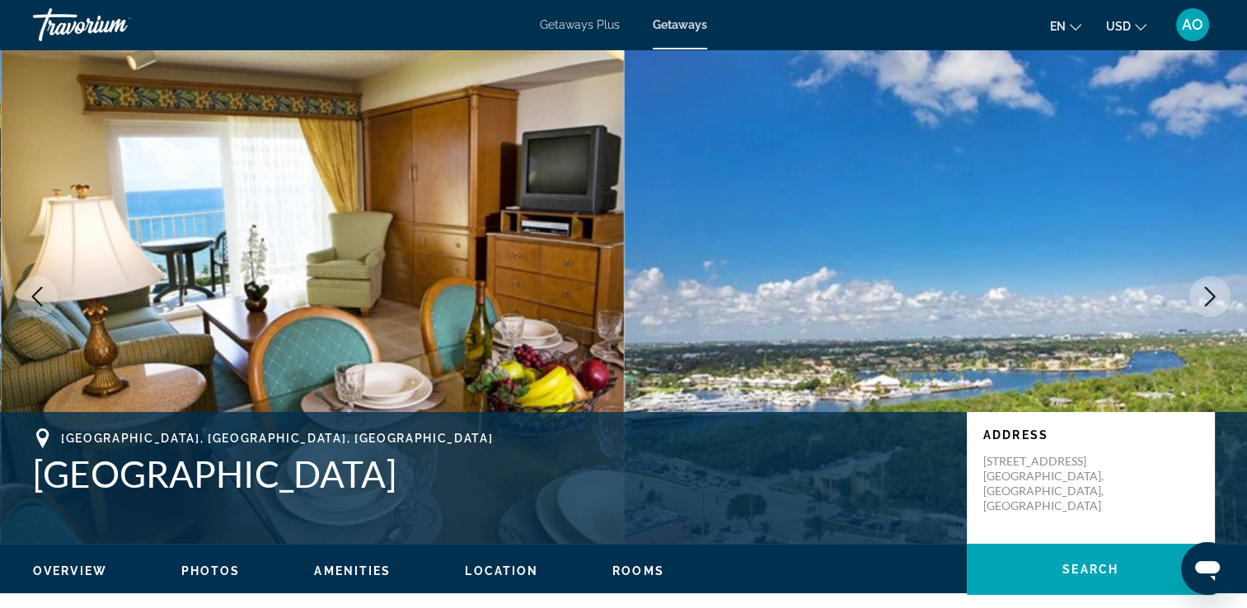
click at [1210, 301] on icon "Next image" at bounding box center [1210, 297] width 20 height 20
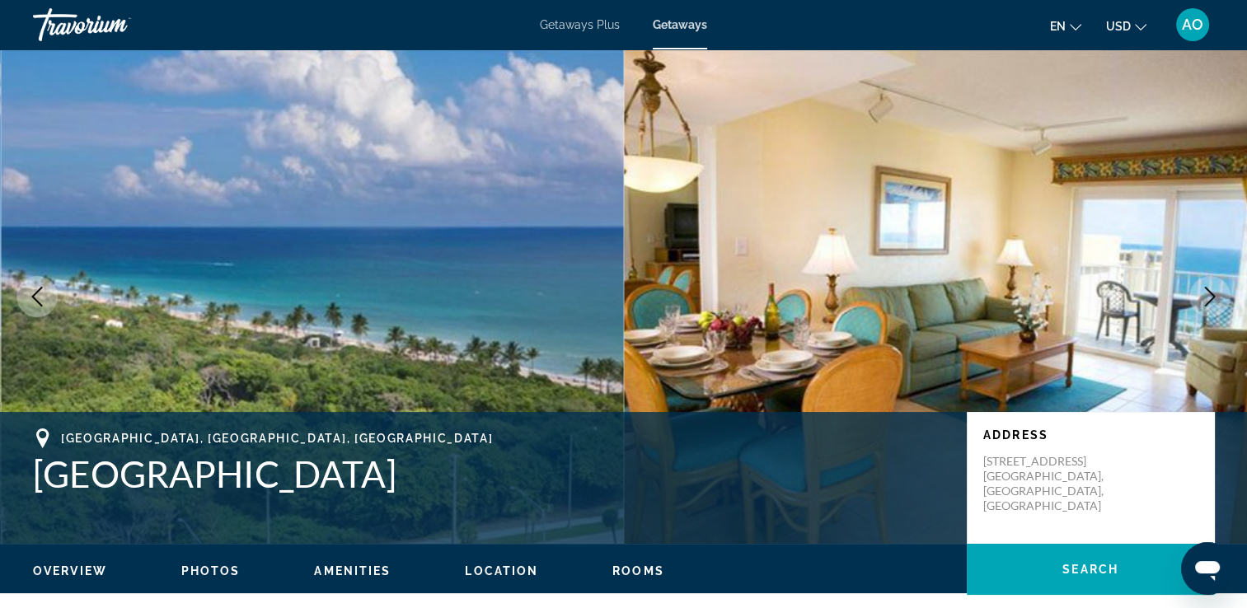
click at [1209, 302] on icon "Next image" at bounding box center [1210, 297] width 20 height 20
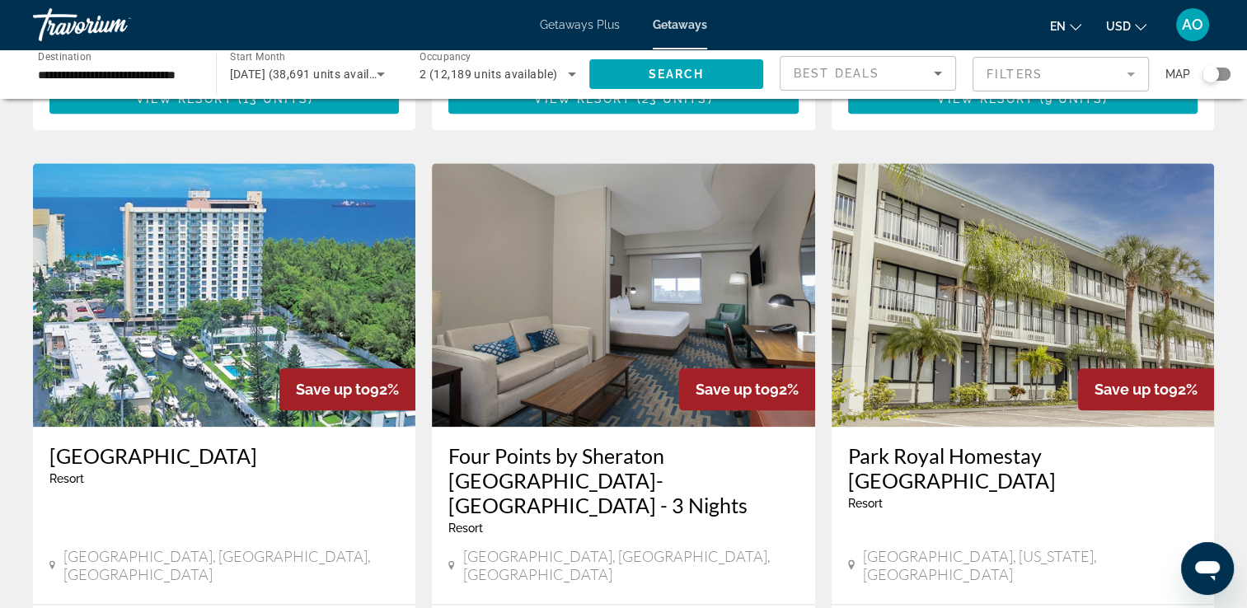
scroll to position [1977, 0]
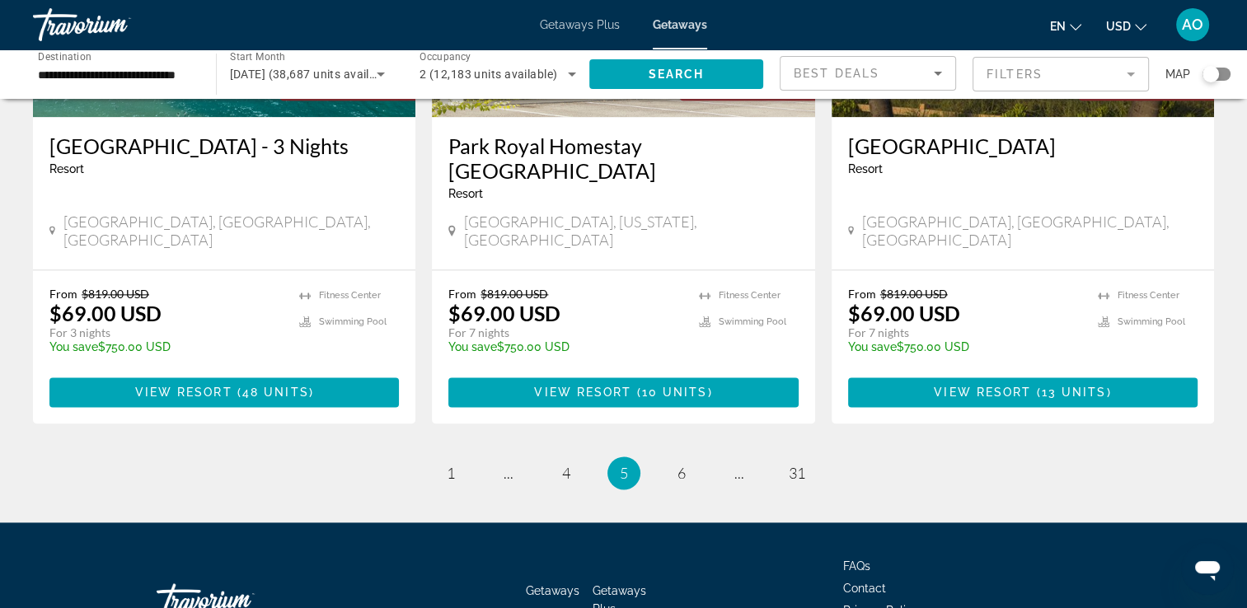
scroll to position [2142, 0]
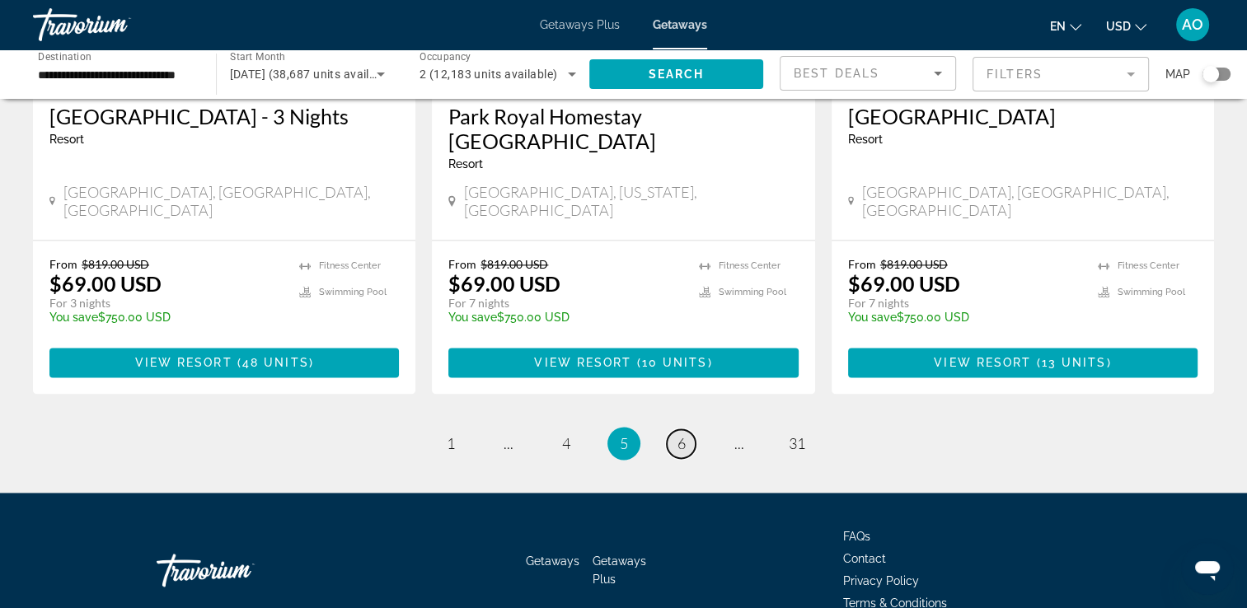
click at [672, 429] on link "page 6" at bounding box center [681, 443] width 29 height 29
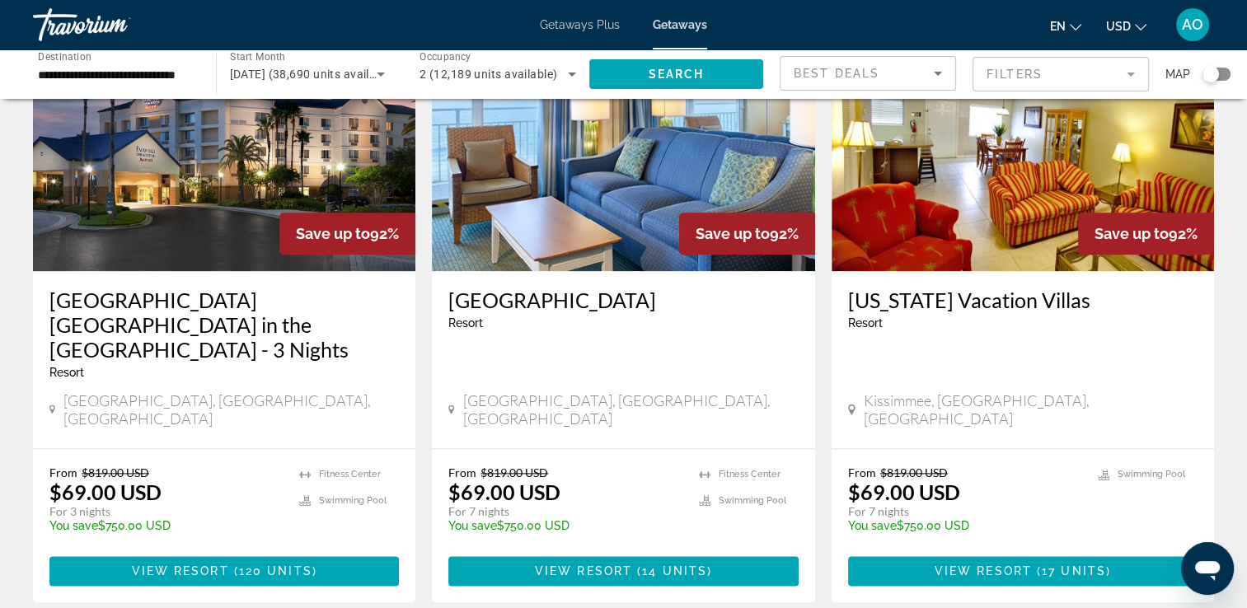
scroll to position [1977, 0]
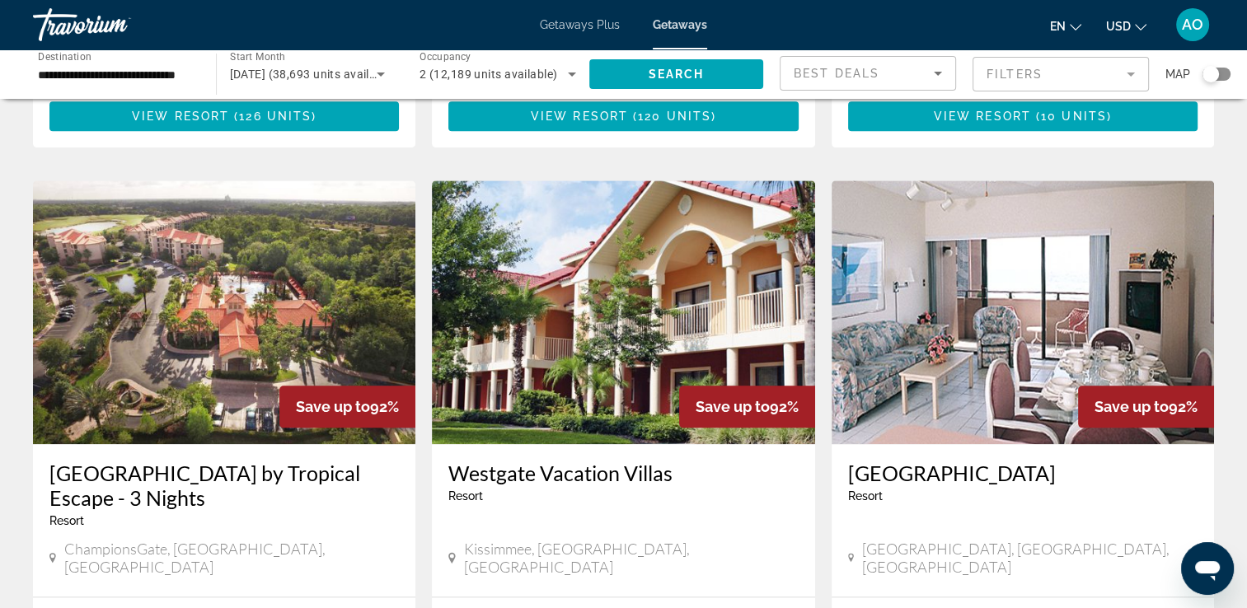
scroll to position [1813, 0]
